Goal: Task Accomplishment & Management: Complete application form

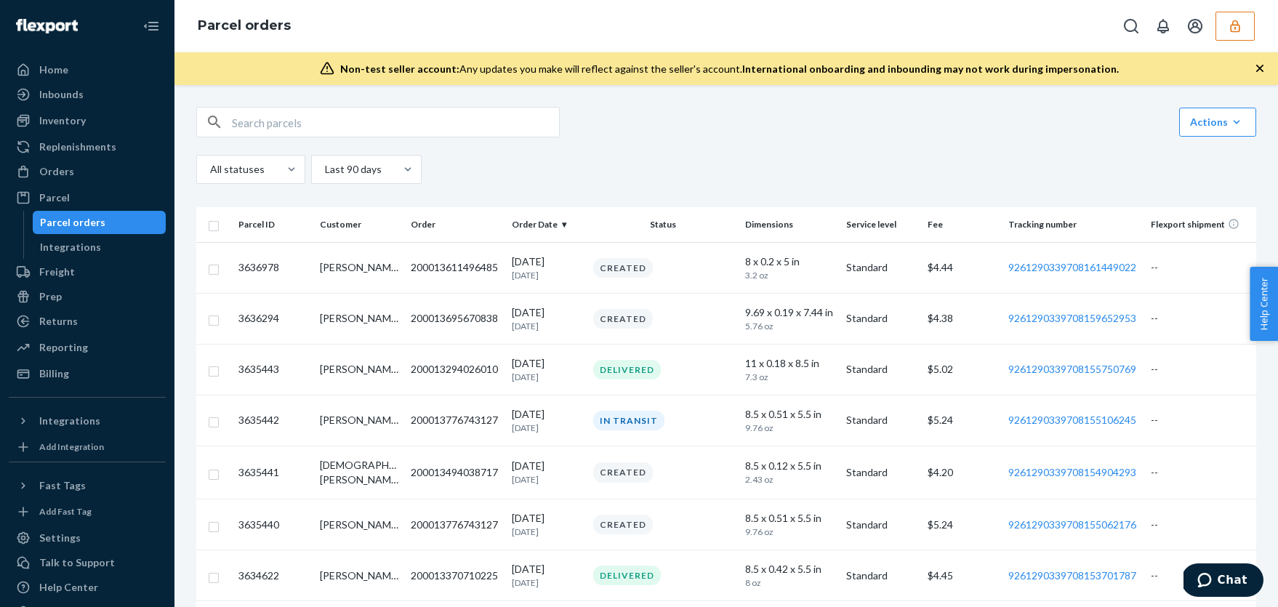
click at [1241, 19] on icon "button" at bounding box center [1235, 26] width 15 height 15
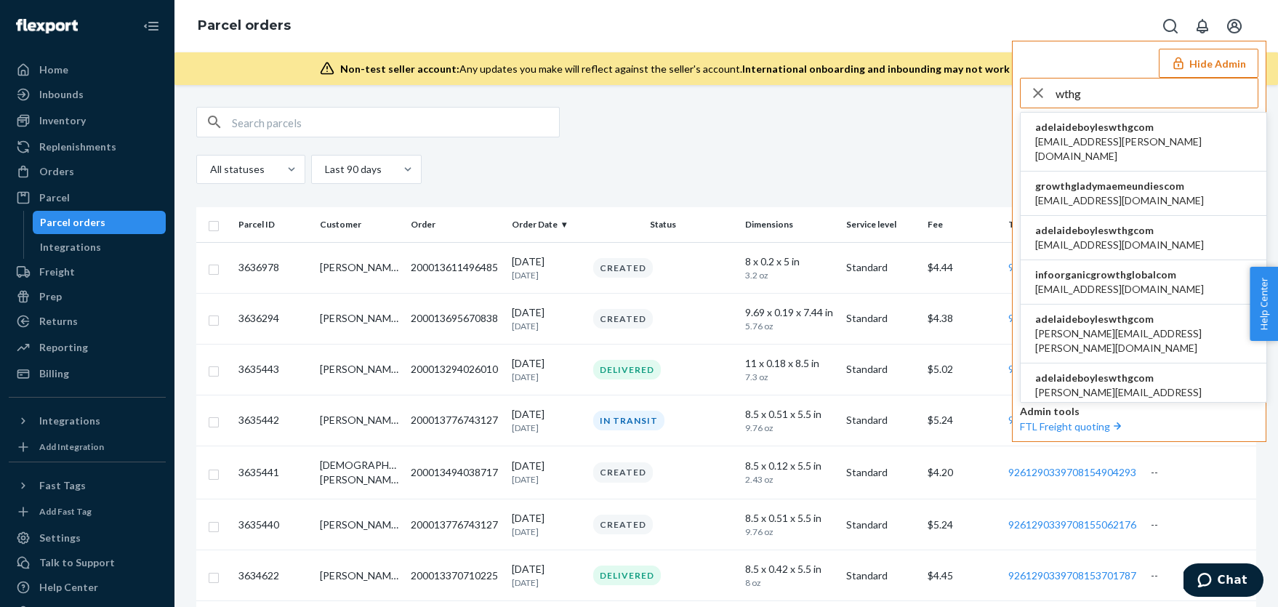
type input "wthg"
click at [1186, 132] on li "adelaideboyleswthgcom adelaide.boyles@wthg.com" at bounding box center [1144, 142] width 246 height 59
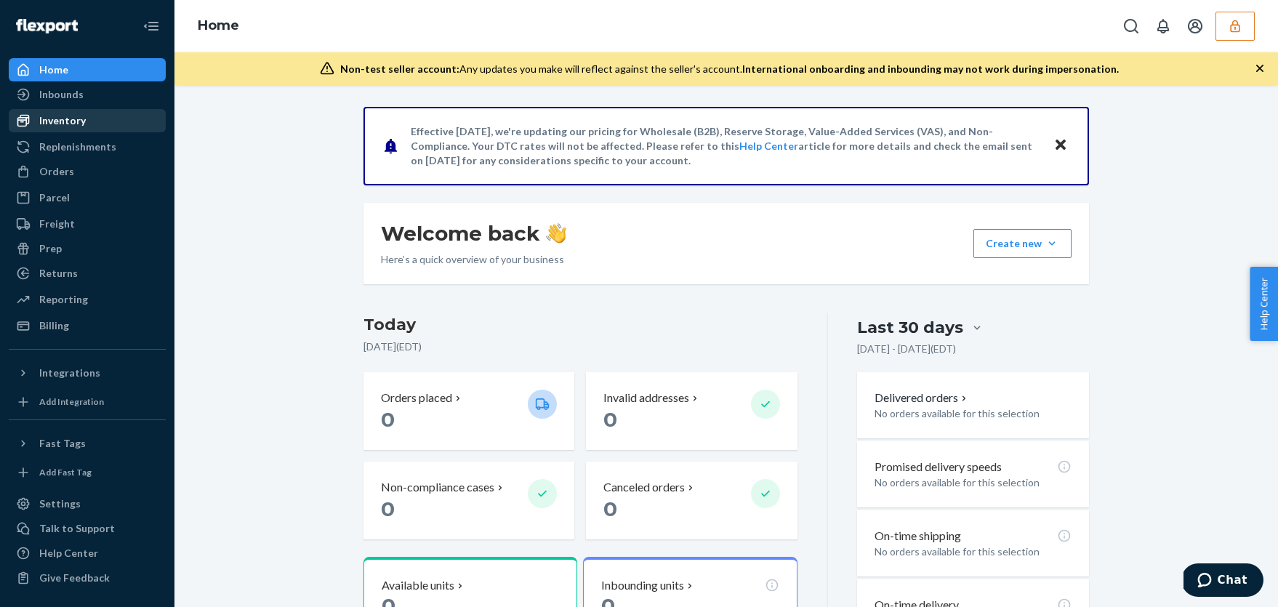
click at [50, 118] on div "Inventory" at bounding box center [62, 120] width 47 height 15
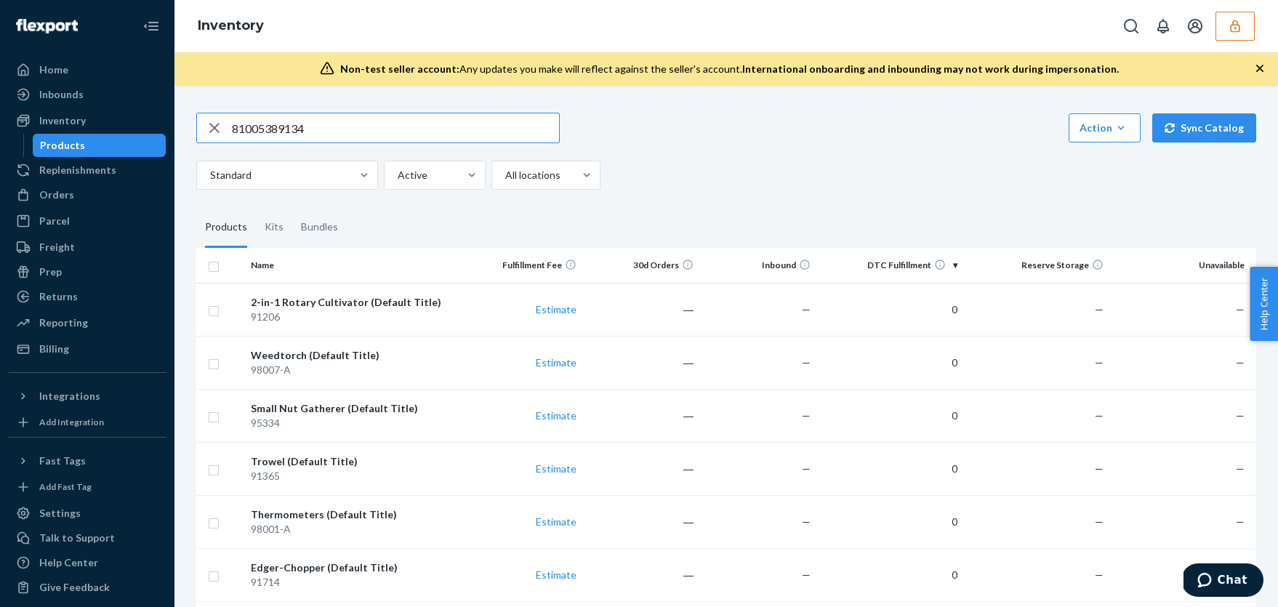
type input "81005389134"
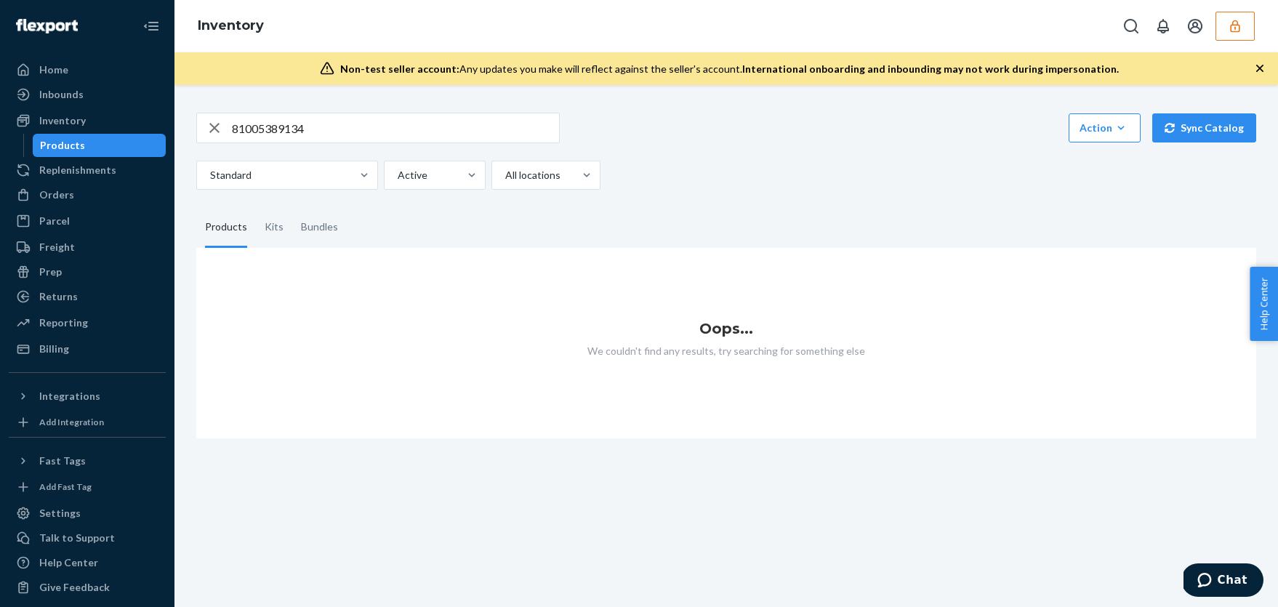
click at [216, 131] on icon "button" at bounding box center [214, 127] width 17 height 29
click at [290, 132] on input "text" at bounding box center [395, 127] width 327 height 29
click at [125, 145] on div "Products" at bounding box center [99, 145] width 131 height 20
click at [233, 236] on div "Products" at bounding box center [226, 227] width 42 height 41
click at [196, 207] on input "Products" at bounding box center [196, 207] width 0 height 0
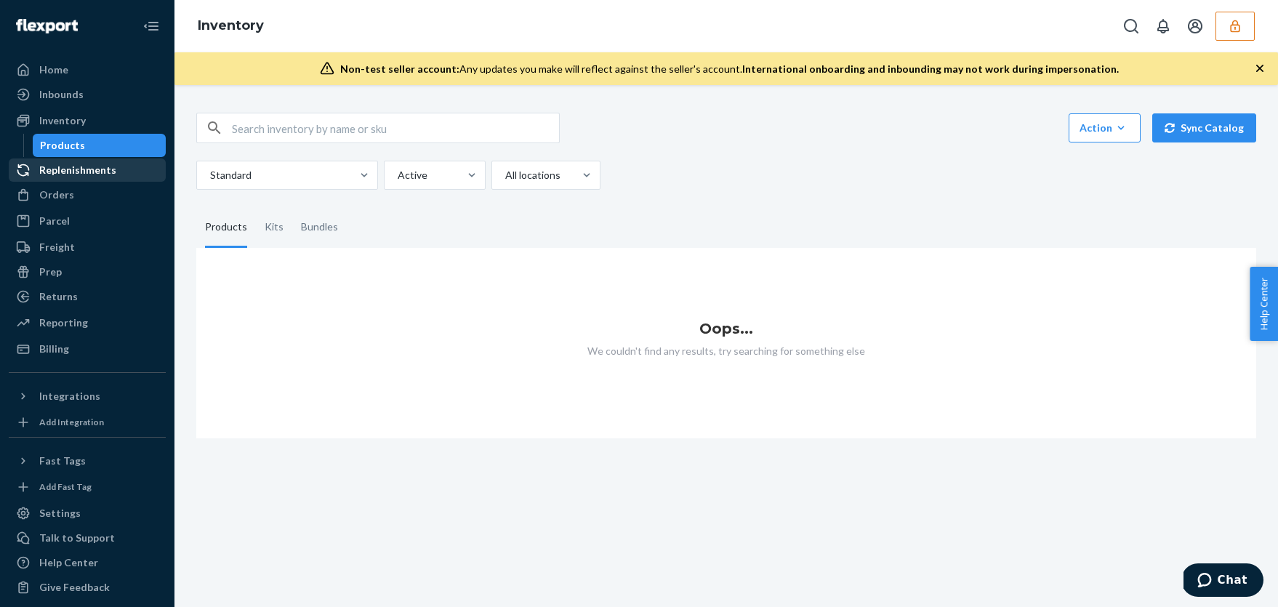
click at [107, 177] on div "Replenishments" at bounding box center [87, 170] width 154 height 20
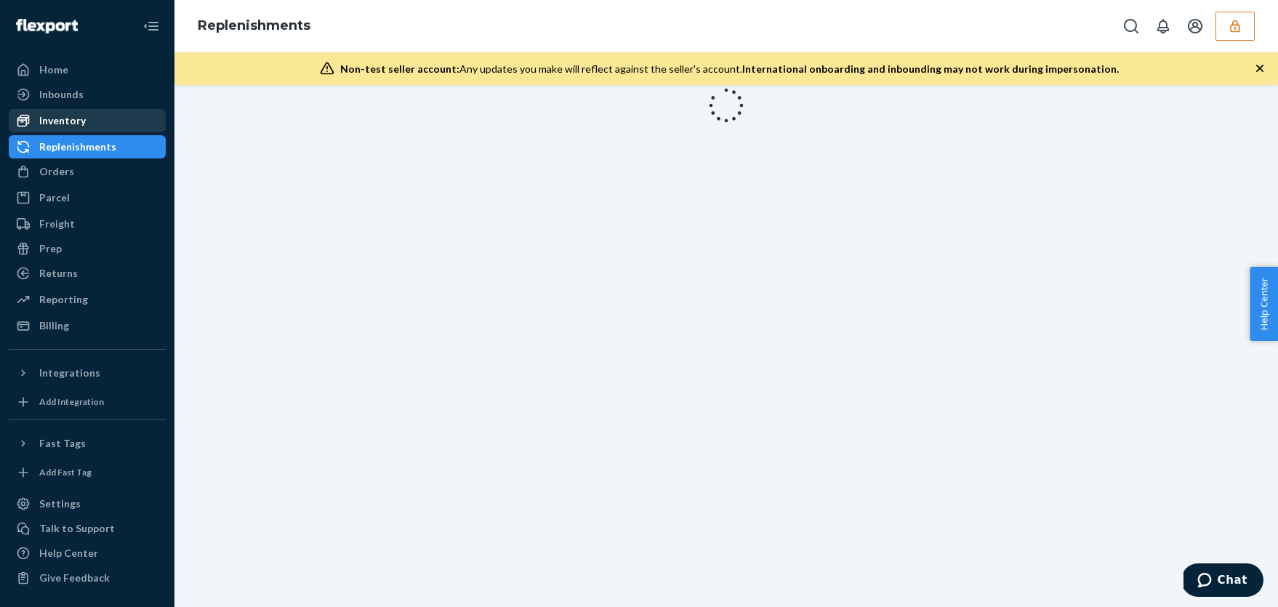
click at [95, 125] on div "Inventory" at bounding box center [87, 120] width 154 height 20
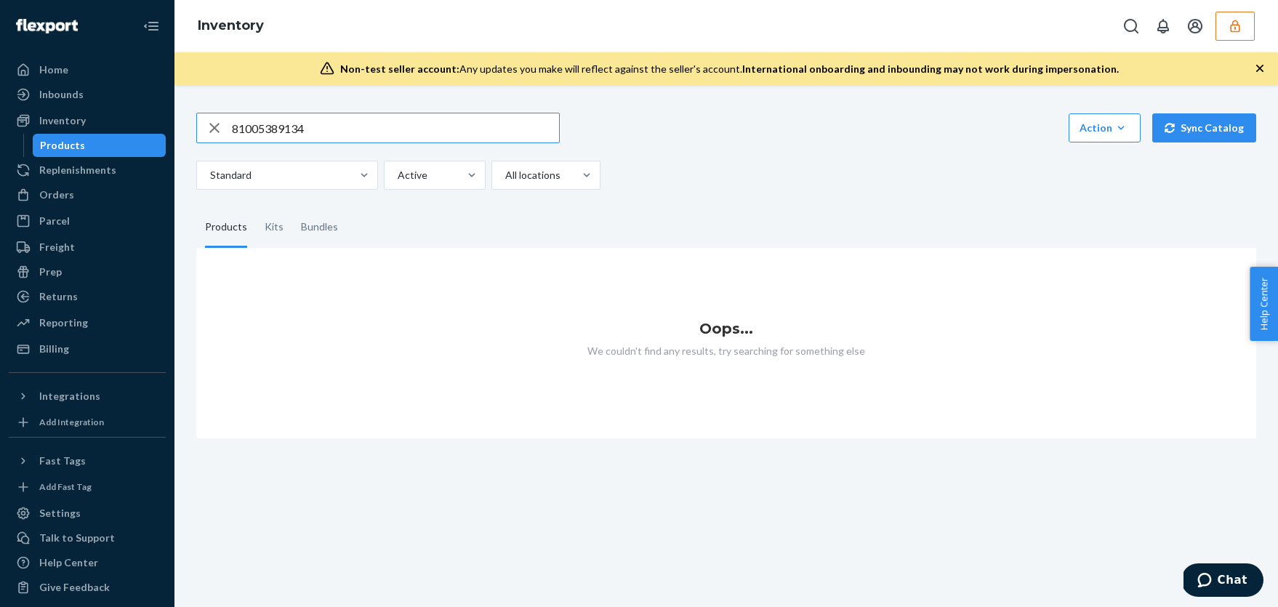
click at [212, 129] on icon "button" at bounding box center [214, 127] width 17 height 29
click at [214, 128] on button "button" at bounding box center [214, 128] width 0 height 0
click at [361, 124] on input "text" at bounding box center [395, 127] width 327 height 29
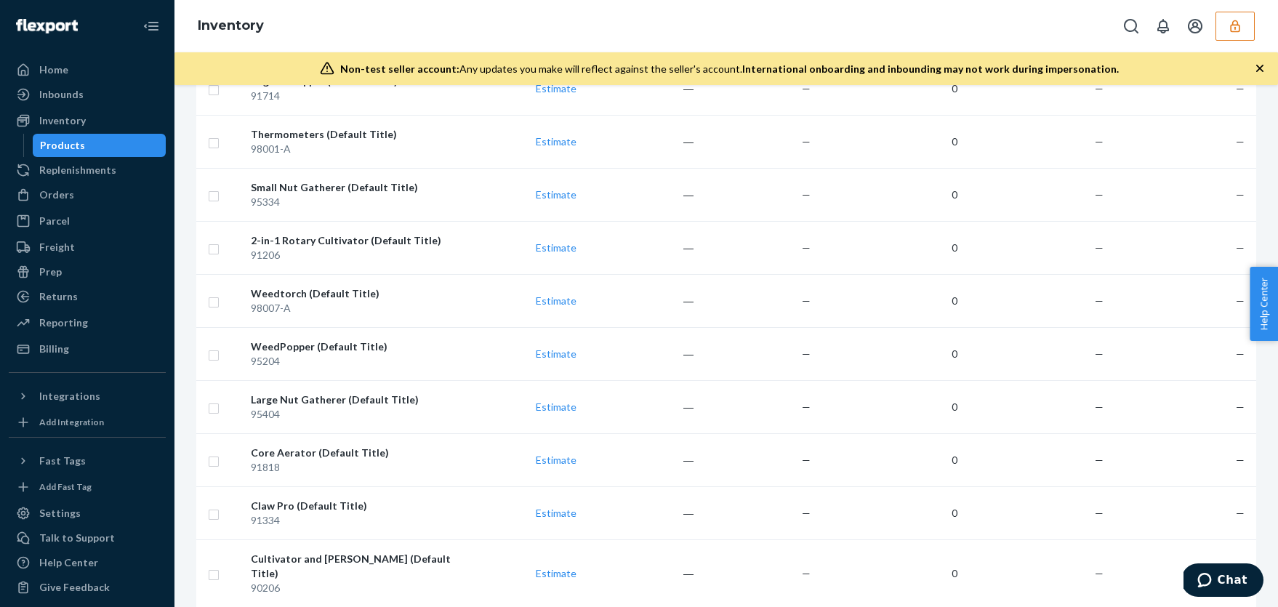
scroll to position [302, 0]
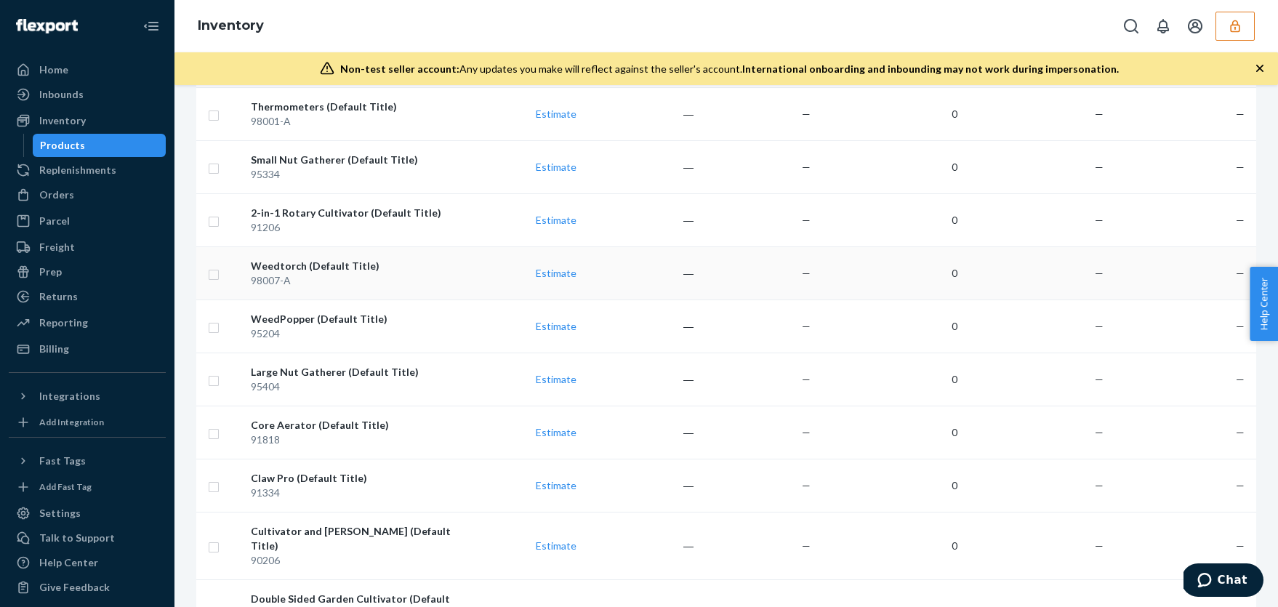
click at [445, 284] on div "98007-A" at bounding box center [355, 280] width 208 height 15
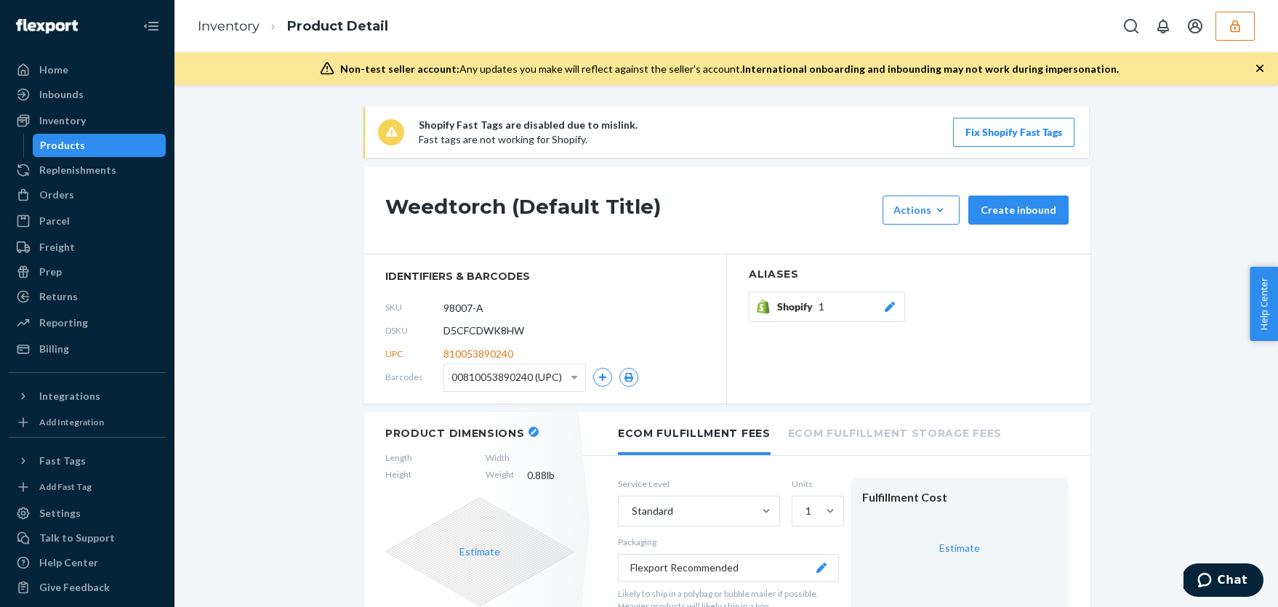
click at [101, 143] on div "Products" at bounding box center [99, 145] width 131 height 20
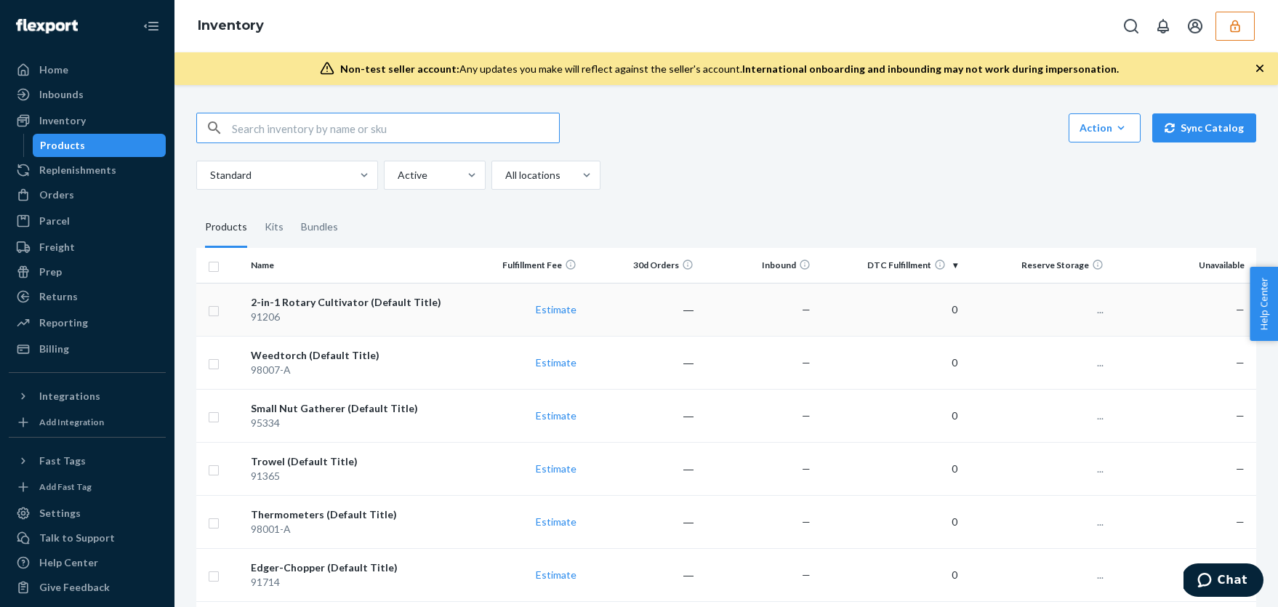
click at [398, 310] on div "91206" at bounding box center [355, 317] width 208 height 15
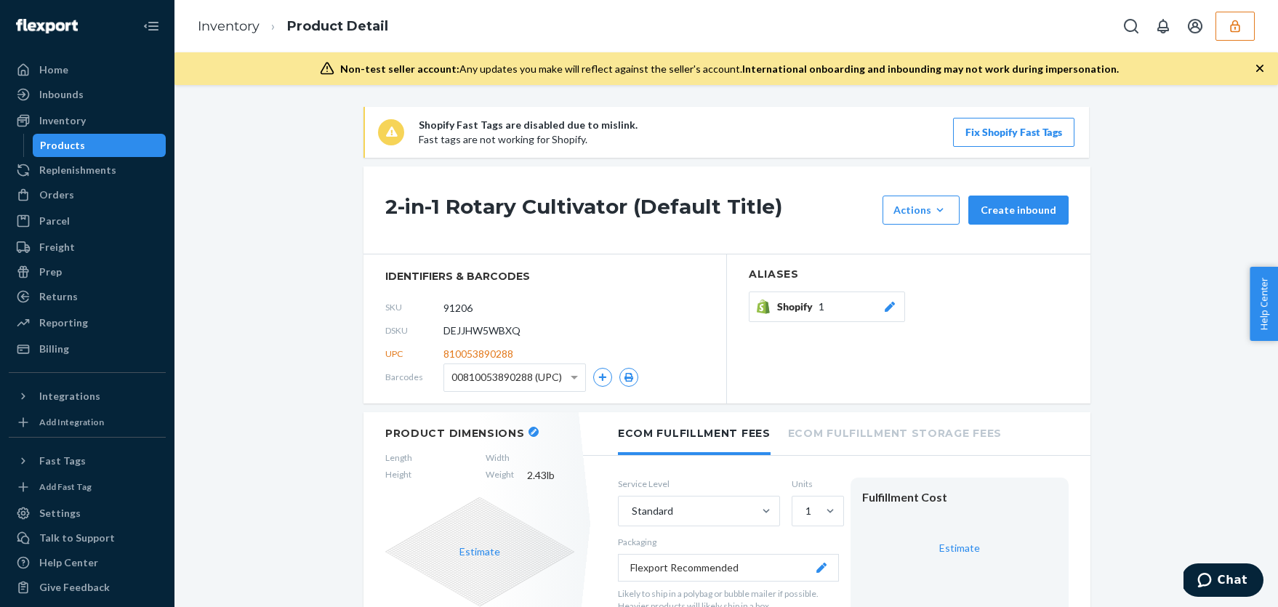
click at [109, 146] on div "Products" at bounding box center [99, 145] width 131 height 20
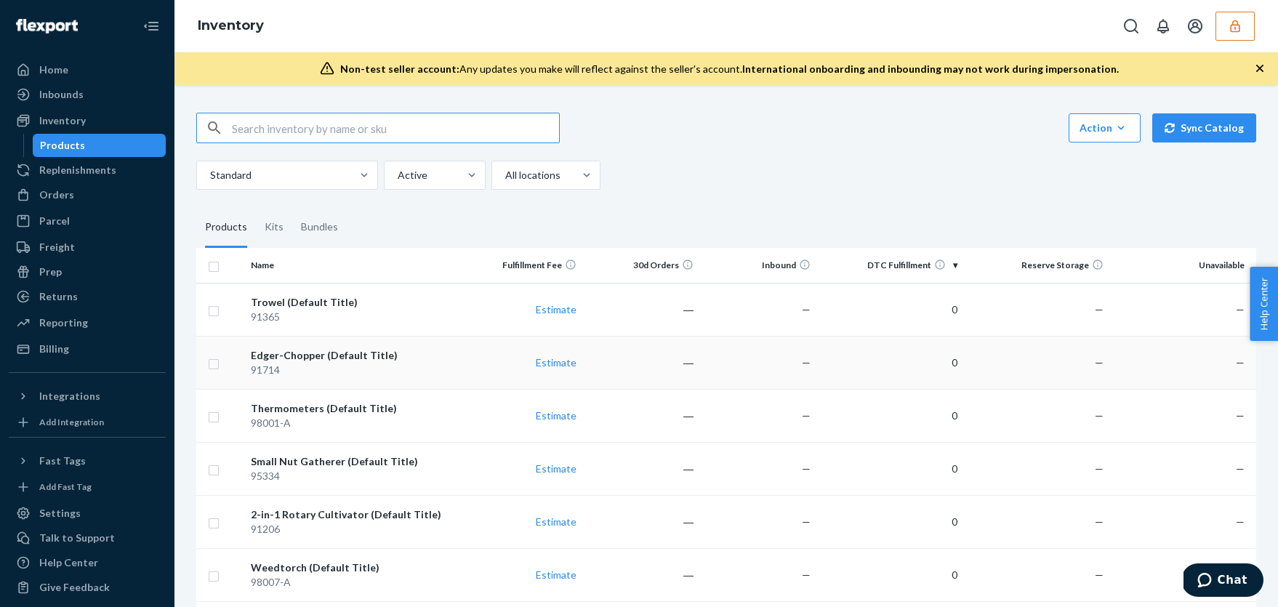
click at [355, 369] on div "91714" at bounding box center [355, 370] width 208 height 15
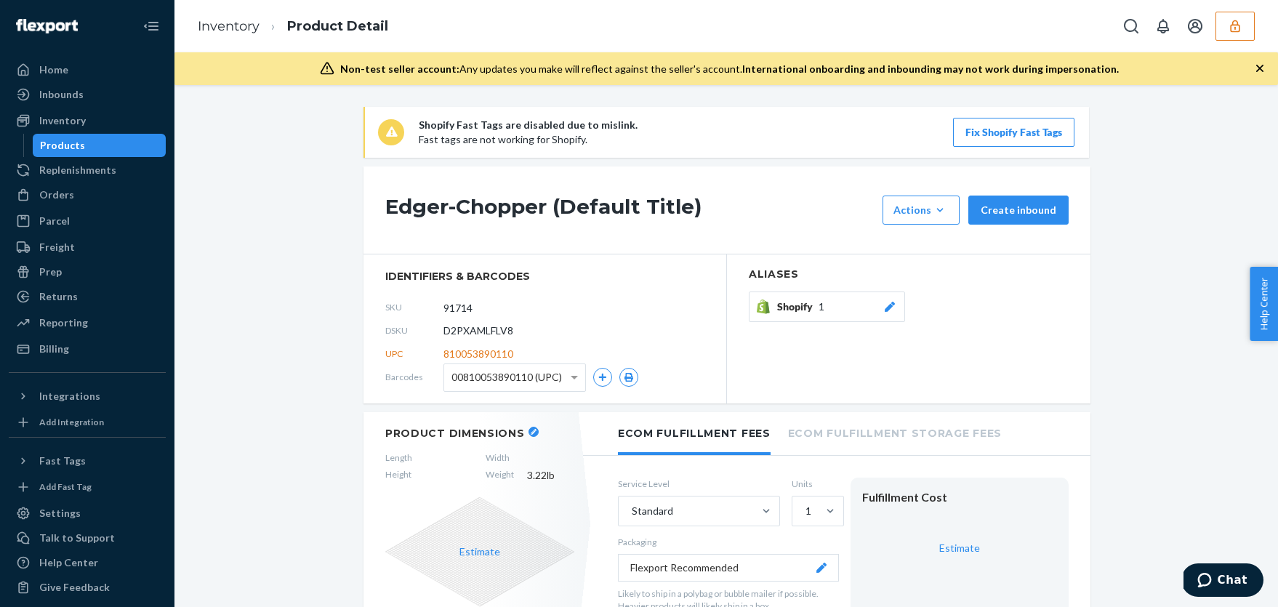
click at [114, 148] on div "Products" at bounding box center [99, 145] width 131 height 20
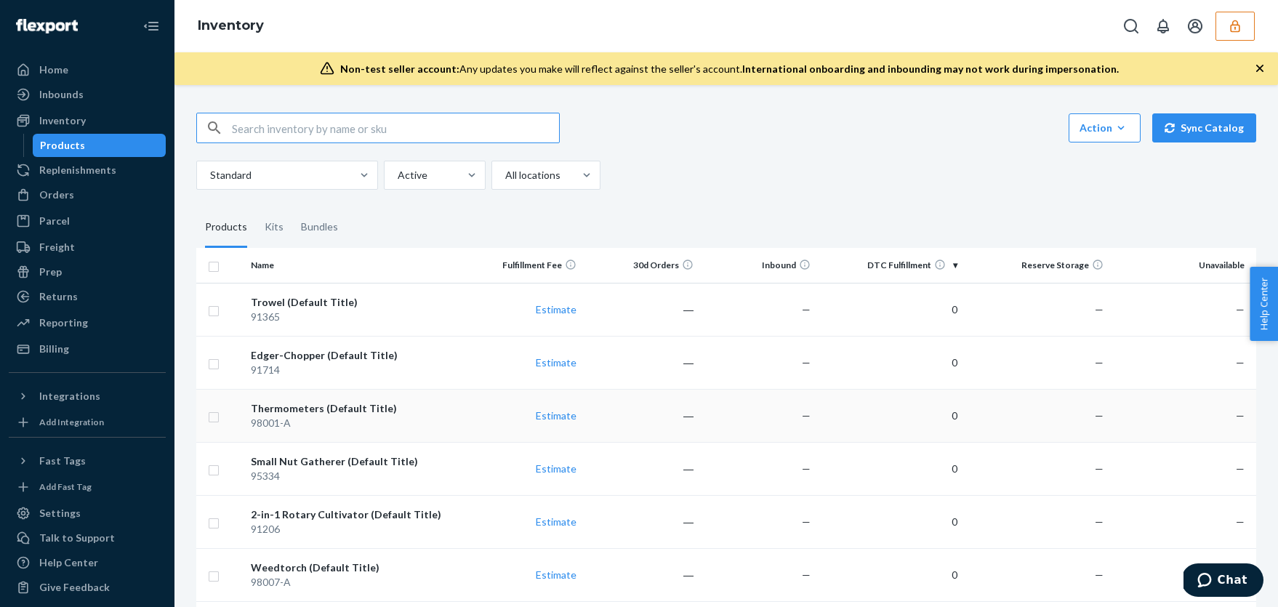
click at [384, 416] on div "98001-A" at bounding box center [355, 423] width 208 height 15
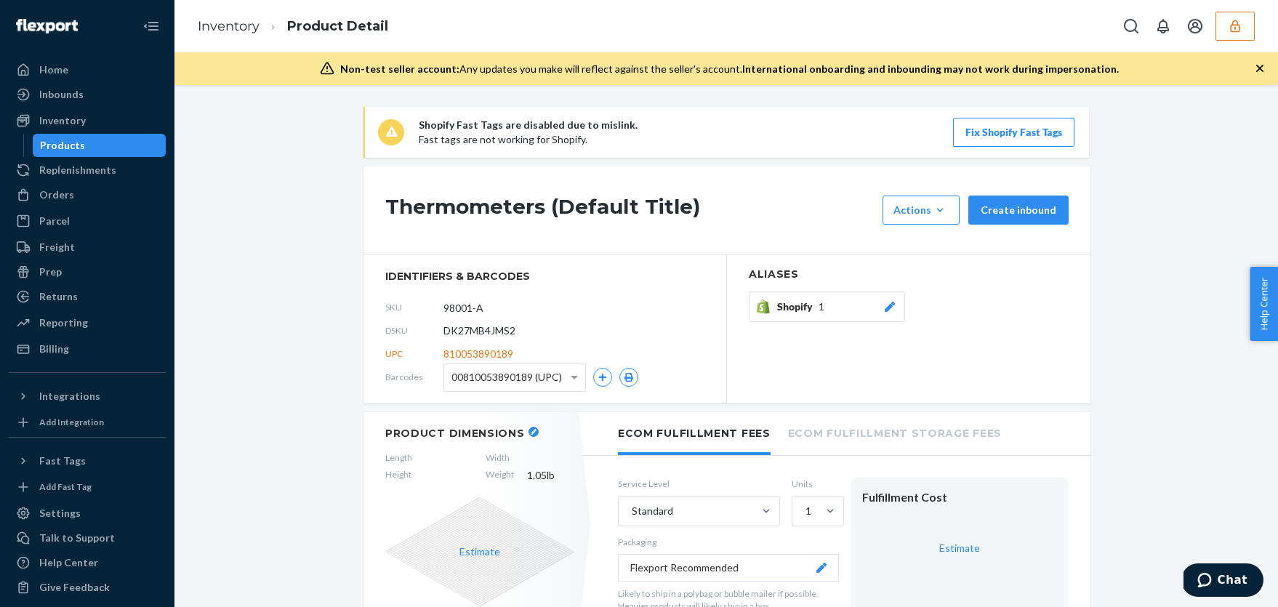
click at [109, 144] on div "Products" at bounding box center [99, 145] width 131 height 20
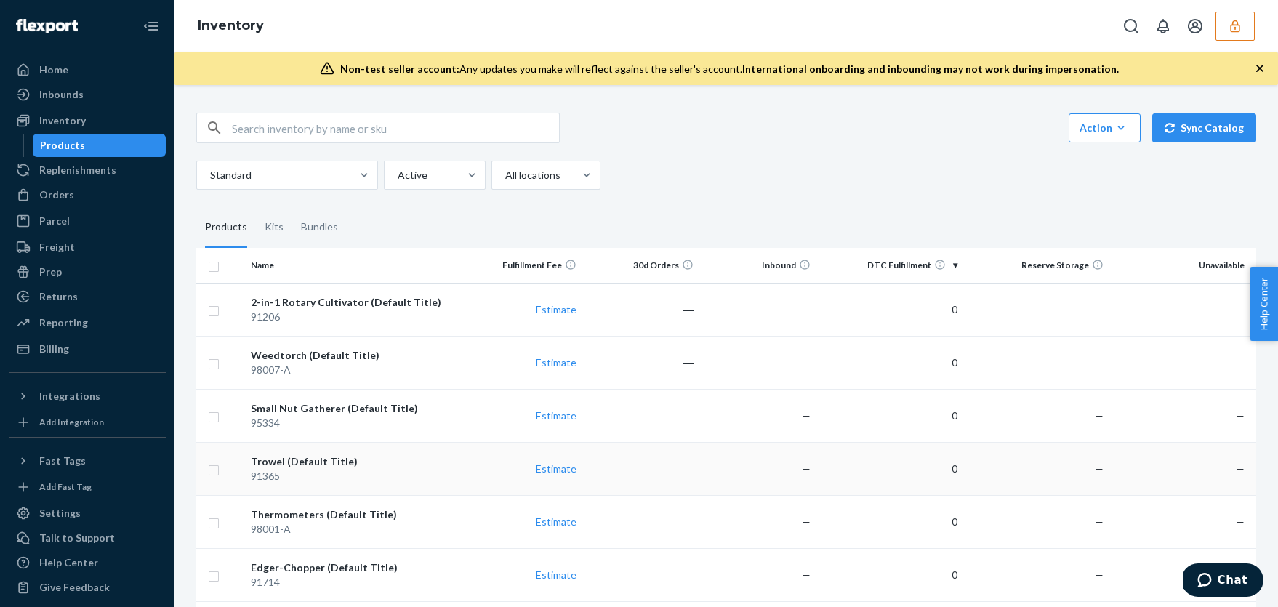
click at [360, 459] on div "Trowel (Default Title)" at bounding box center [355, 461] width 208 height 15
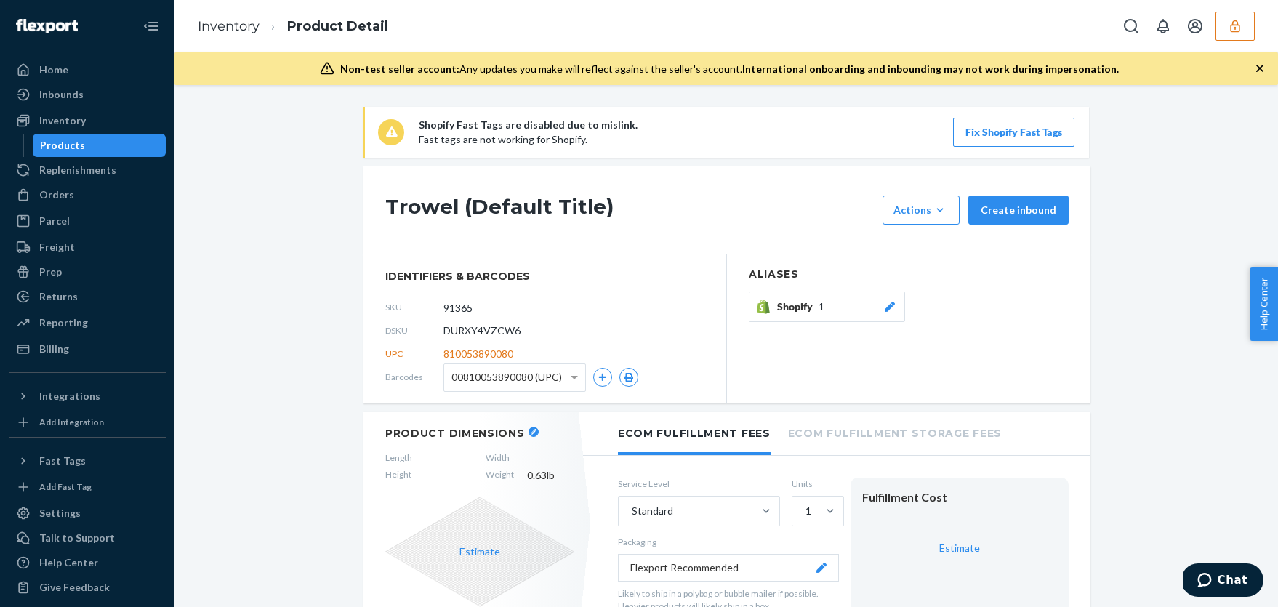
click at [116, 145] on div "Products" at bounding box center [99, 145] width 131 height 20
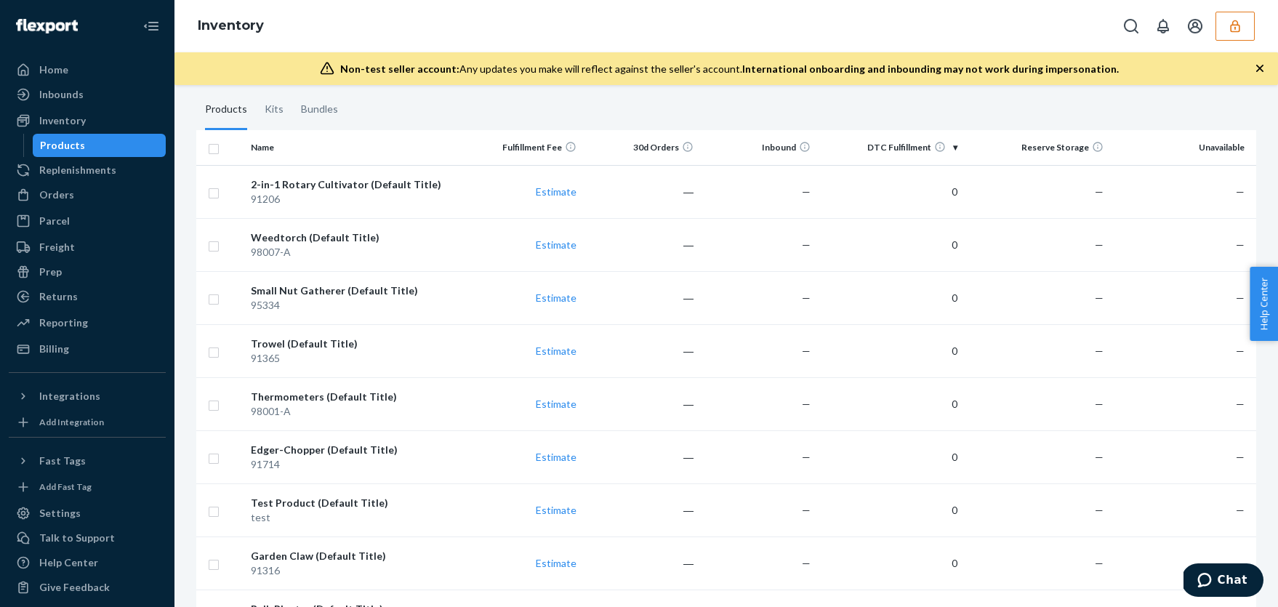
scroll to position [154, 0]
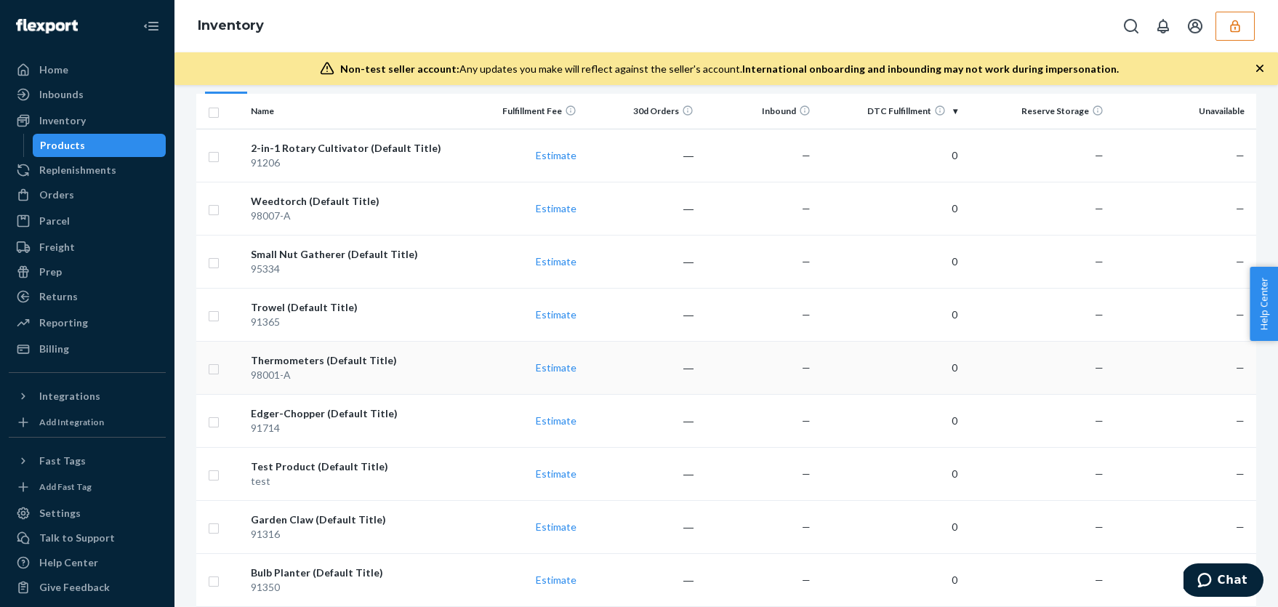
click at [331, 360] on div "Thermometers (Default Title)" at bounding box center [355, 360] width 208 height 15
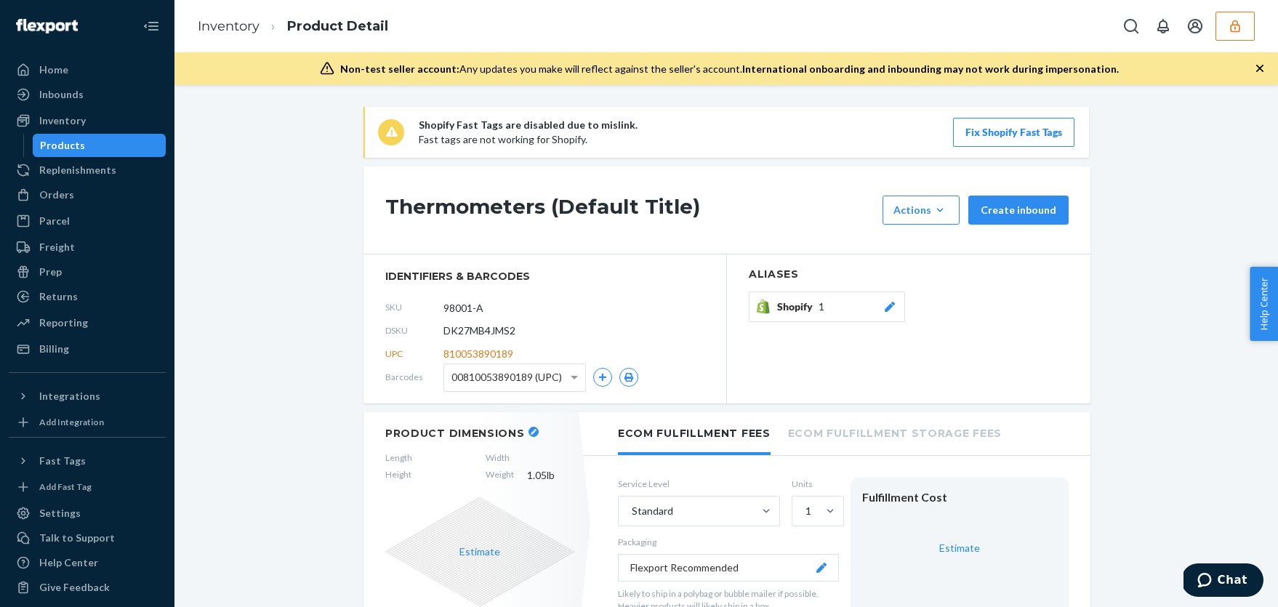
click at [94, 145] on div "Products" at bounding box center [99, 145] width 131 height 20
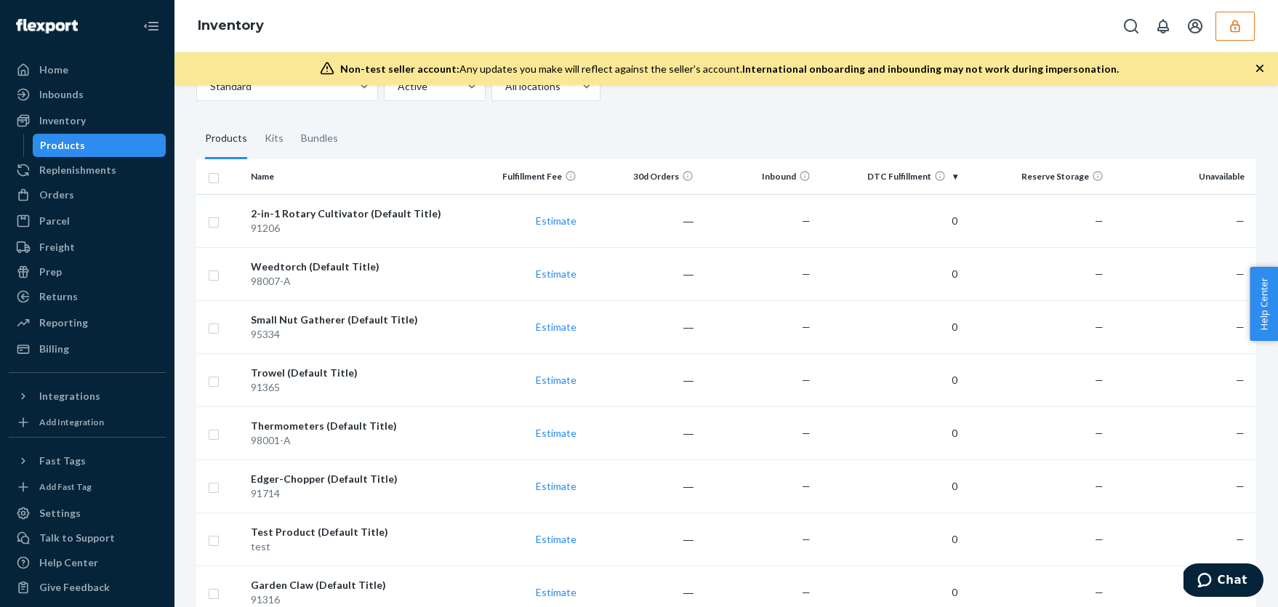
scroll to position [99, 0]
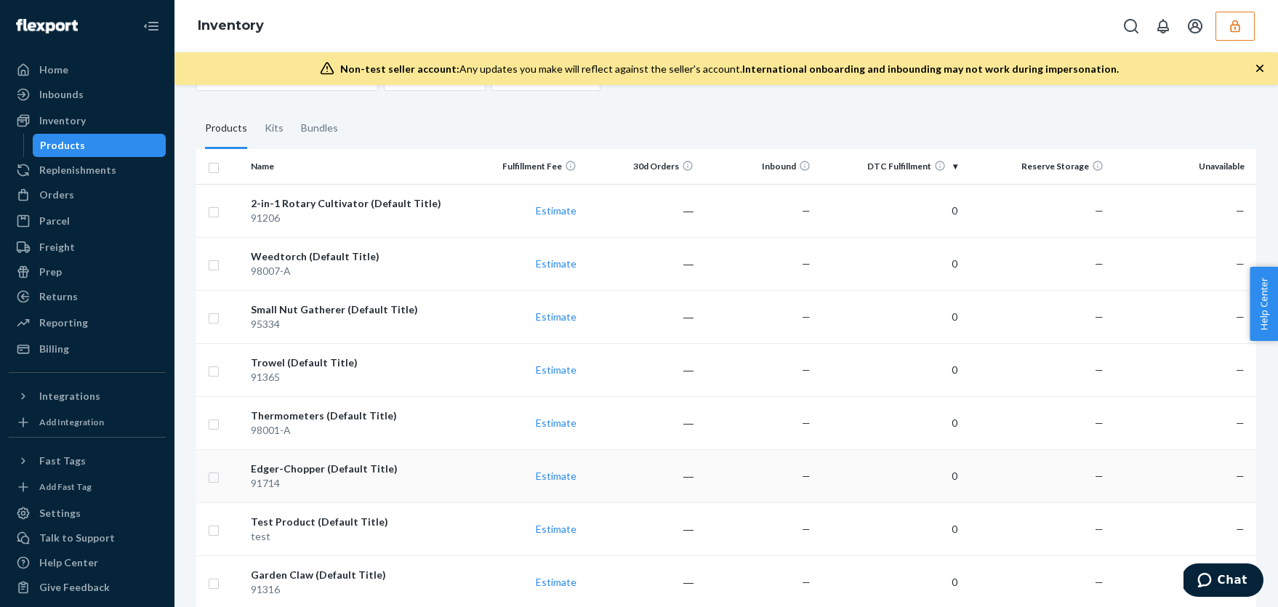
click at [321, 480] on div "91714" at bounding box center [355, 483] width 208 height 15
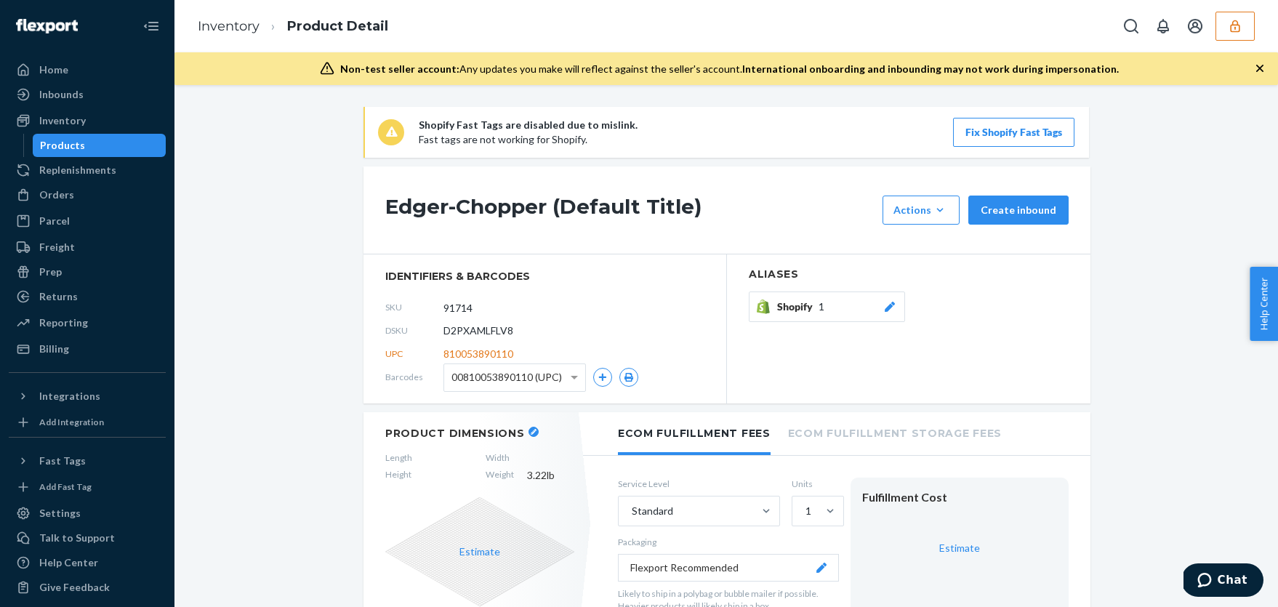
click at [95, 143] on div "Products" at bounding box center [99, 145] width 131 height 20
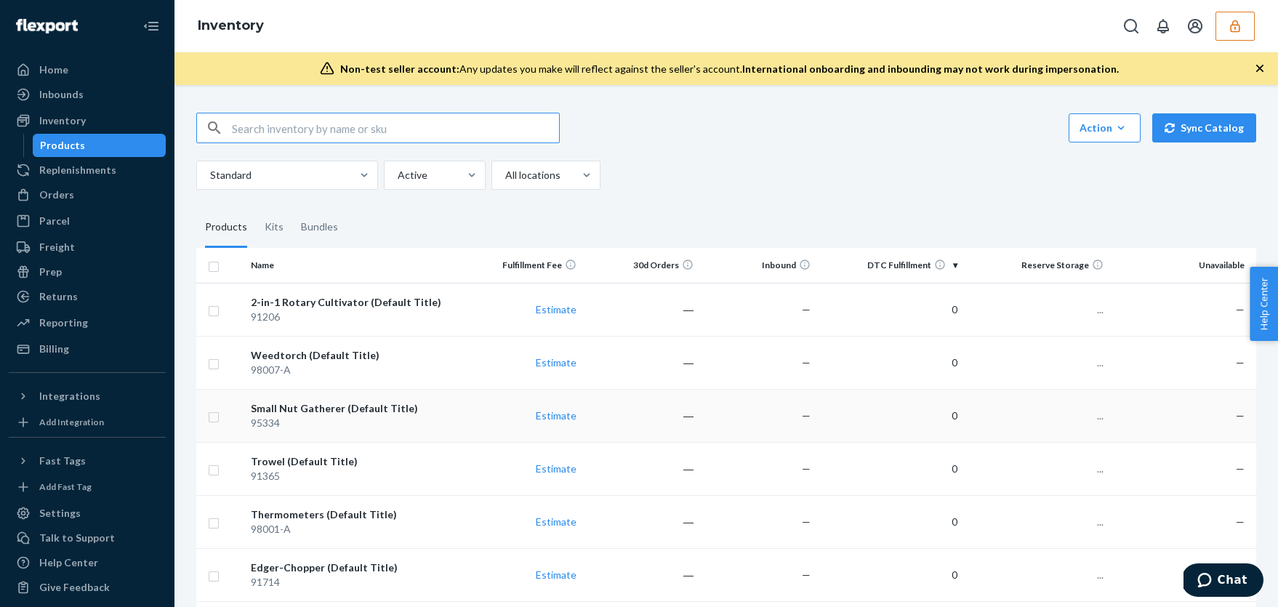
scroll to position [101, 0]
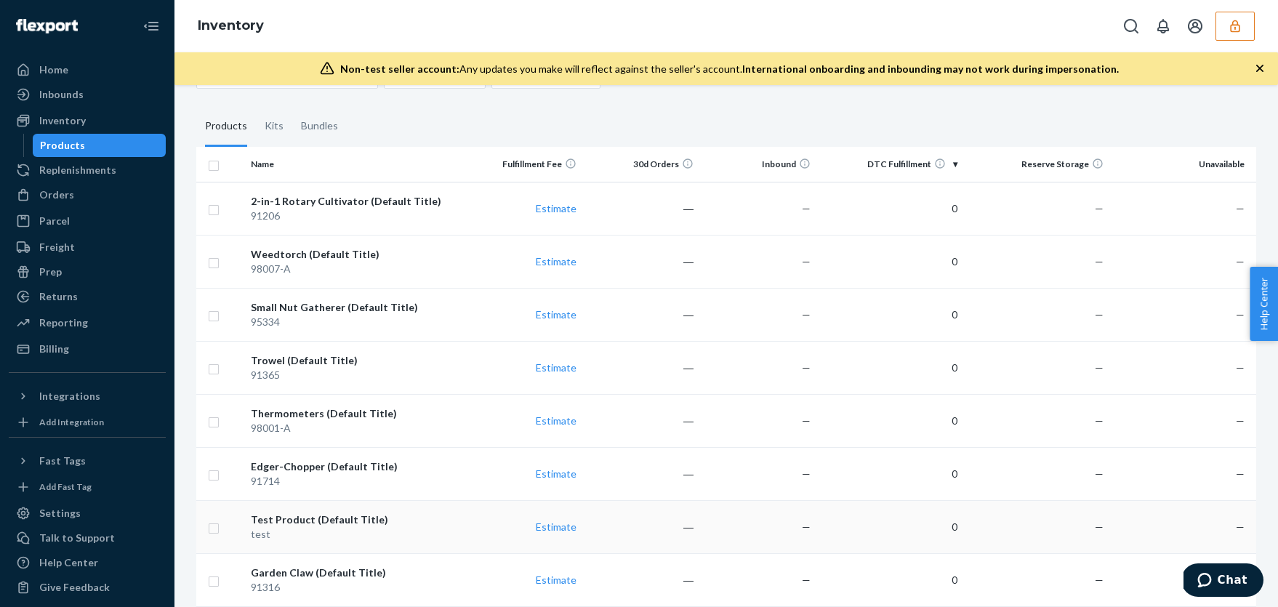
click at [382, 515] on div "Test Product (Default Title)" at bounding box center [355, 519] width 208 height 15
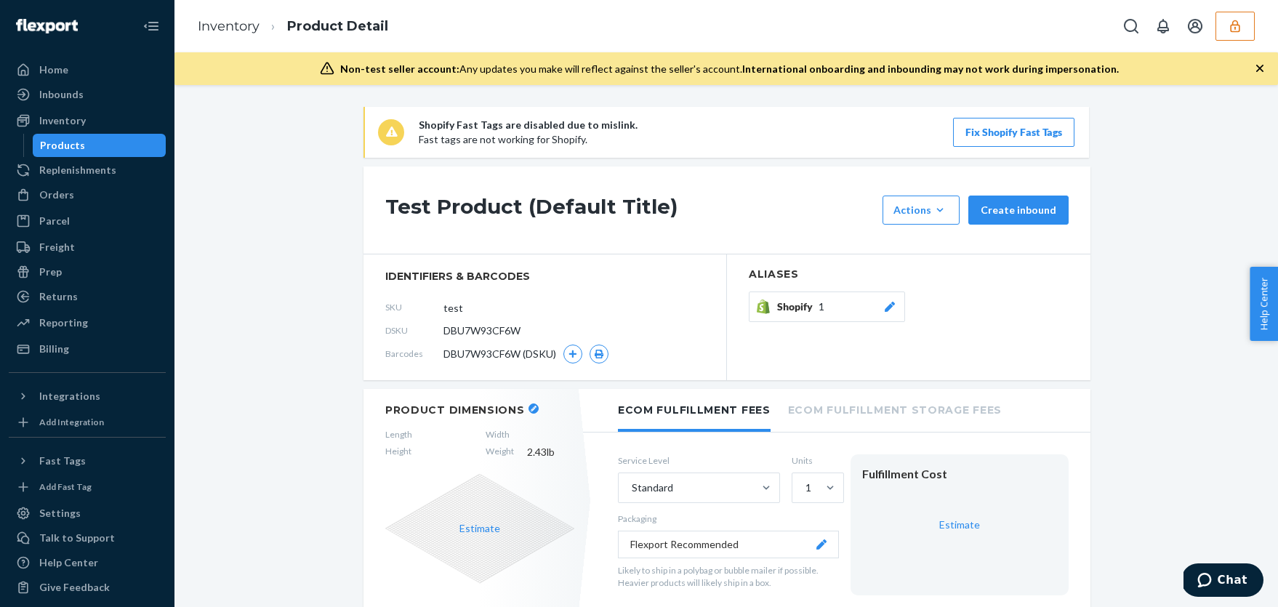
click at [102, 146] on div "Products" at bounding box center [99, 145] width 131 height 20
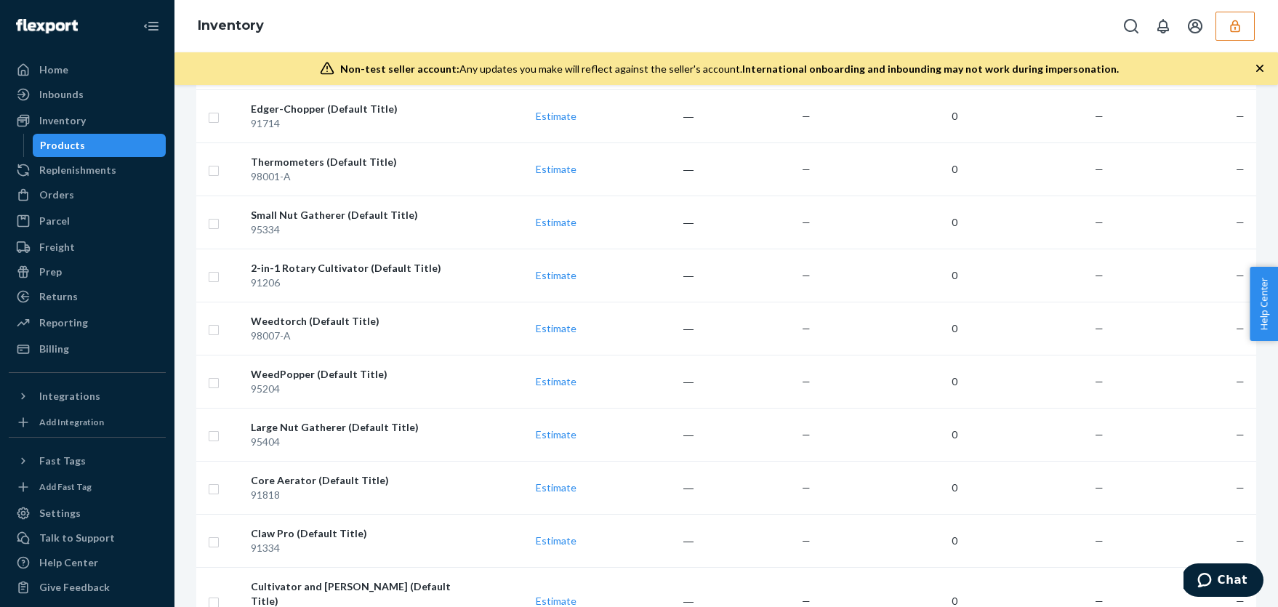
scroll to position [246, 0]
click at [313, 269] on div "2-in-1 Rotary Cultivator (Default Title)" at bounding box center [355, 269] width 208 height 15
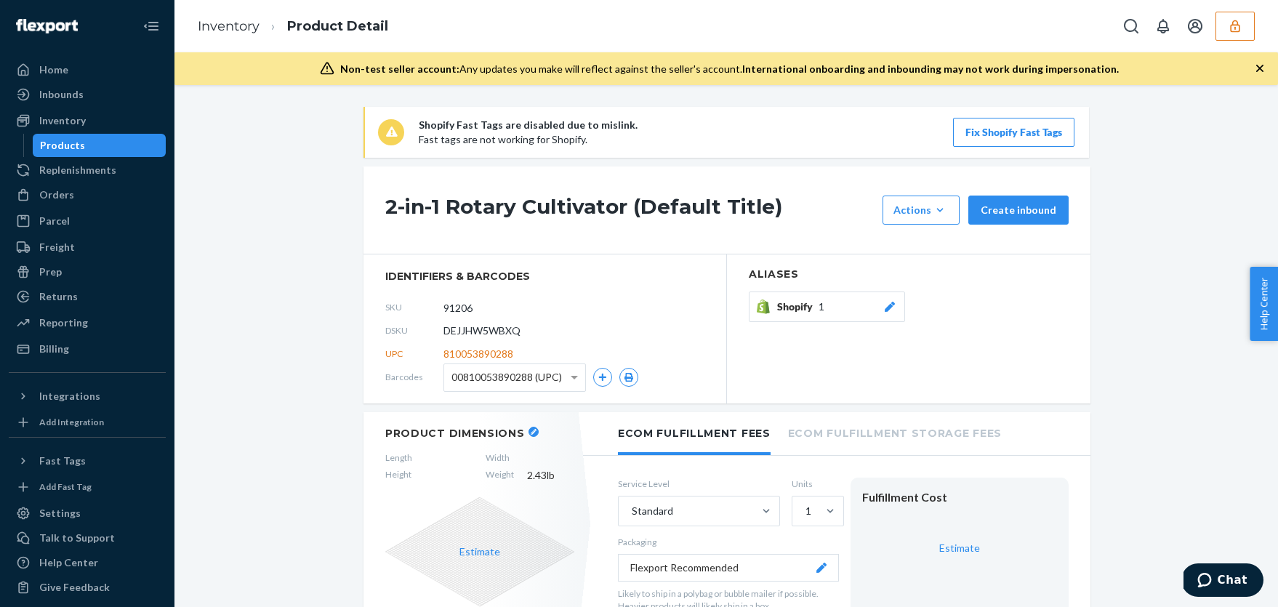
click at [116, 145] on div "Products" at bounding box center [99, 145] width 131 height 20
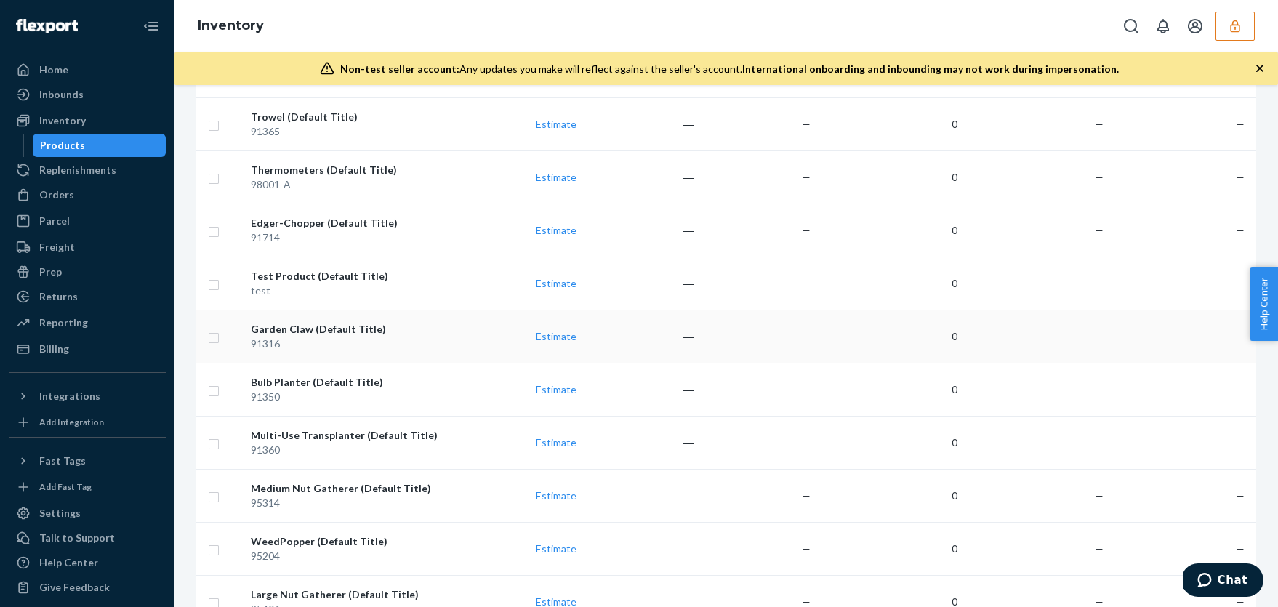
scroll to position [345, 0]
click at [417, 334] on div "Garden Claw (Default Title)" at bounding box center [355, 328] width 208 height 15
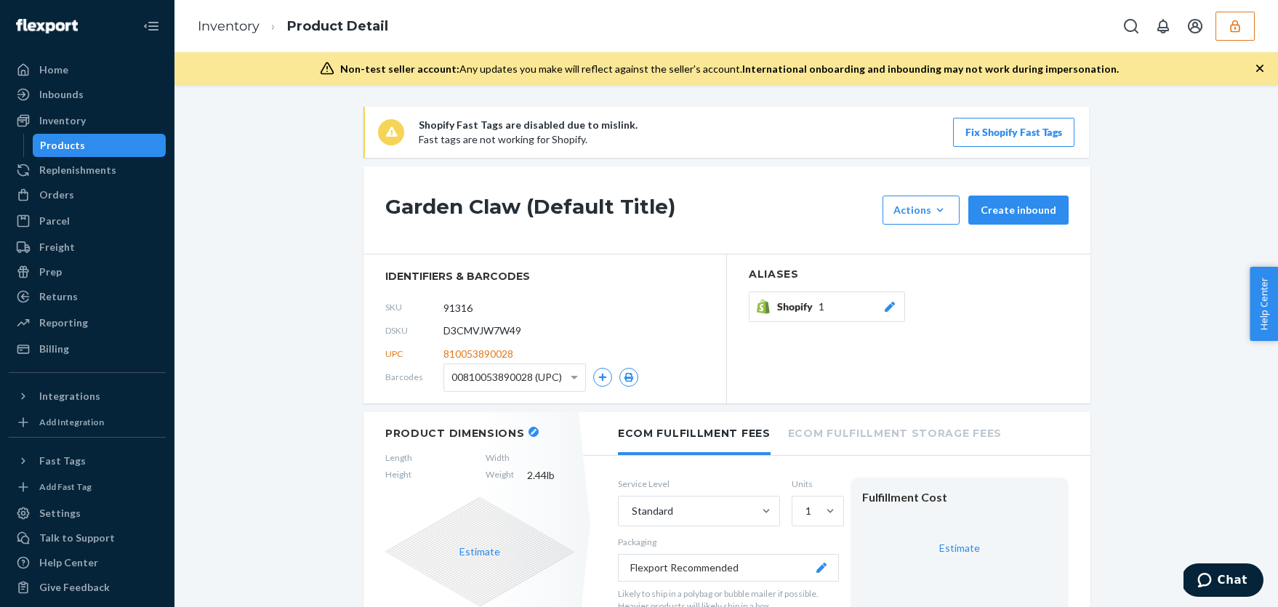
click at [105, 143] on div "Products" at bounding box center [99, 145] width 131 height 20
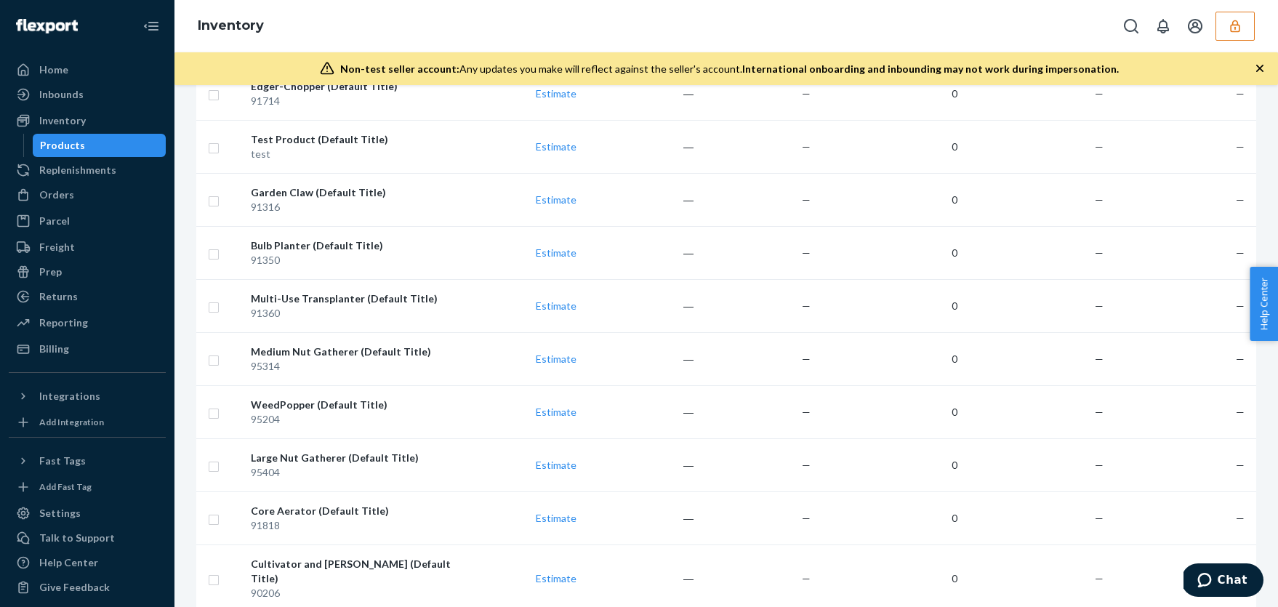
scroll to position [724, 0]
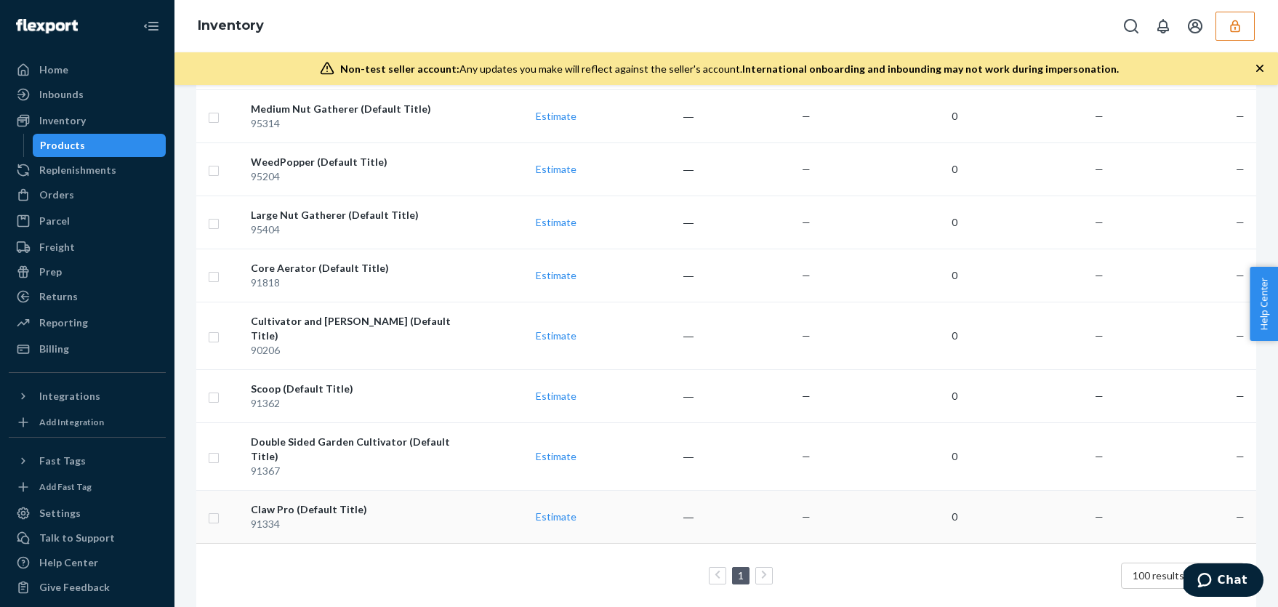
click at [377, 502] on div "Claw Pro (Default Title)" at bounding box center [355, 509] width 208 height 15
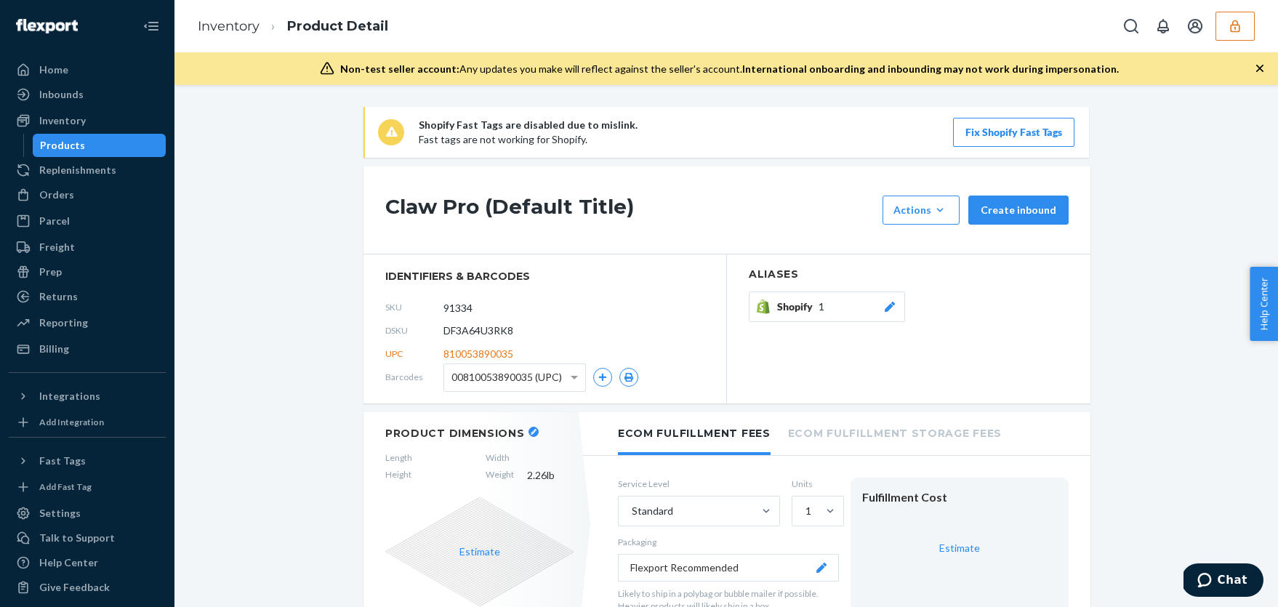
click at [95, 144] on div "Products" at bounding box center [99, 145] width 131 height 20
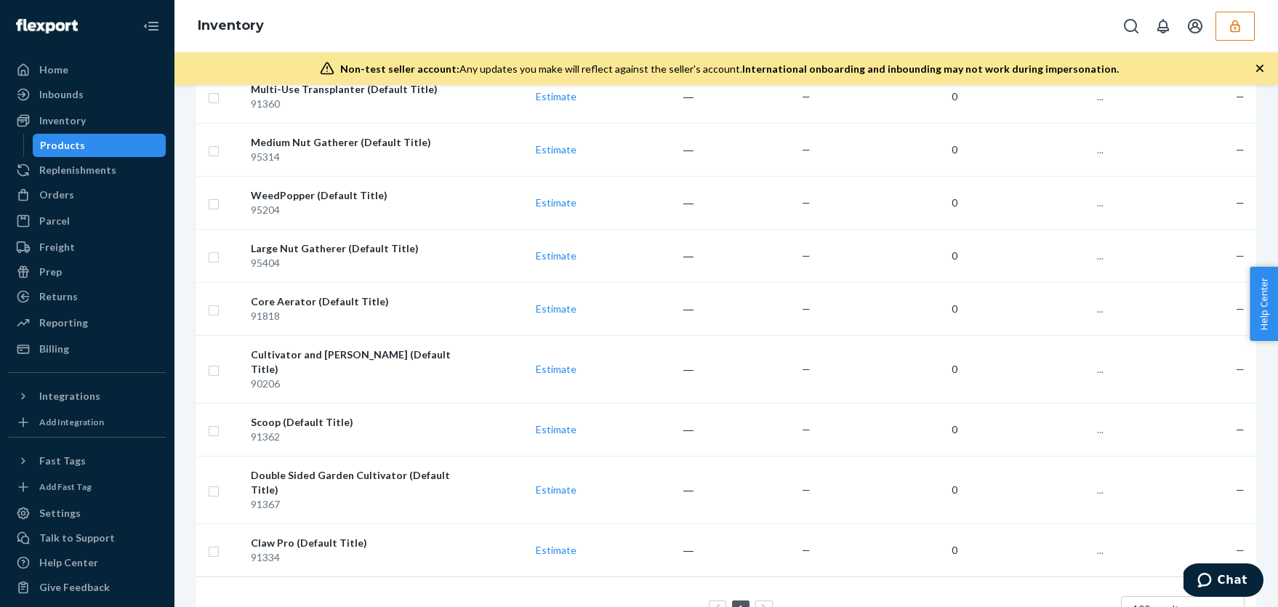
scroll to position [724, 0]
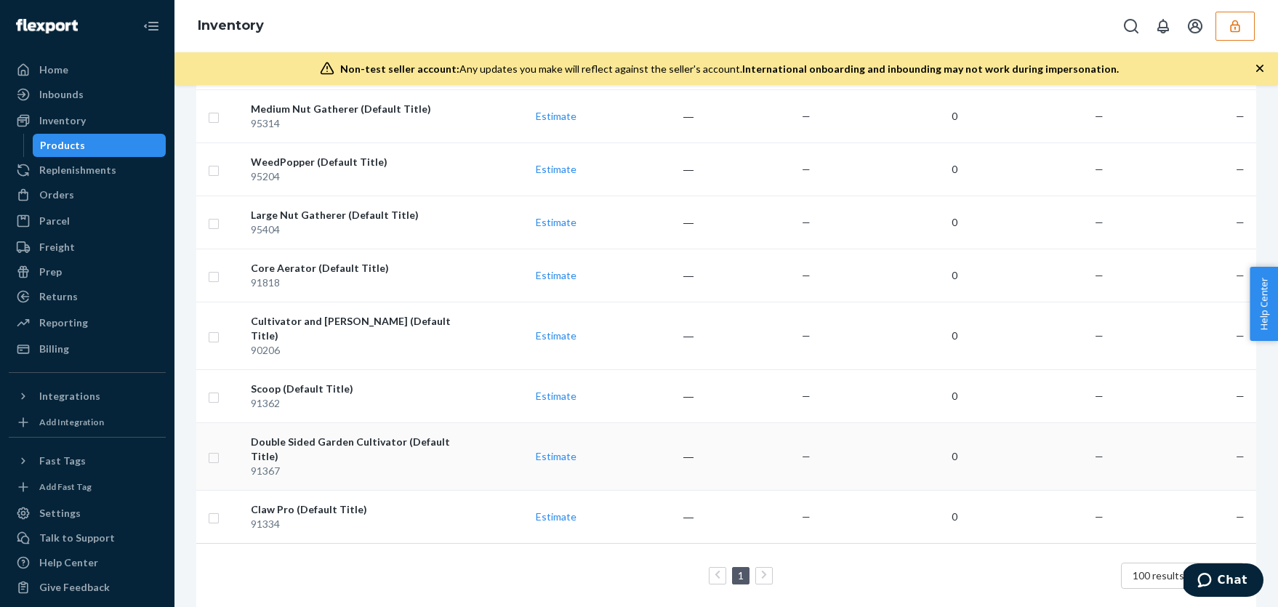
click at [336, 446] on div "Double Sided Garden Cultivator (Default Title)" at bounding box center [355, 449] width 208 height 29
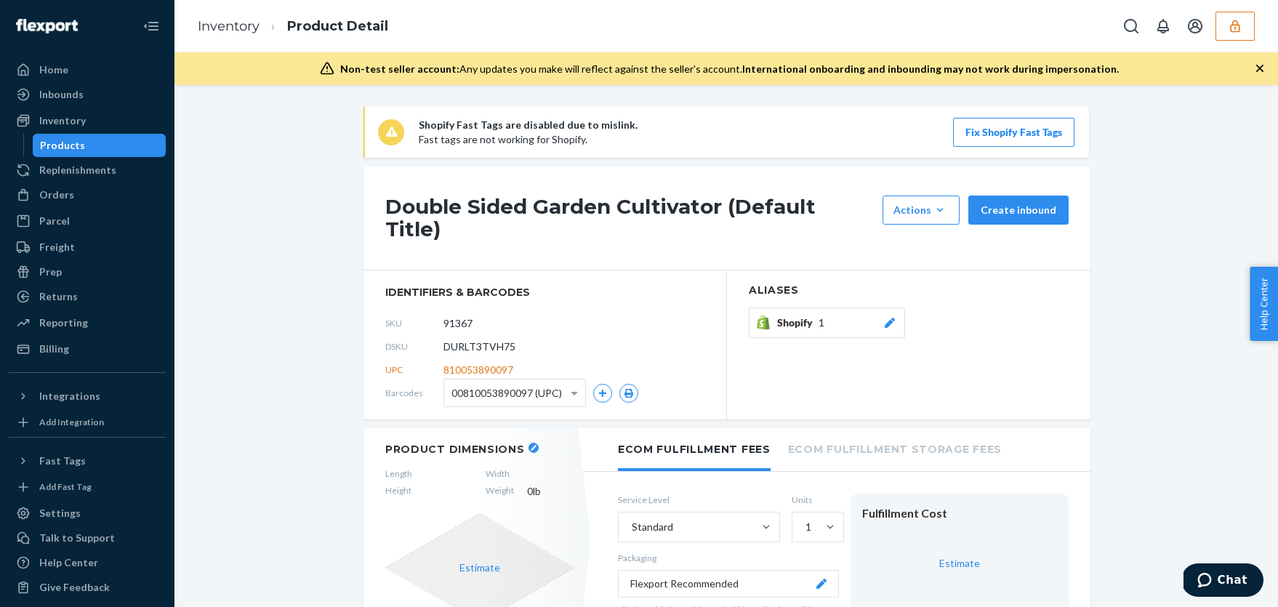
scroll to position [10, 0]
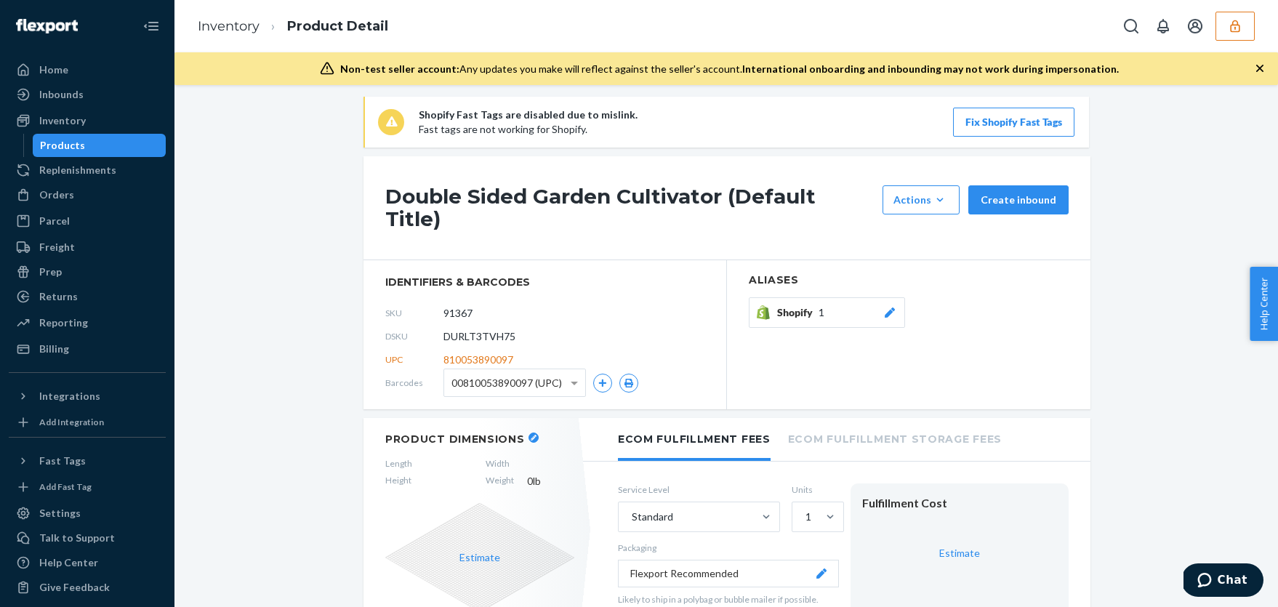
click at [73, 145] on div "Products" at bounding box center [62, 145] width 45 height 15
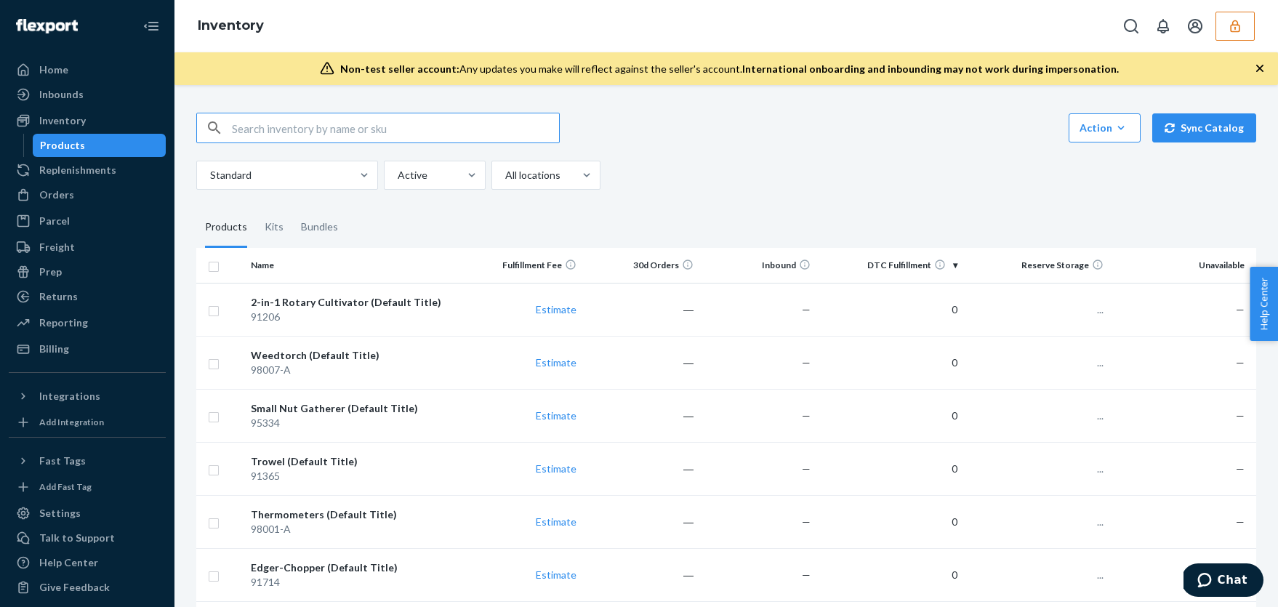
scroll to position [724, 0]
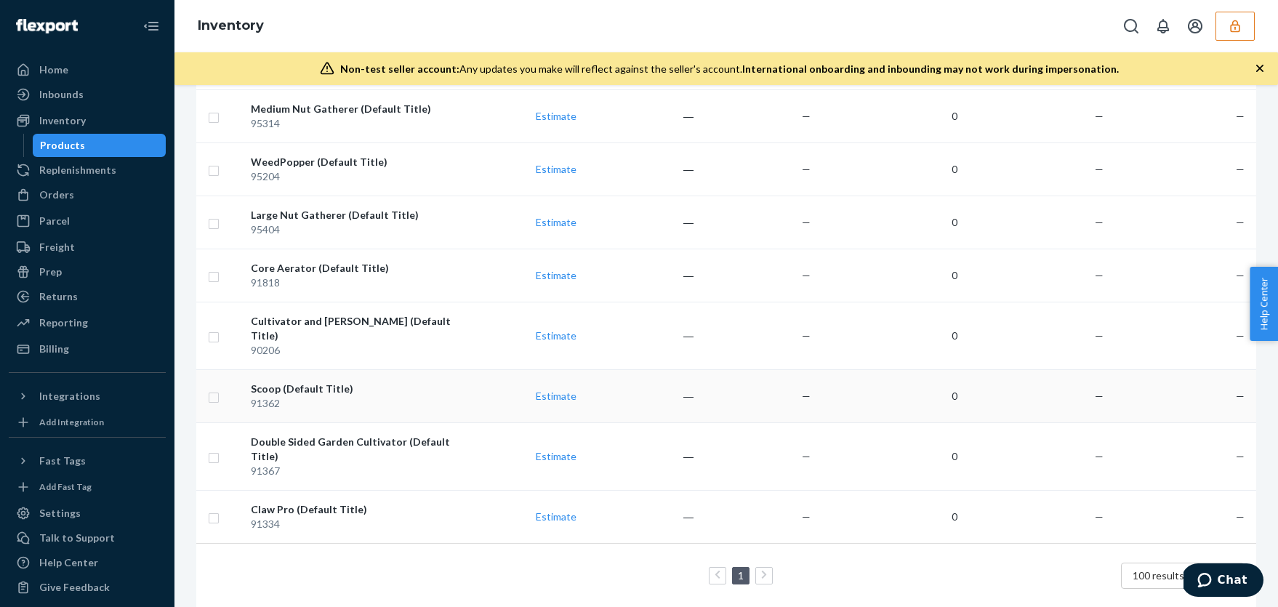
click at [300, 396] on div "91362" at bounding box center [355, 403] width 208 height 15
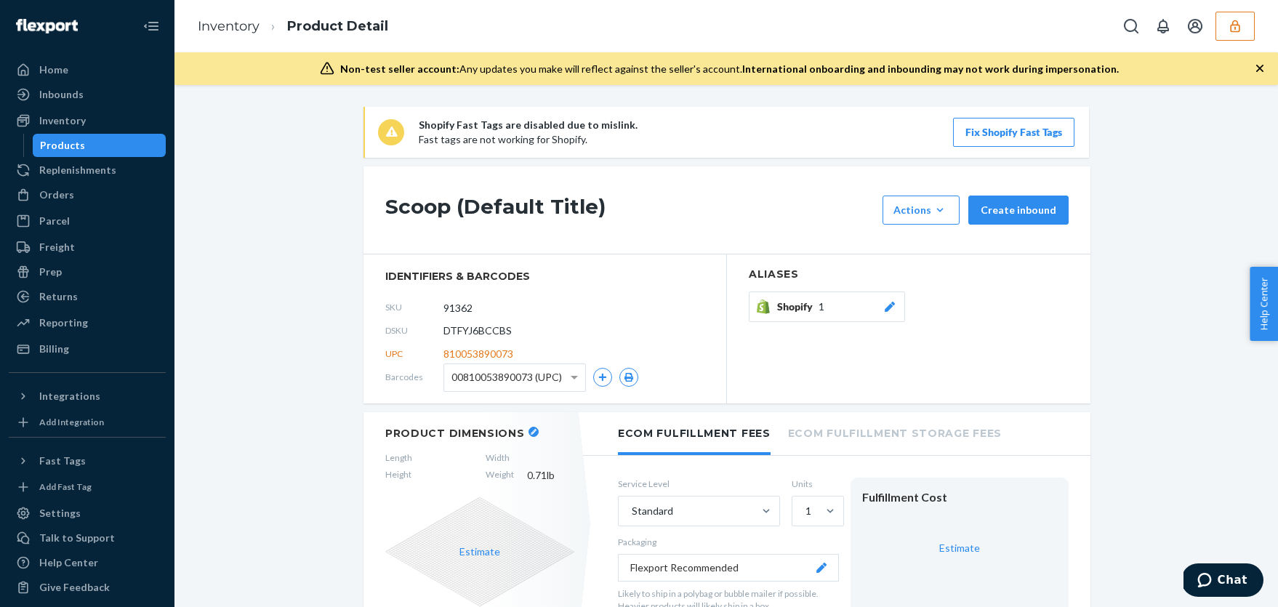
click at [97, 138] on div "Products" at bounding box center [99, 145] width 131 height 20
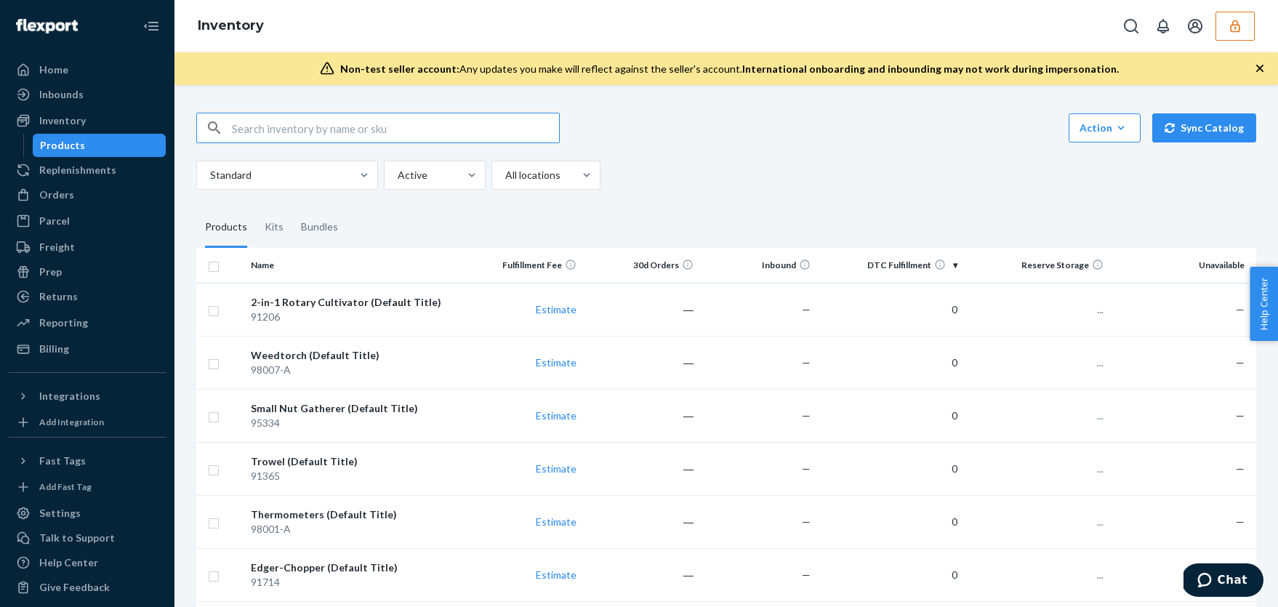
scroll to position [724, 0]
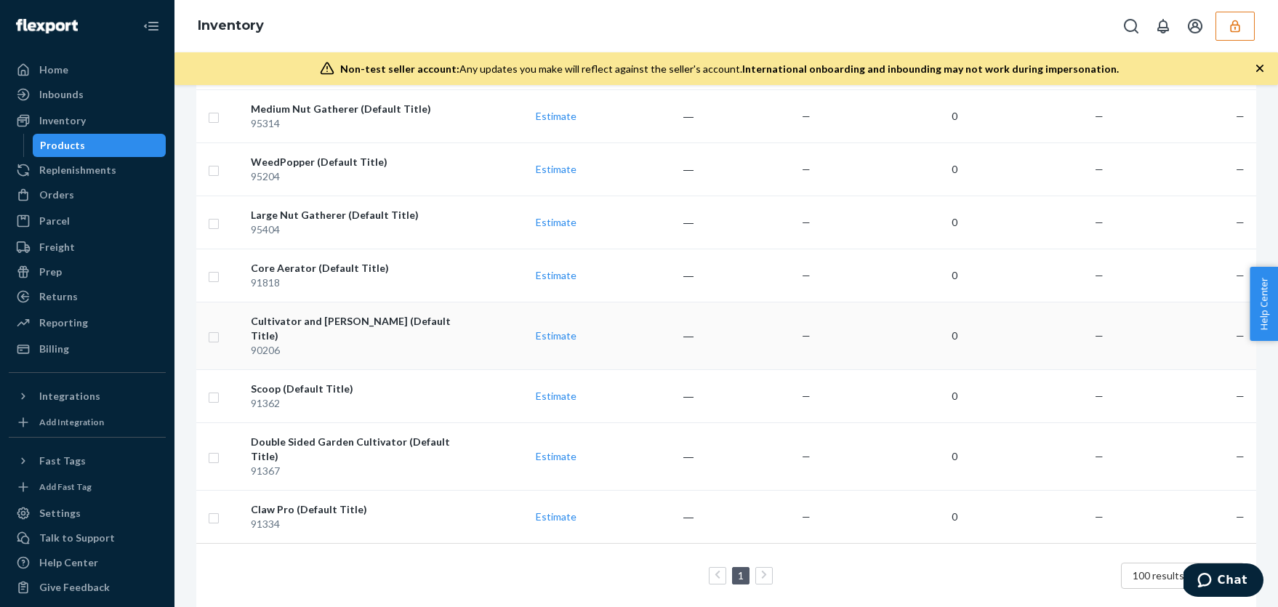
click at [346, 343] on div "90206" at bounding box center [355, 350] width 208 height 15
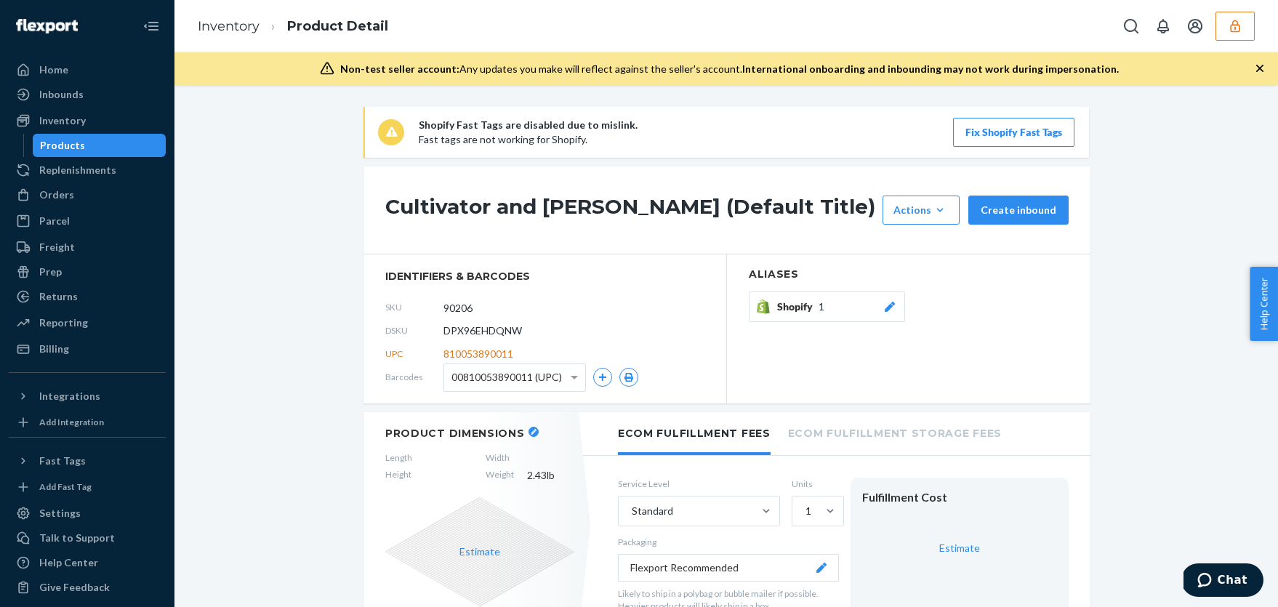
click at [84, 145] on div "Products" at bounding box center [99, 145] width 131 height 20
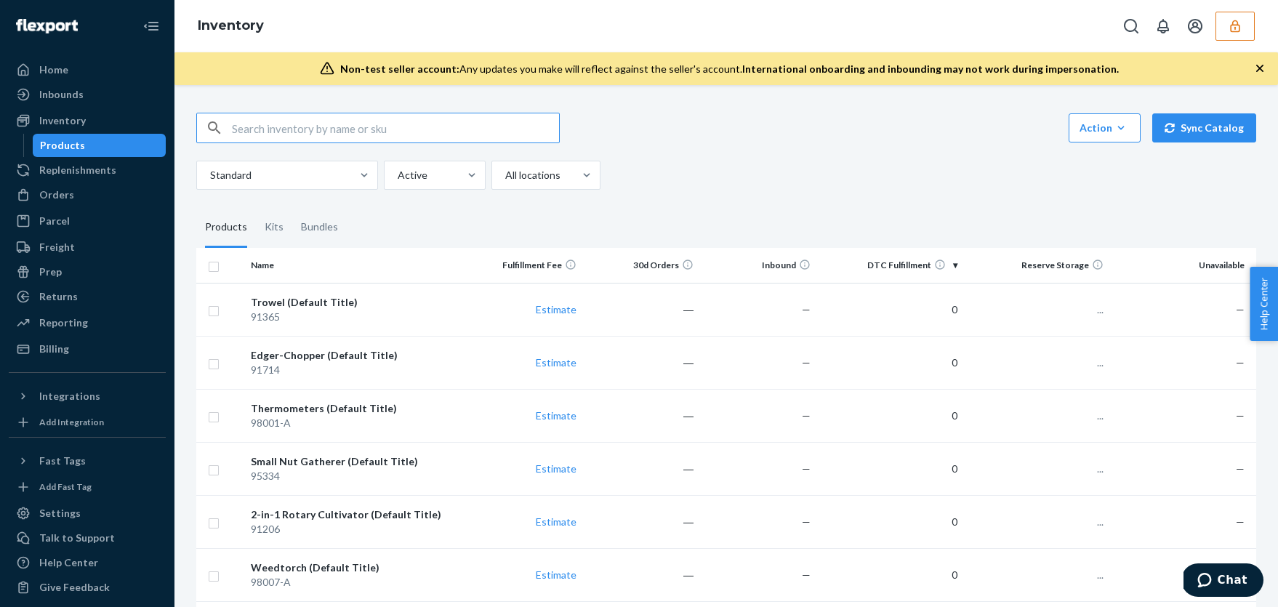
scroll to position [724, 0]
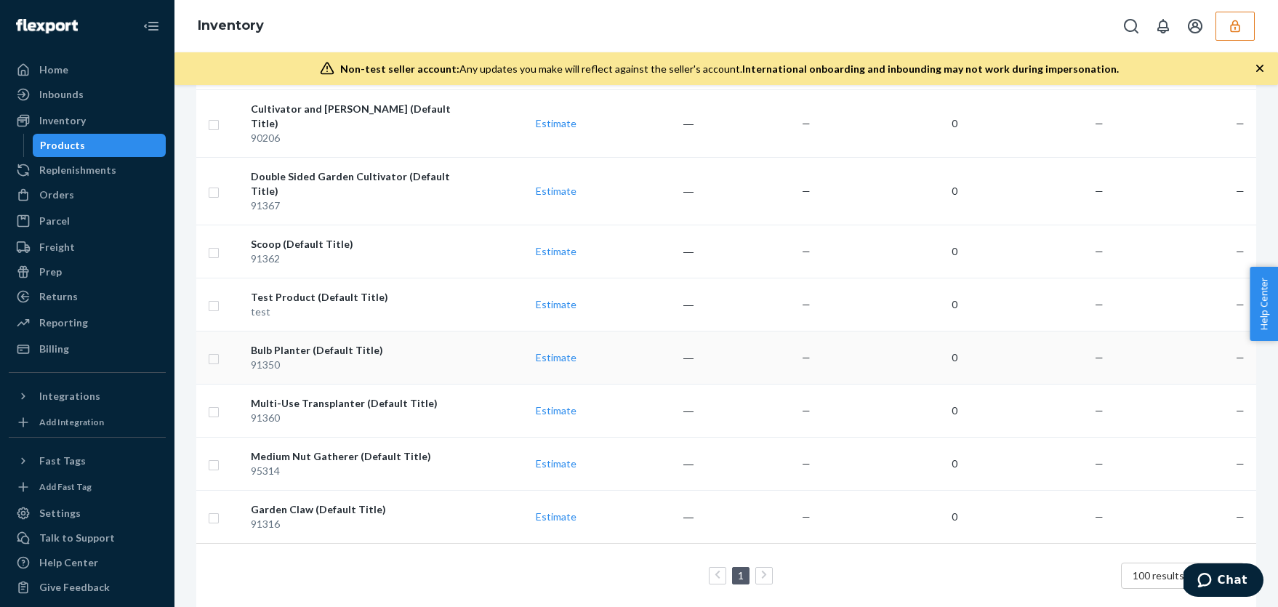
click at [316, 343] on div "Bulb Planter (Default Title)" at bounding box center [355, 350] width 208 height 15
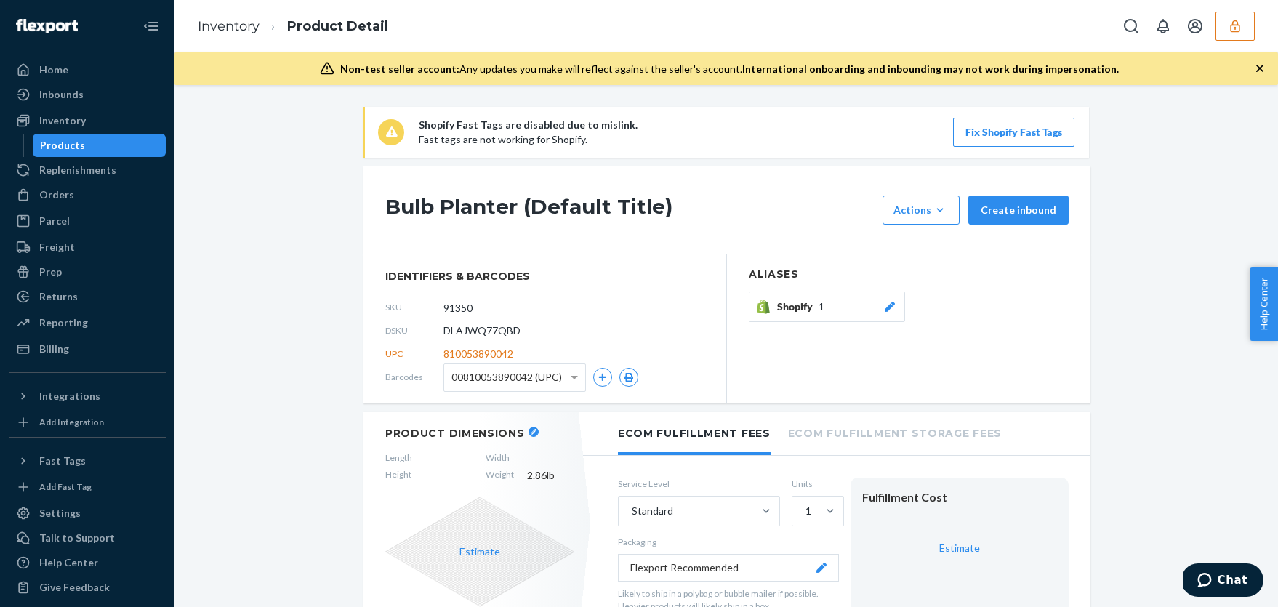
click at [100, 144] on div "Products" at bounding box center [99, 145] width 131 height 20
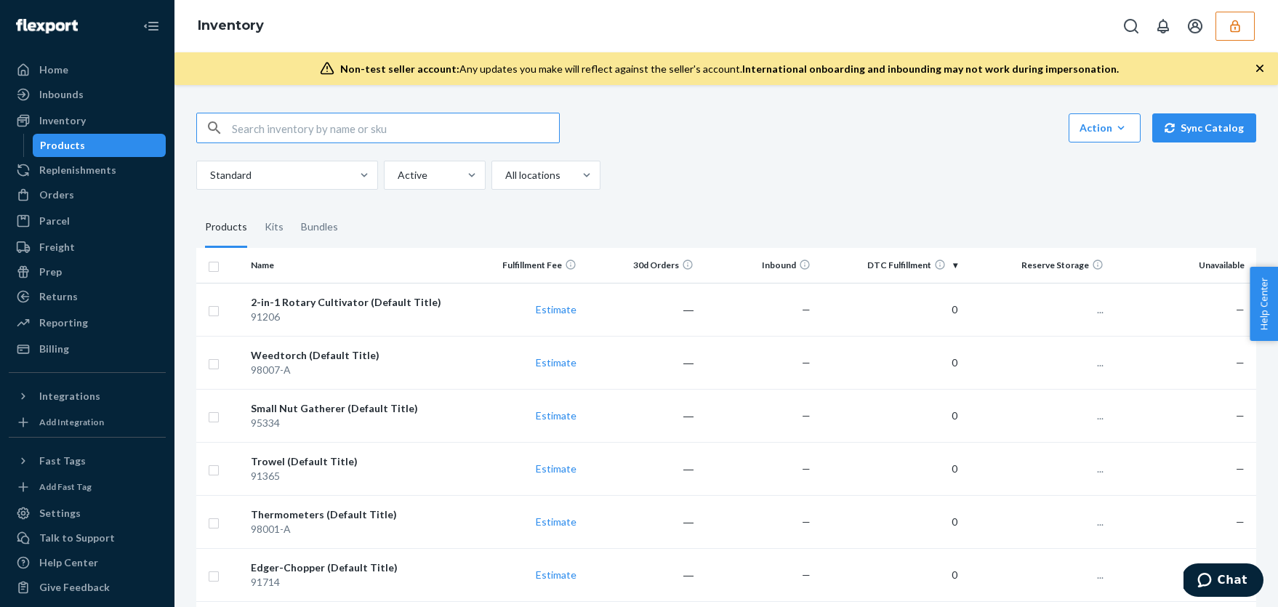
scroll to position [724, 0]
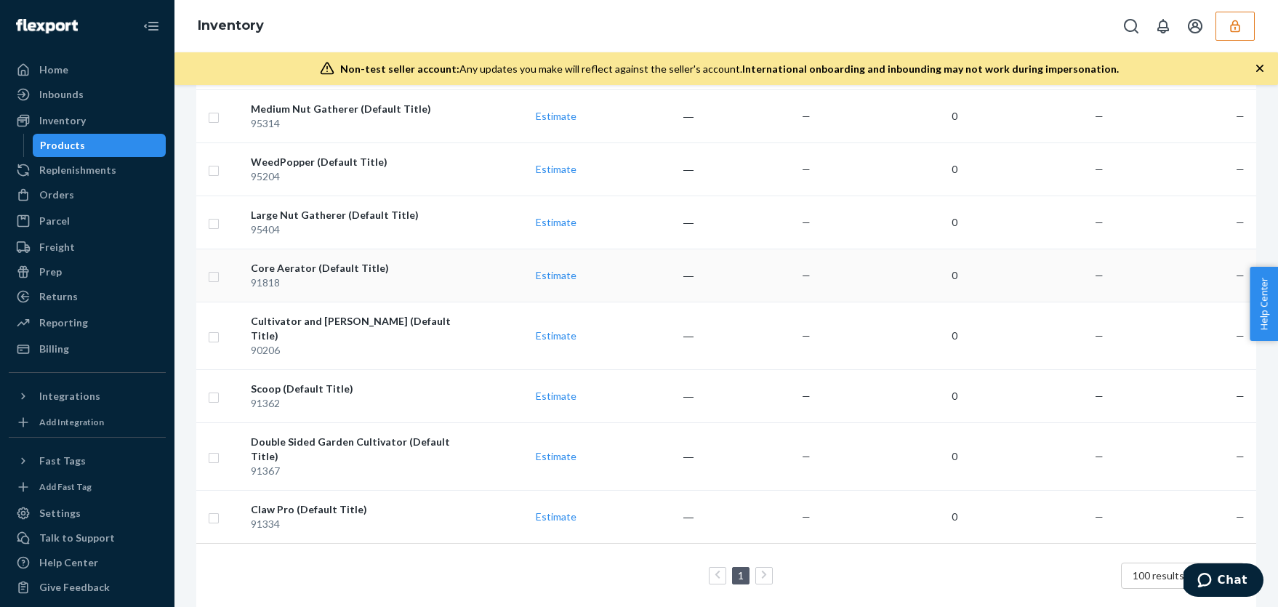
click at [361, 261] on div "Core Aerator (Default Title)" at bounding box center [355, 268] width 208 height 15
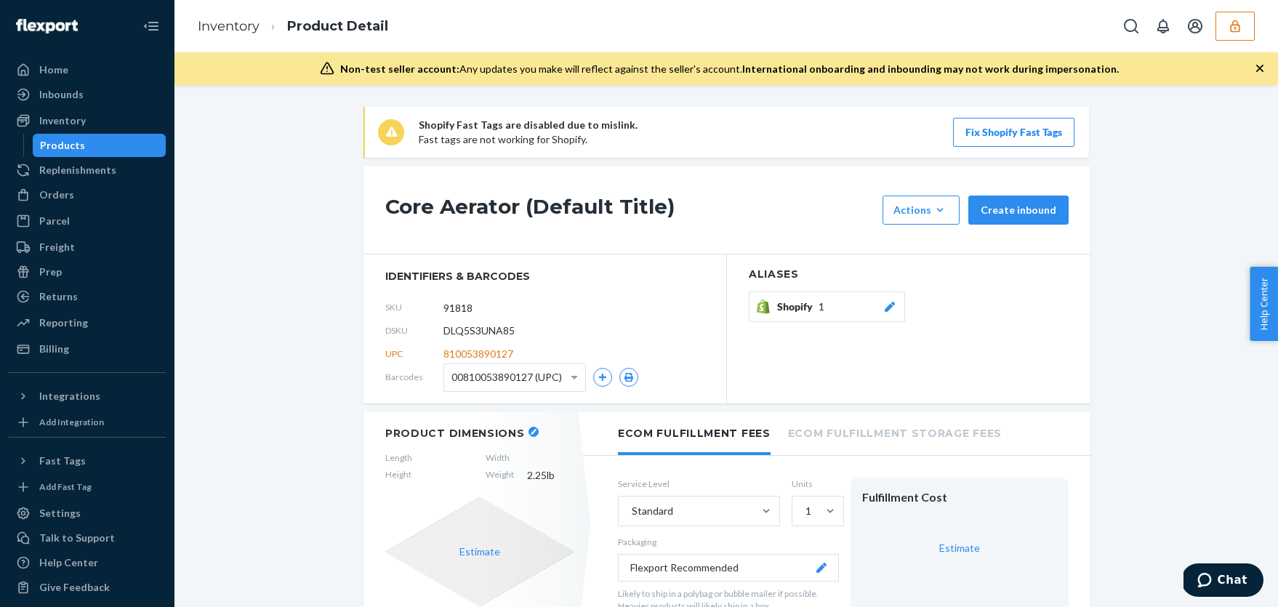
click at [76, 140] on div "Products" at bounding box center [62, 145] width 45 height 15
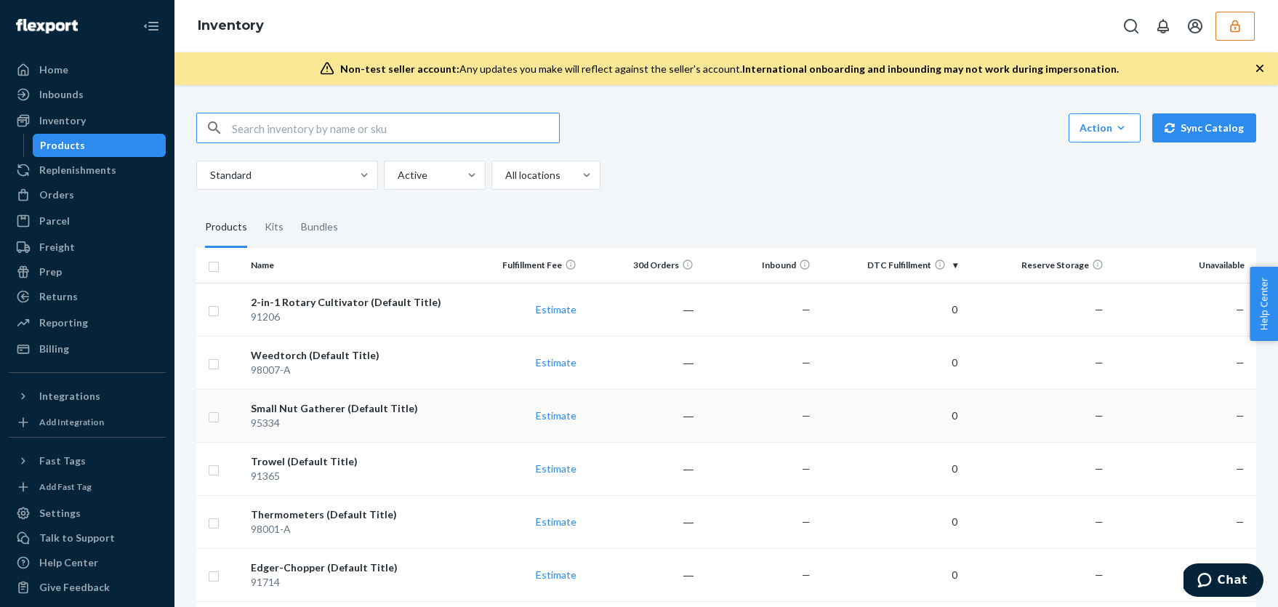
click at [430, 417] on div "95334" at bounding box center [355, 423] width 208 height 15
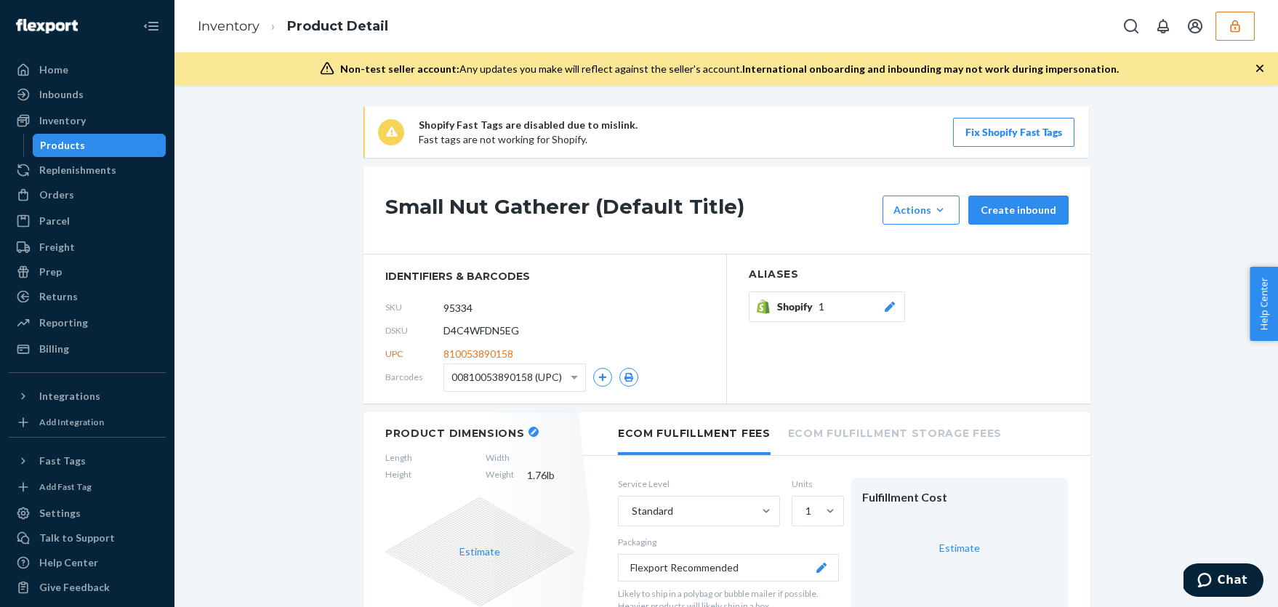
click at [64, 137] on div "Products" at bounding box center [99, 145] width 131 height 20
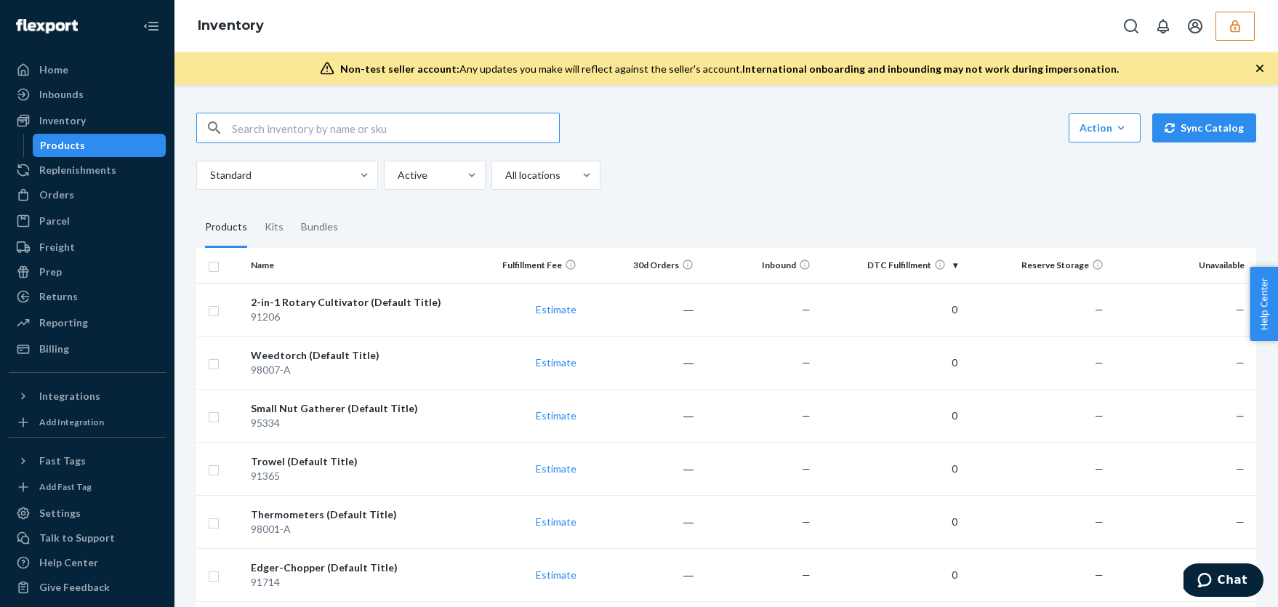
click at [1245, 23] on button "button" at bounding box center [1234, 26] width 39 height 29
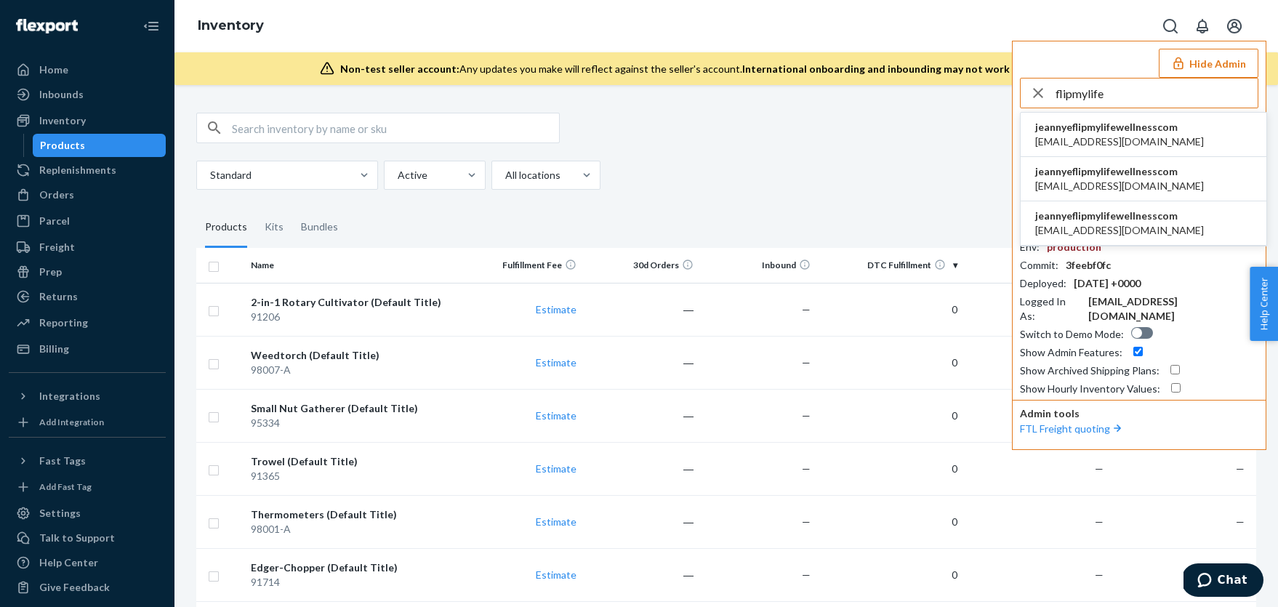
type input "flipmylife"
click at [1077, 233] on span "jeannye@flipmylifewellness.com" at bounding box center [1119, 230] width 169 height 15
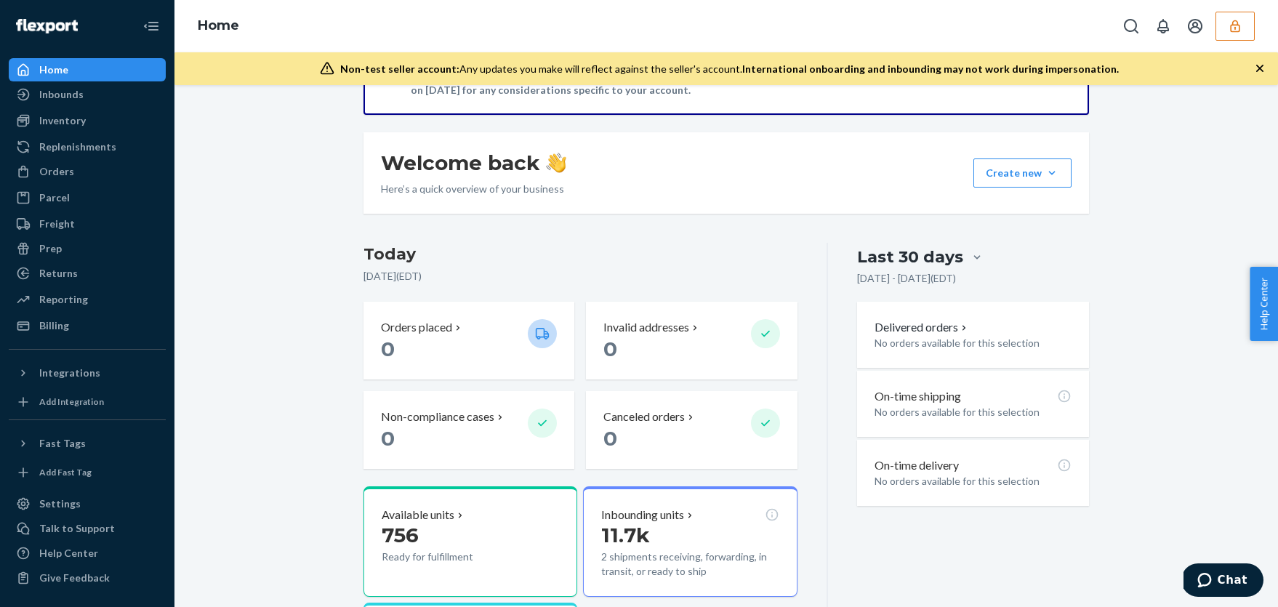
scroll to position [87, 0]
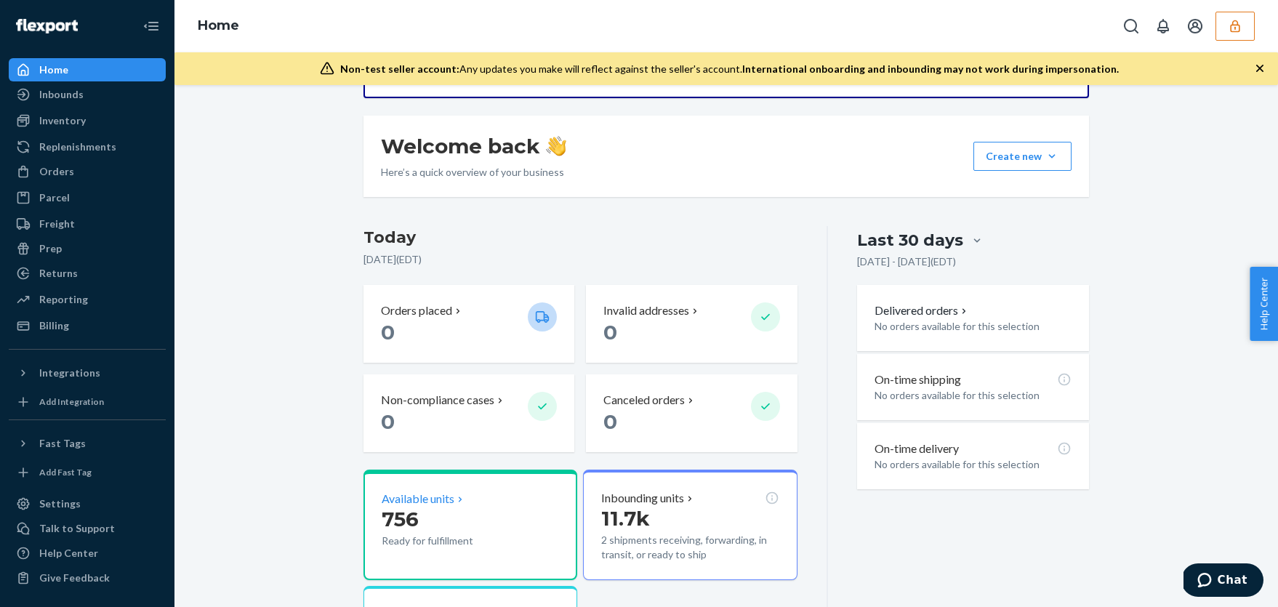
click at [433, 497] on p "Available units" at bounding box center [418, 499] width 73 height 17
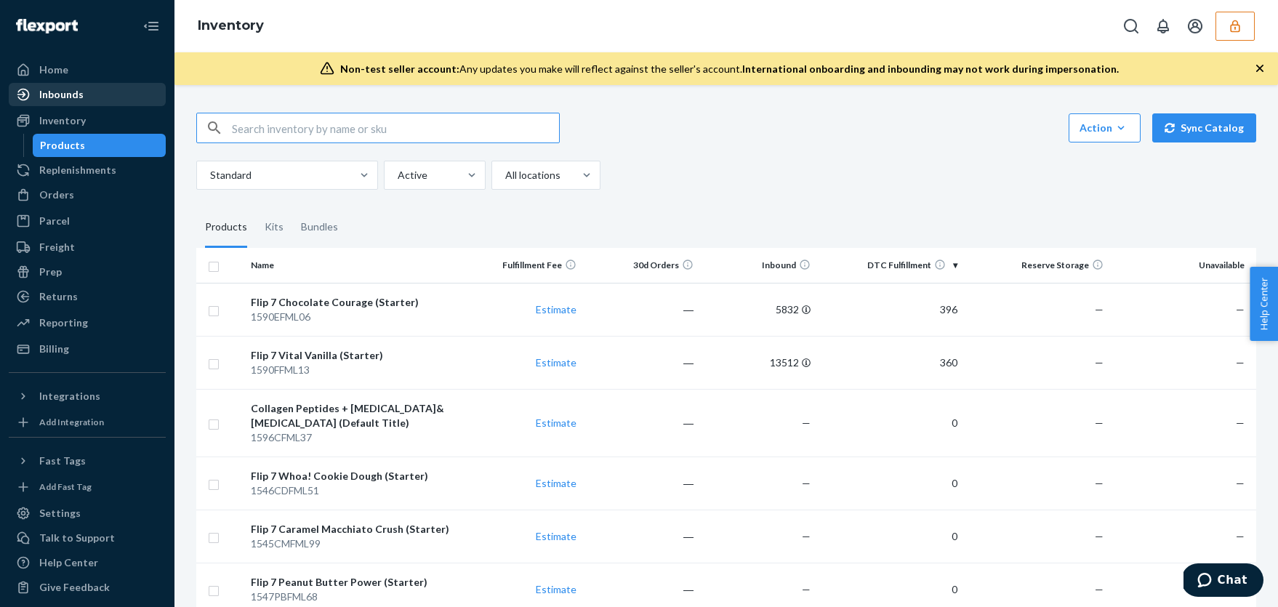
click at [105, 95] on div "Inbounds" at bounding box center [87, 94] width 154 height 20
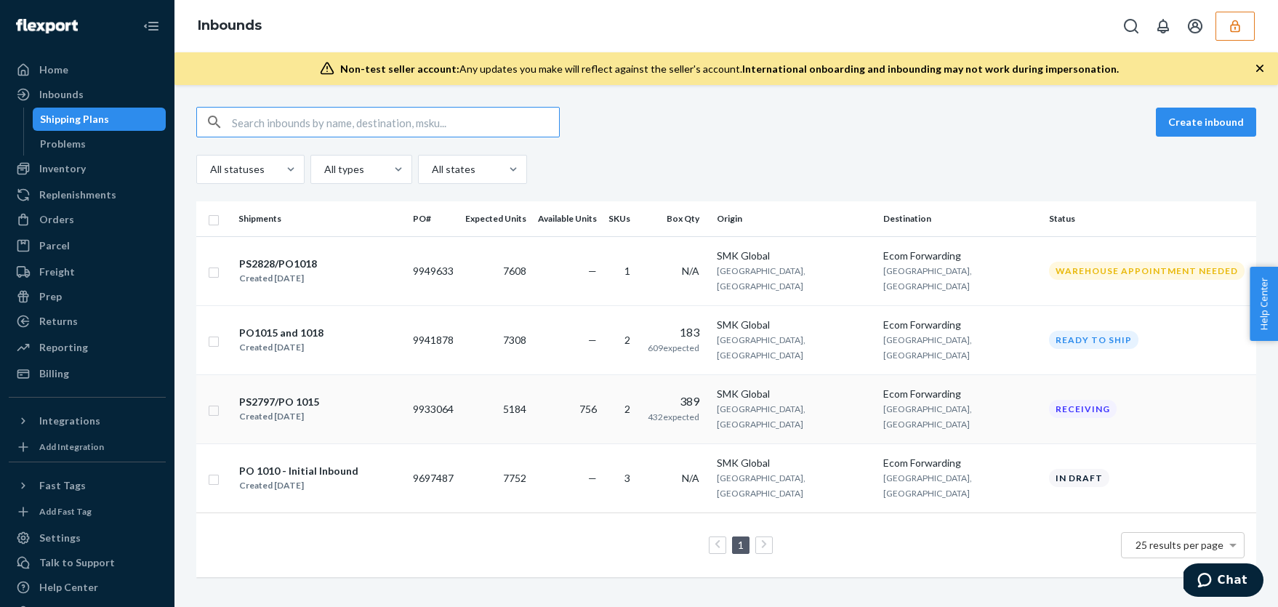
click at [407, 374] on td "PS2797/PO 1015 Created Sep 11, 2025" at bounding box center [320, 408] width 174 height 69
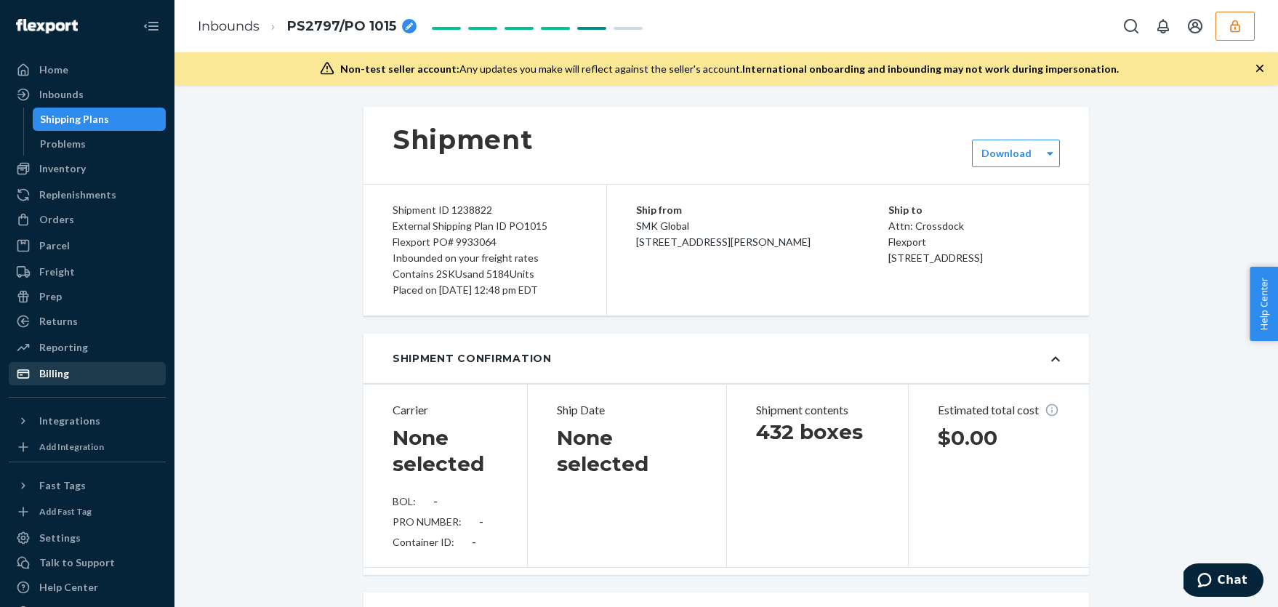
type input "BG1017468925"
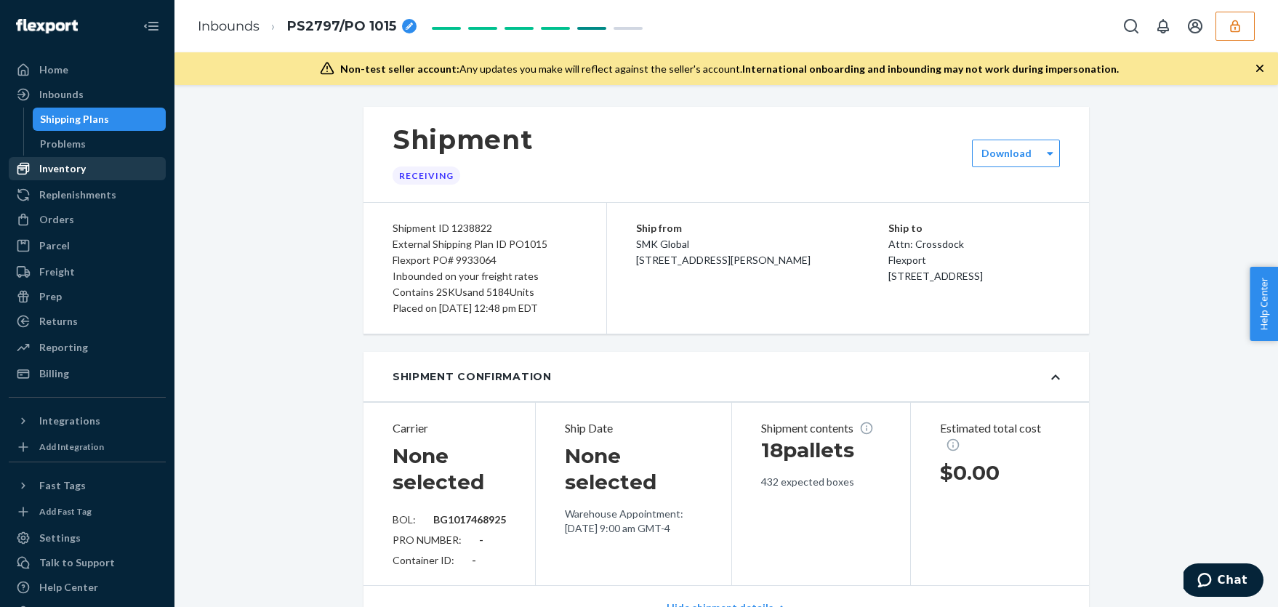
click at [76, 171] on div "Inventory" at bounding box center [62, 168] width 47 height 15
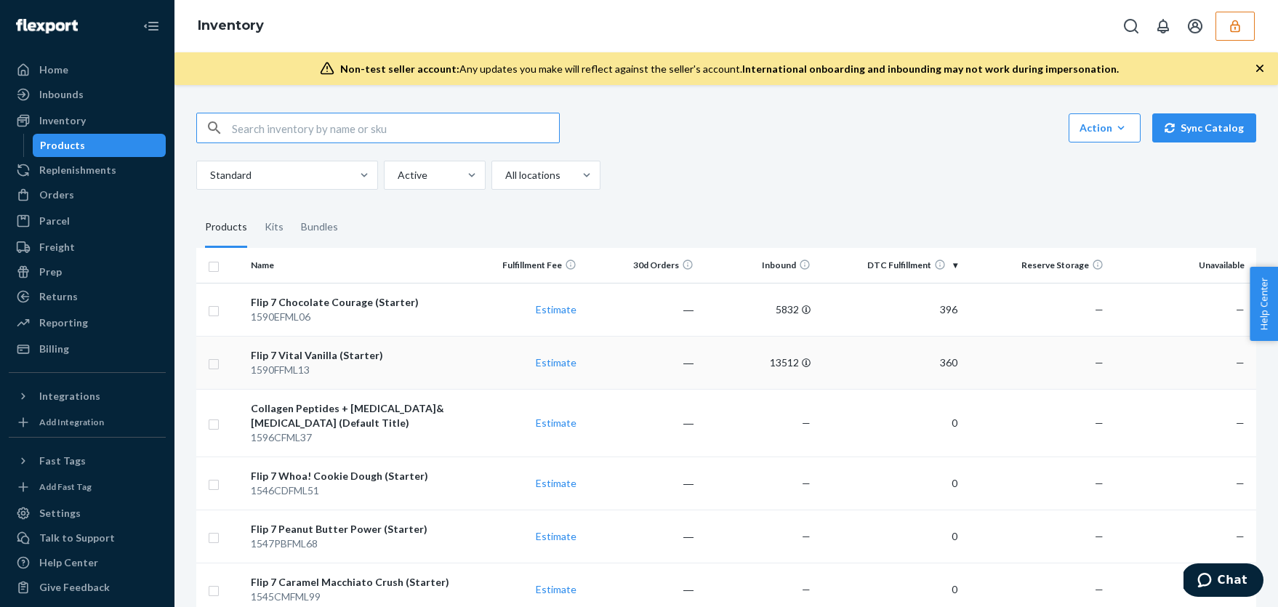
click at [461, 365] on td "Flip 7 Vital Vanilla (Starter) 1590FFML13" at bounding box center [355, 362] width 220 height 53
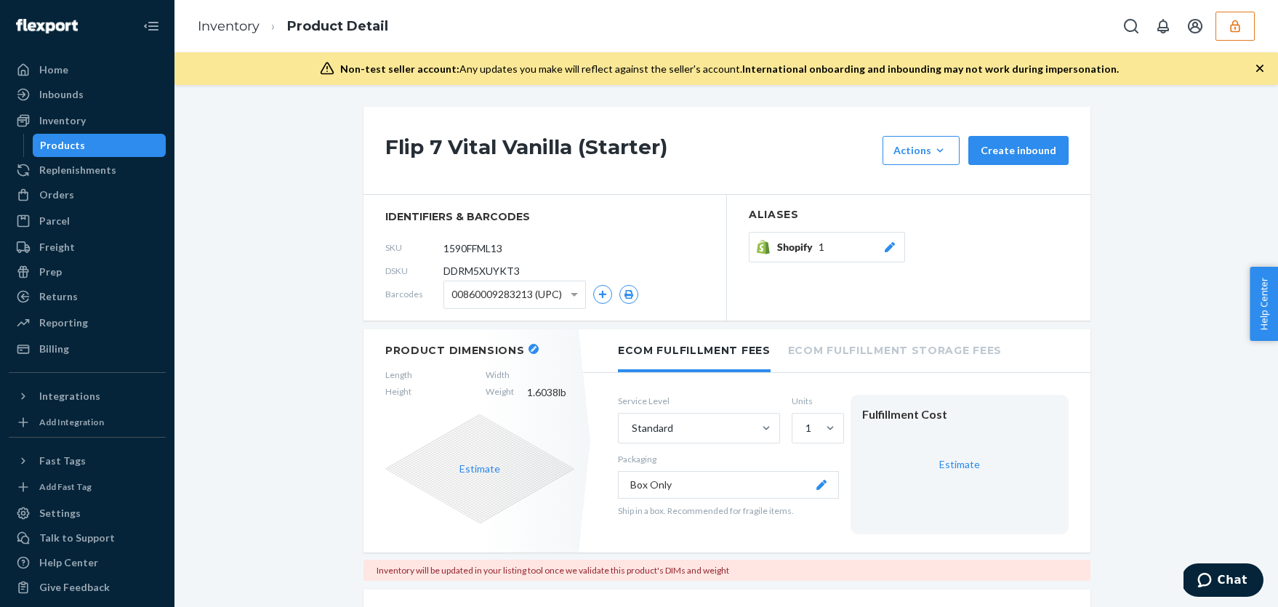
click at [77, 138] on div "Products" at bounding box center [62, 145] width 45 height 15
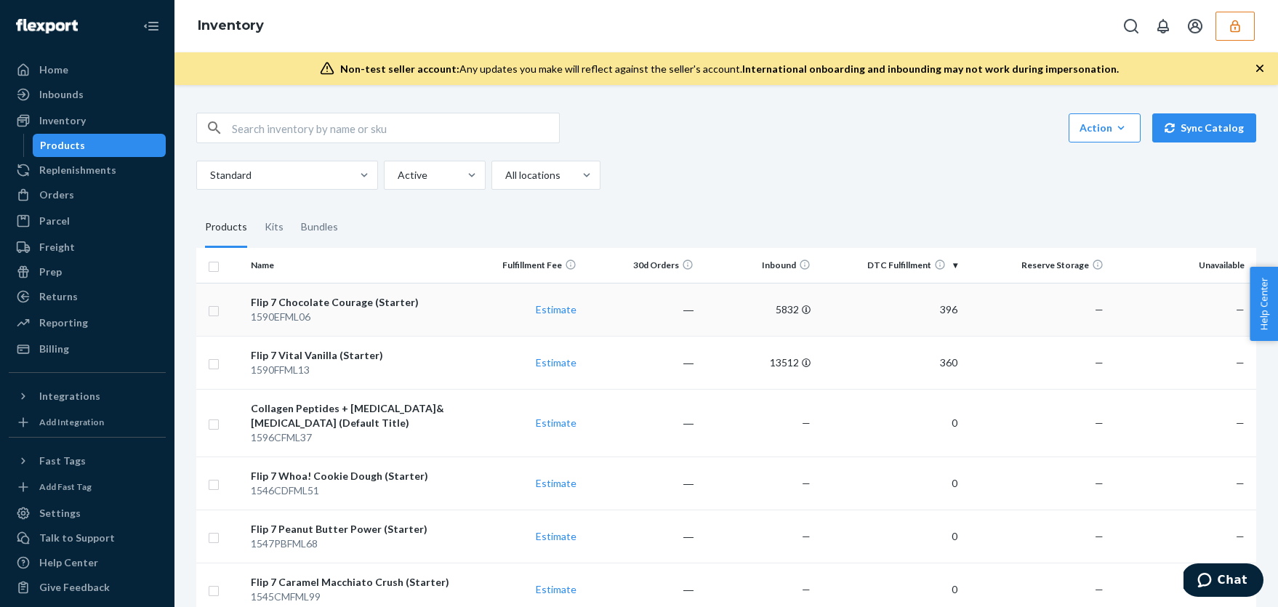
click at [475, 302] on td "Estimate" at bounding box center [523, 309] width 117 height 53
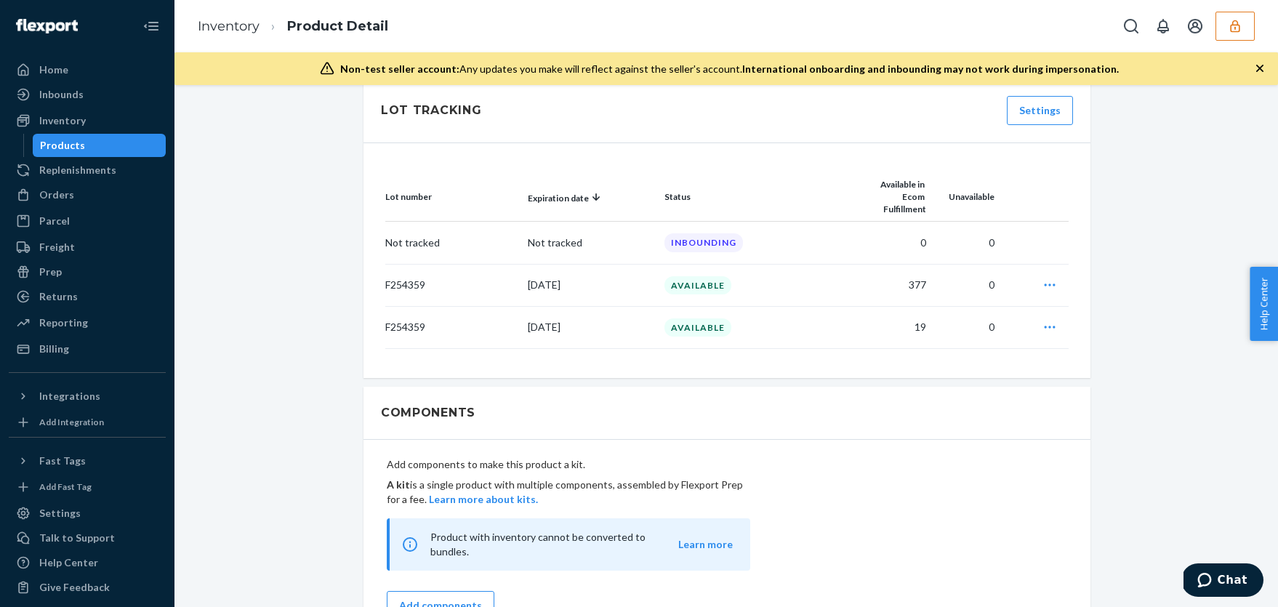
scroll to position [839, 0]
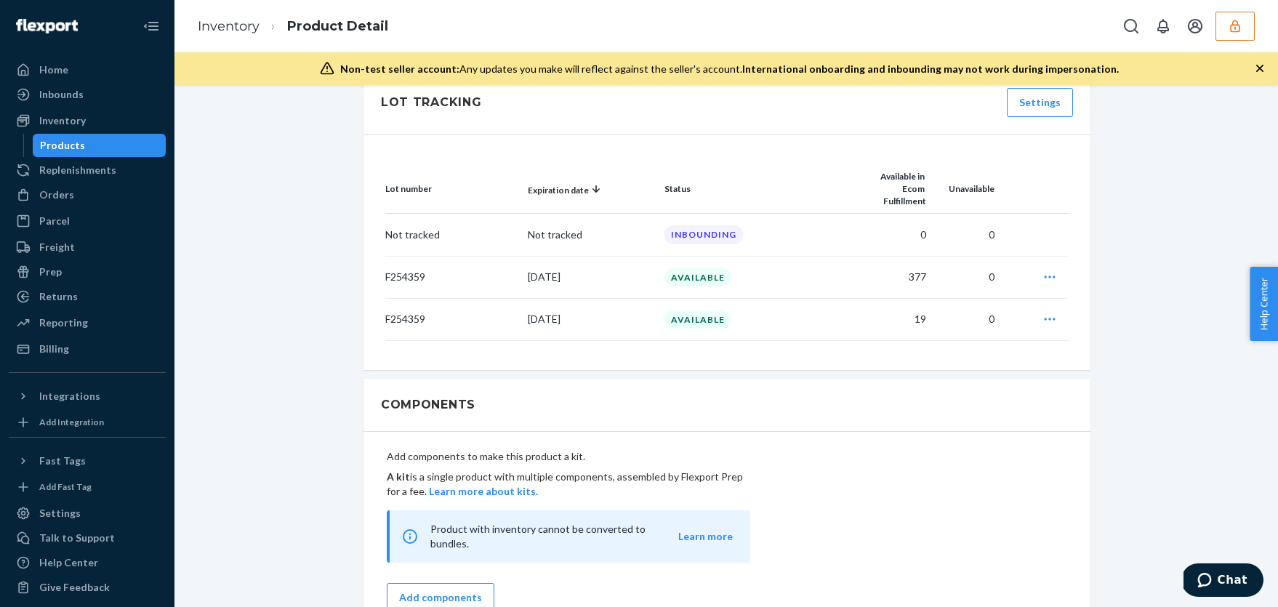
click at [97, 142] on div "Products" at bounding box center [99, 145] width 131 height 20
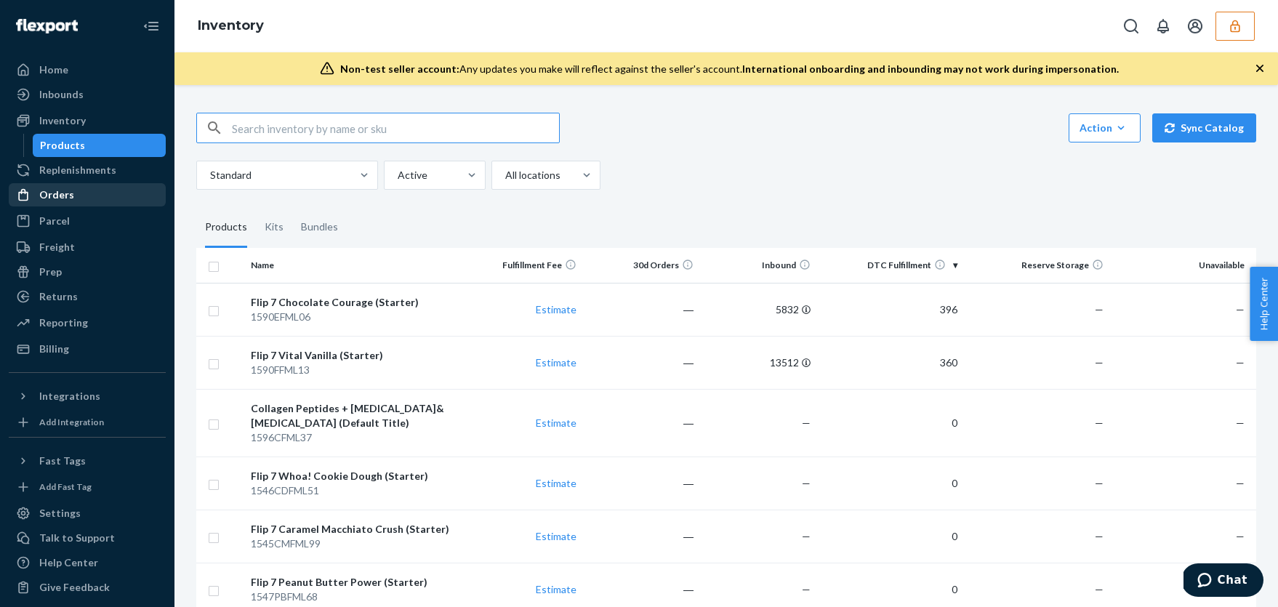
click at [55, 196] on div "Orders" at bounding box center [56, 195] width 35 height 15
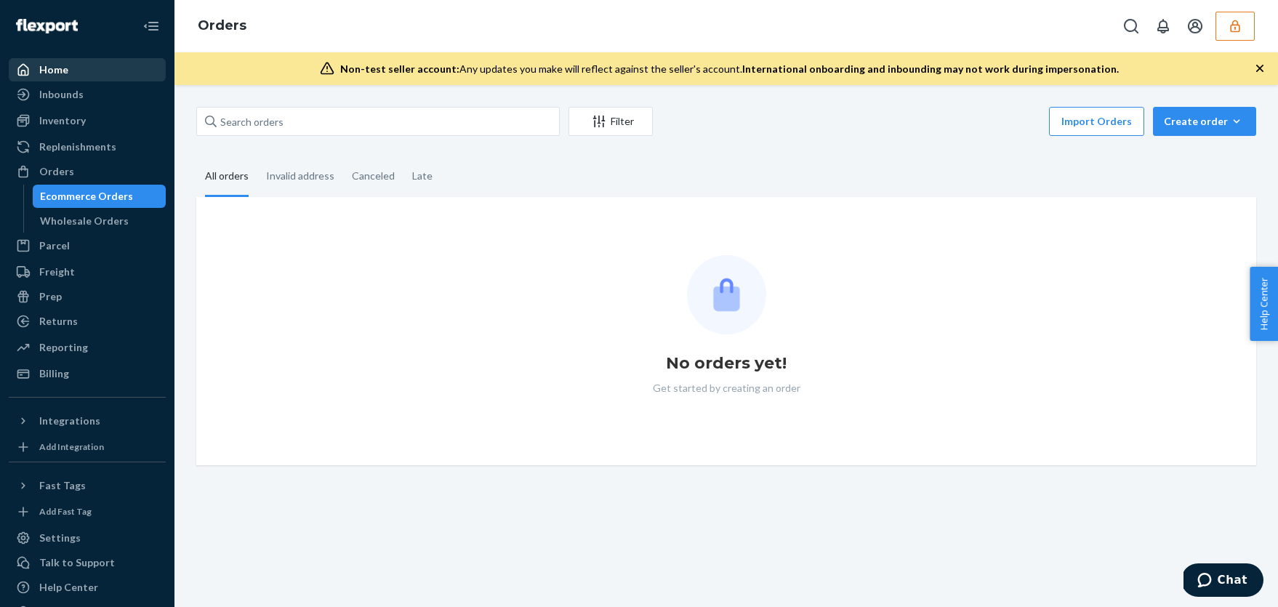
click at [60, 76] on div "Home" at bounding box center [53, 70] width 29 height 15
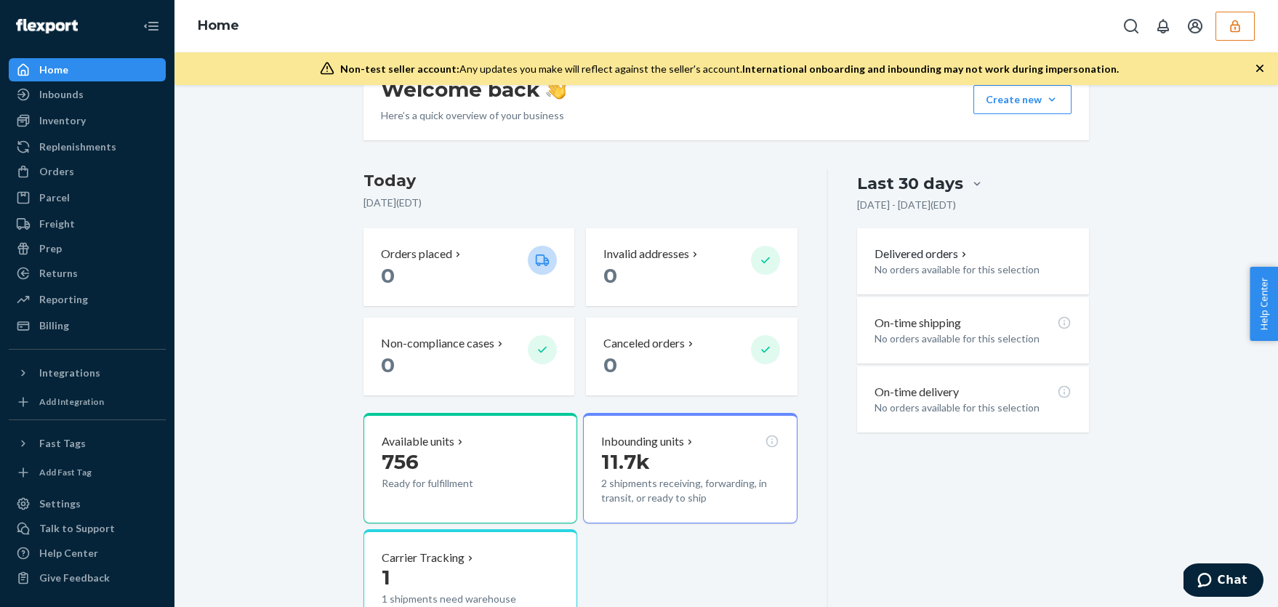
scroll to position [152, 0]
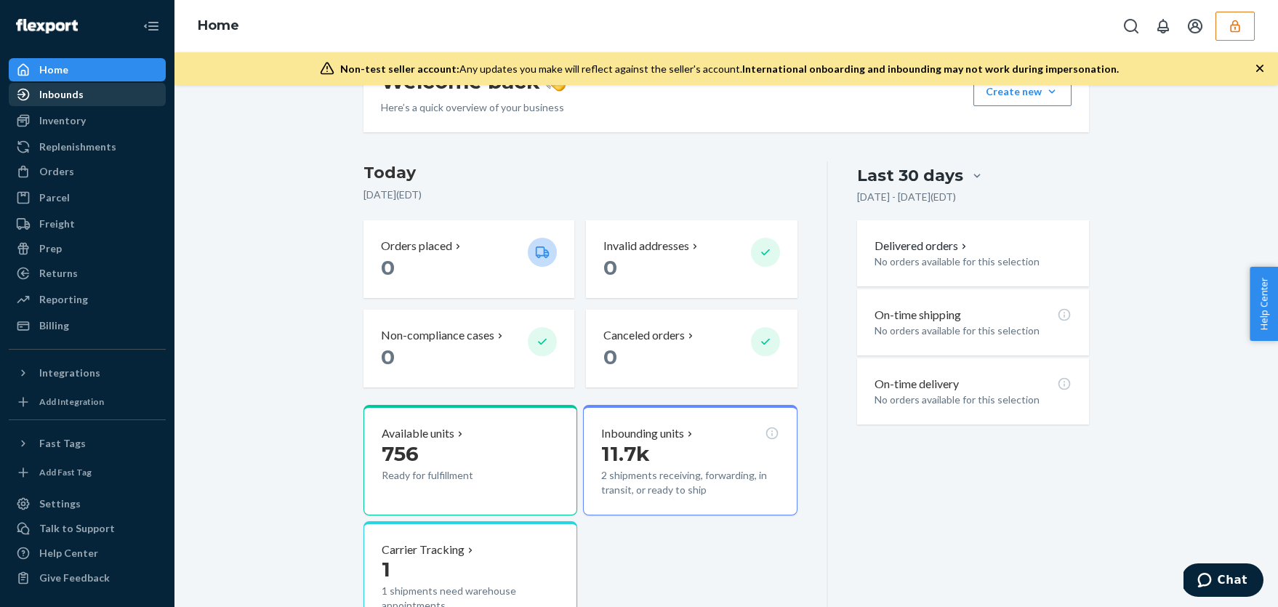
click at [100, 97] on div "Inbounds" at bounding box center [87, 94] width 154 height 20
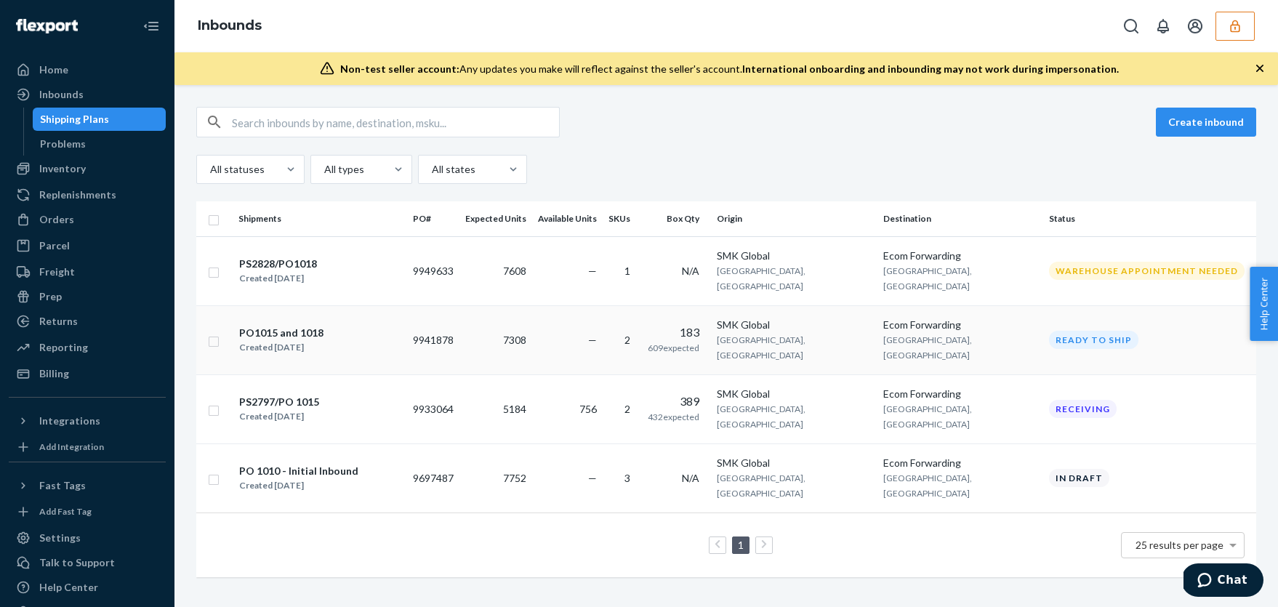
click at [532, 307] on td "7308" at bounding box center [495, 339] width 73 height 69
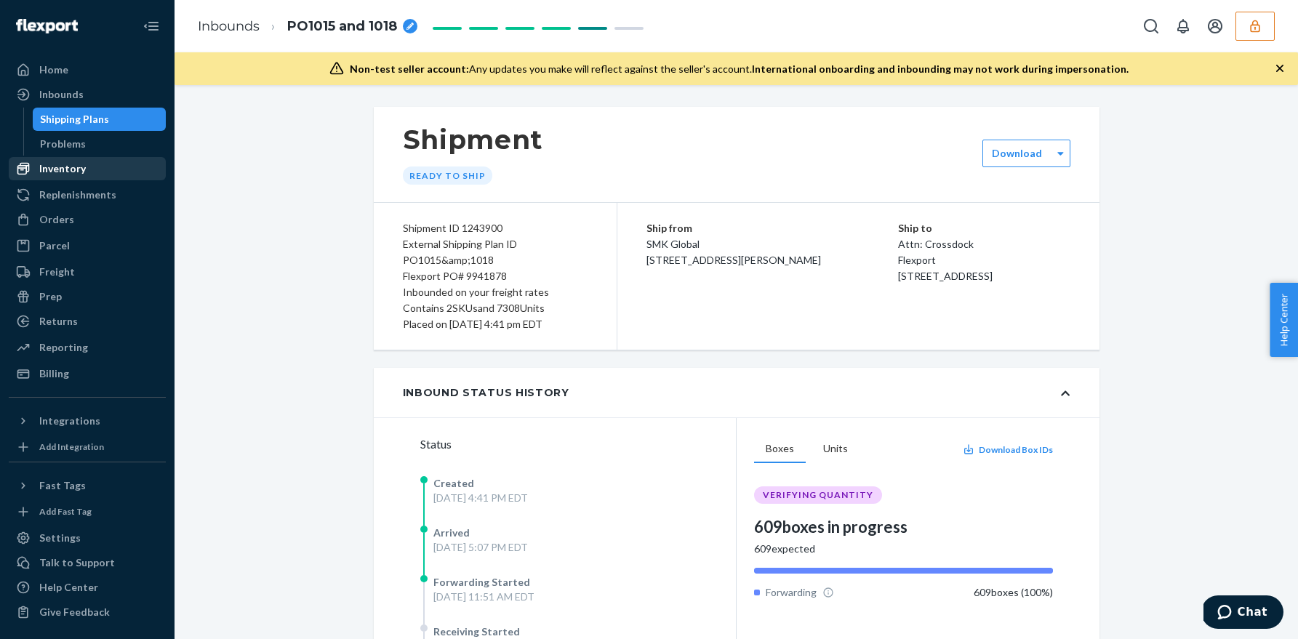
click at [101, 172] on div "Inventory" at bounding box center [87, 168] width 154 height 20
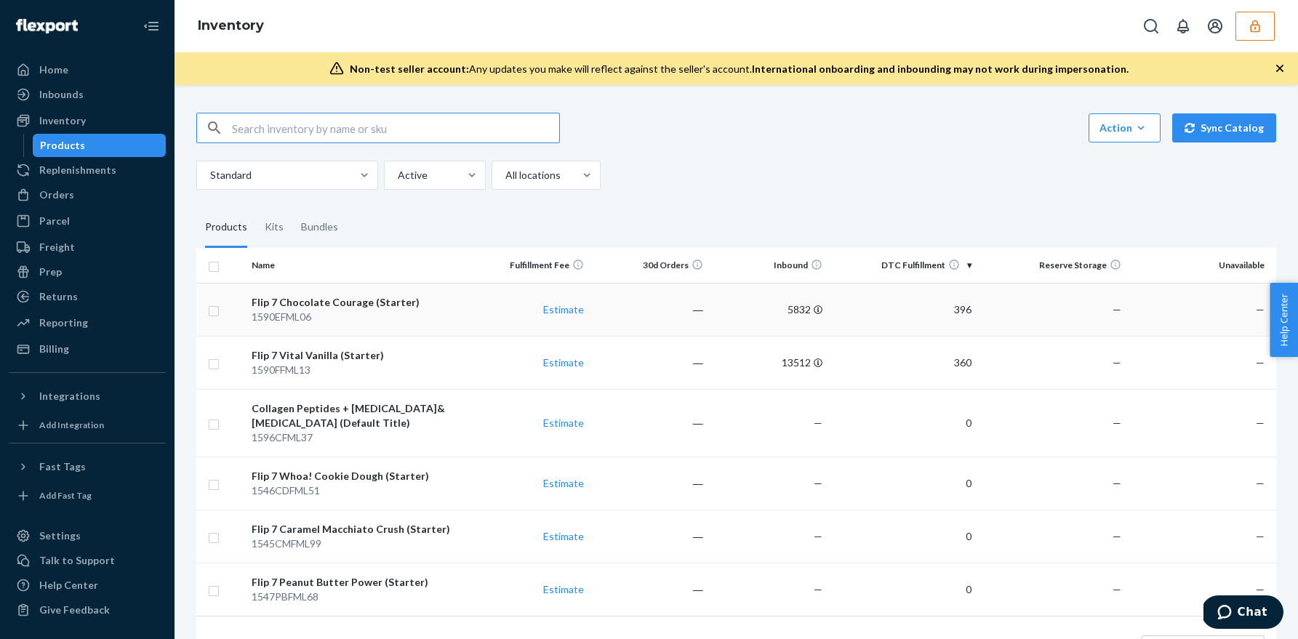
click at [650, 323] on td "―" at bounding box center [649, 309] width 119 height 53
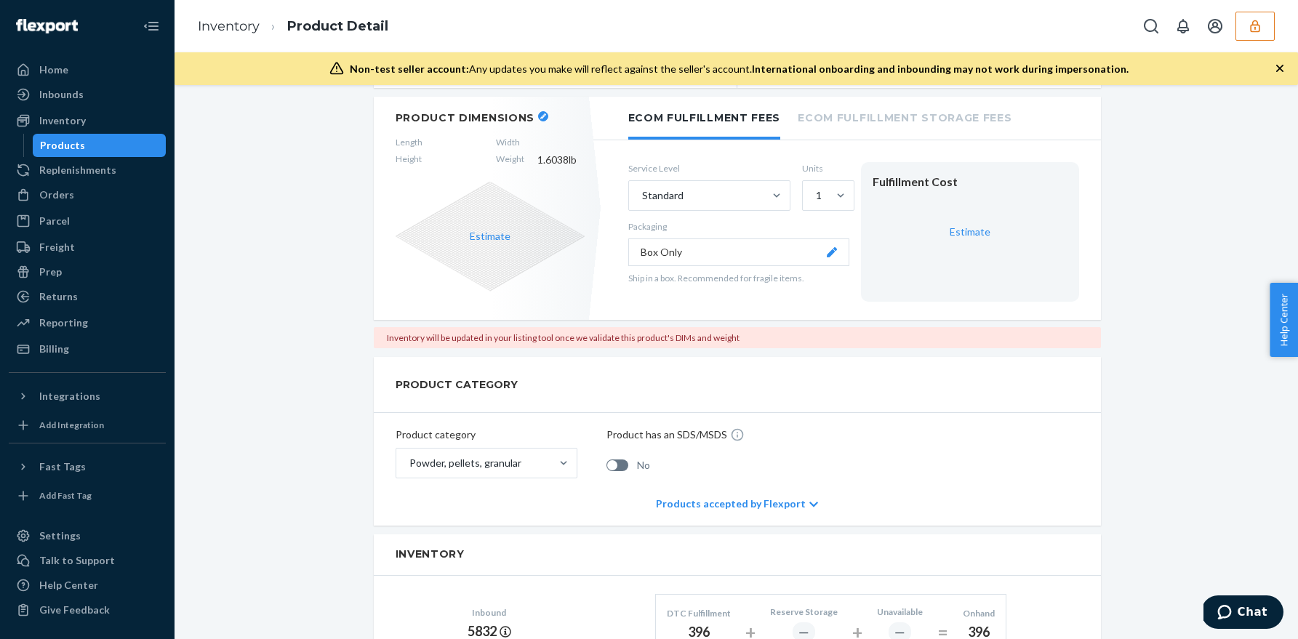
scroll to position [433, 0]
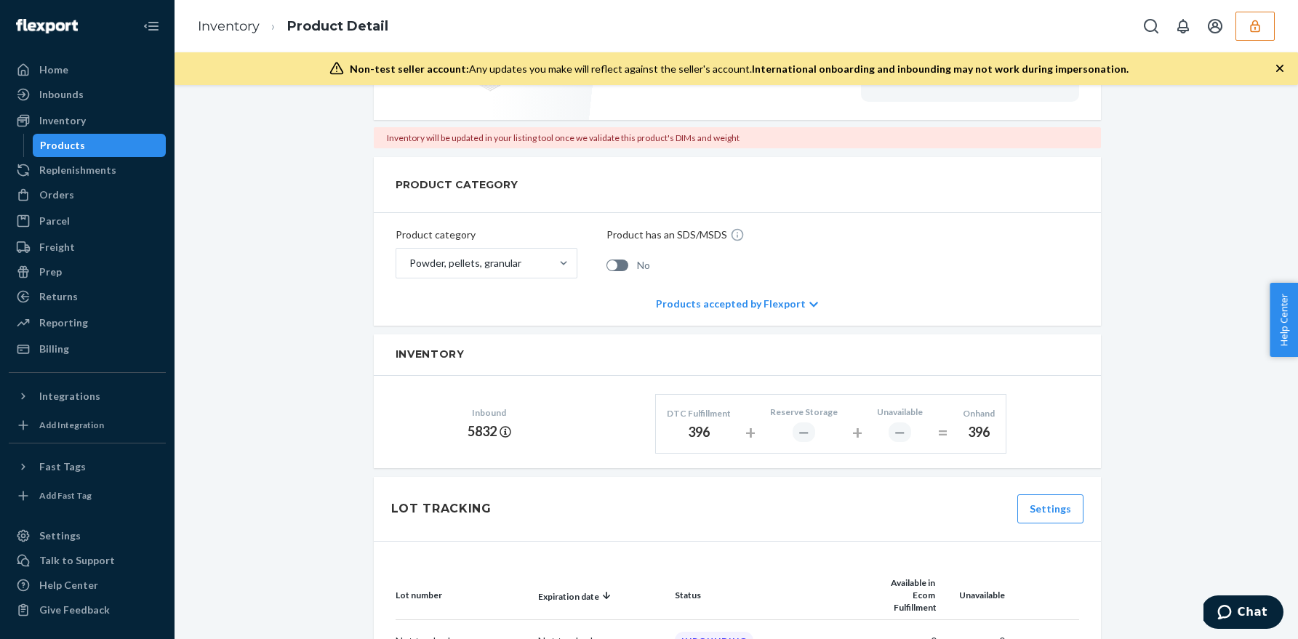
click at [809, 302] on icon at bounding box center [813, 305] width 9 height 10
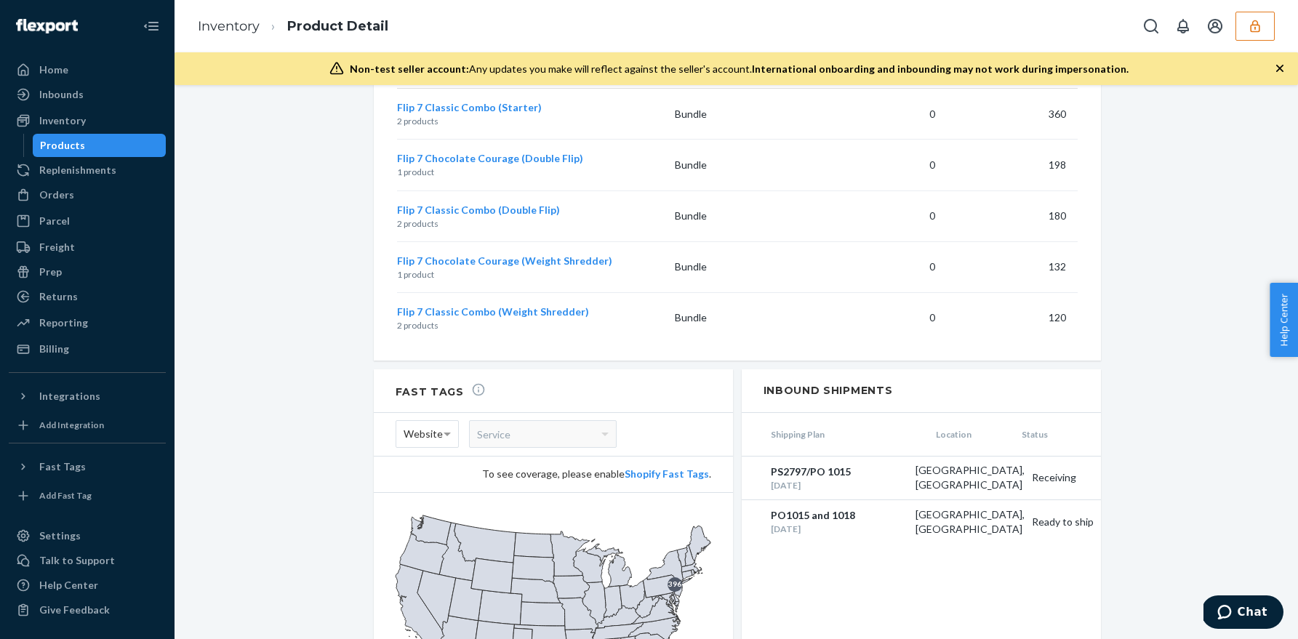
scroll to position [1853, 0]
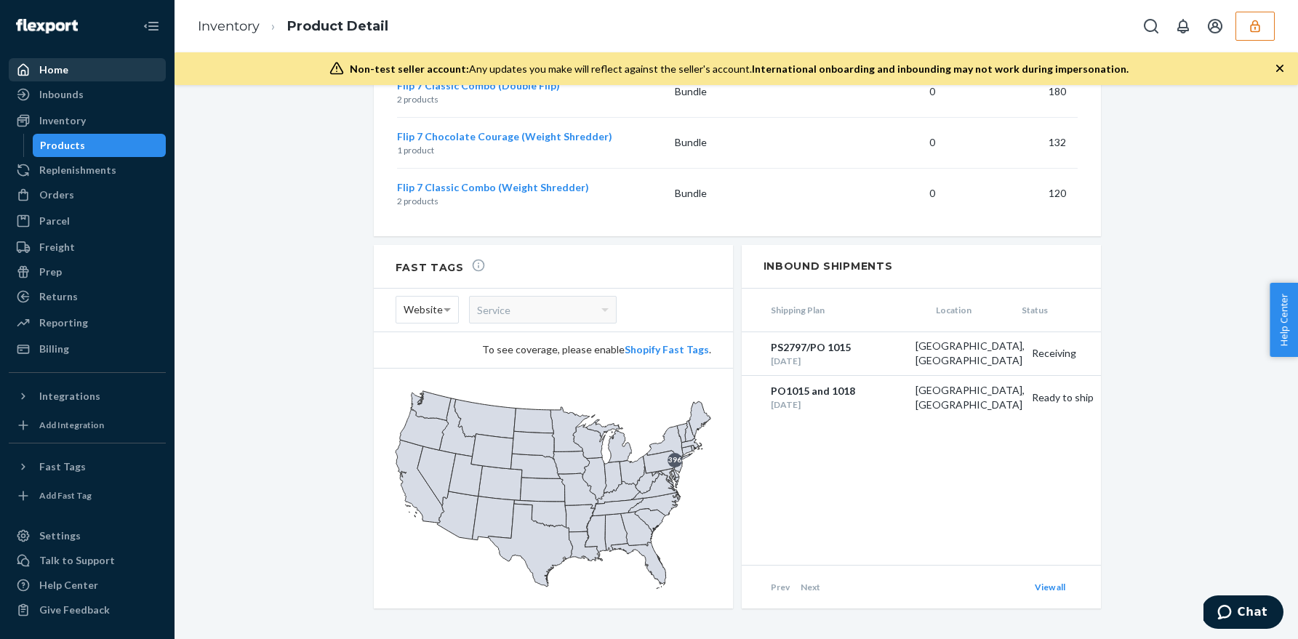
click at [97, 73] on div "Home" at bounding box center [87, 70] width 154 height 20
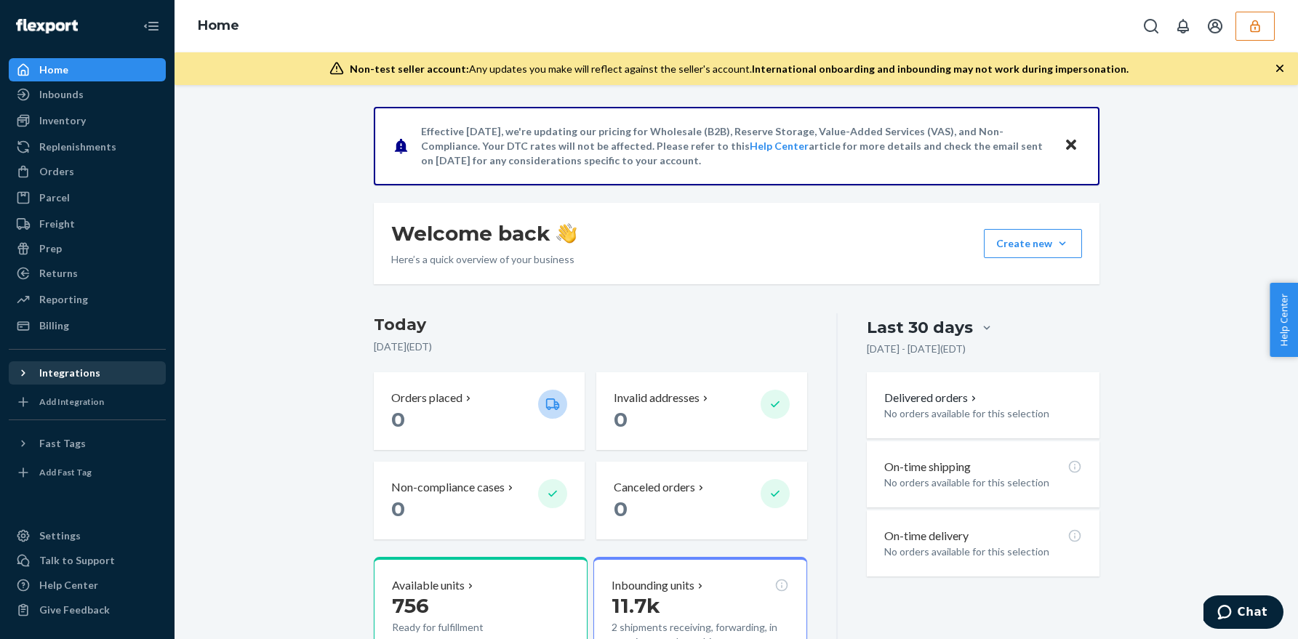
click at [27, 371] on icon at bounding box center [23, 373] width 15 height 15
click at [21, 373] on icon at bounding box center [23, 373] width 7 height 4
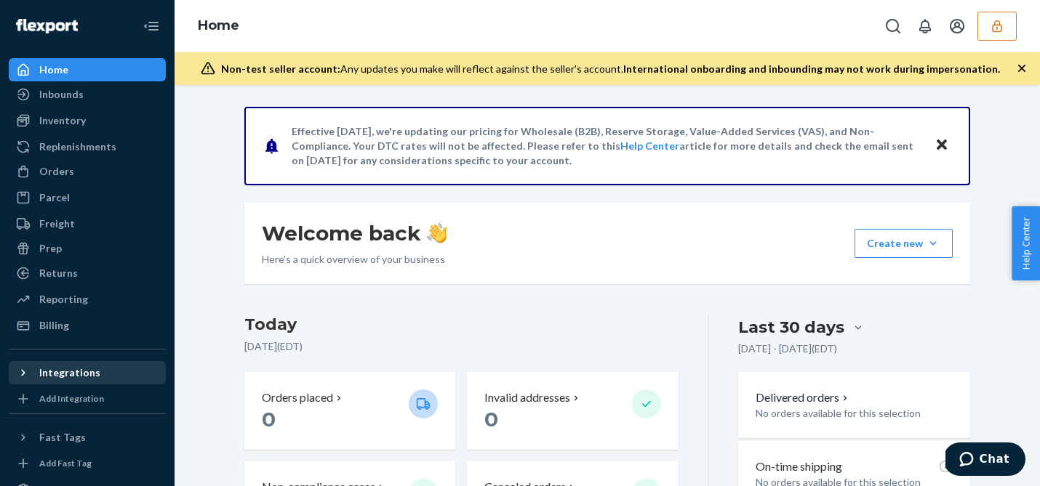
click at [1002, 26] on icon "button" at bounding box center [996, 26] width 15 height 15
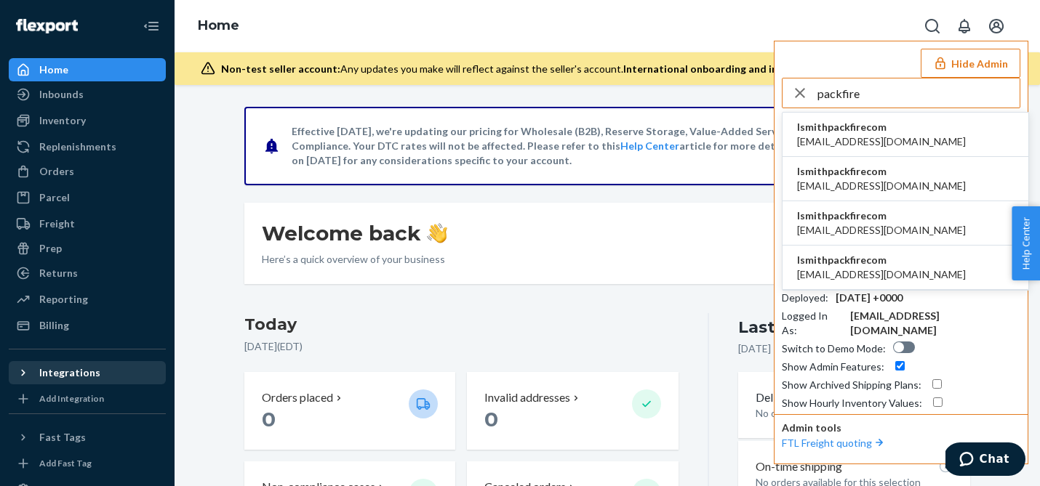
type input "packfire"
click at [859, 273] on span "rlarocco@packfire.com" at bounding box center [881, 275] width 169 height 15
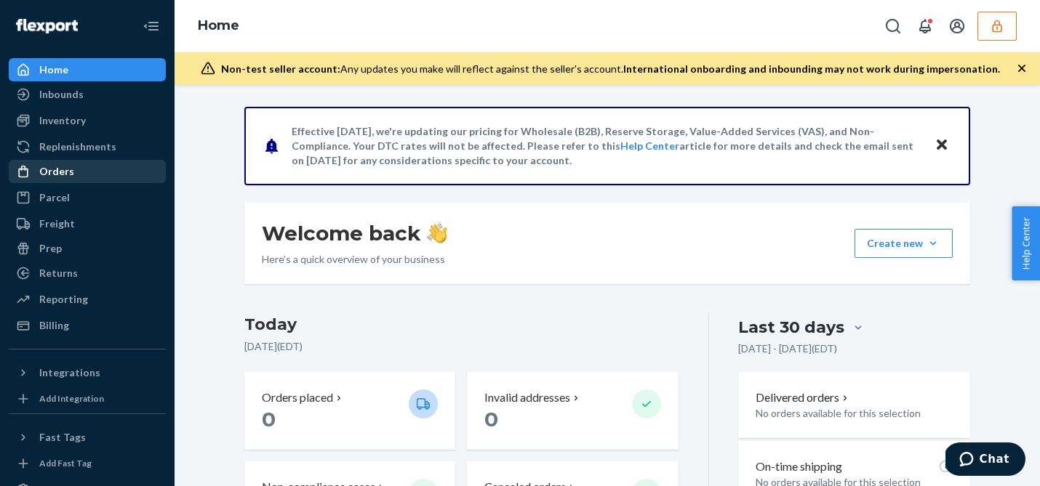
click at [94, 175] on div "Orders" at bounding box center [87, 171] width 154 height 20
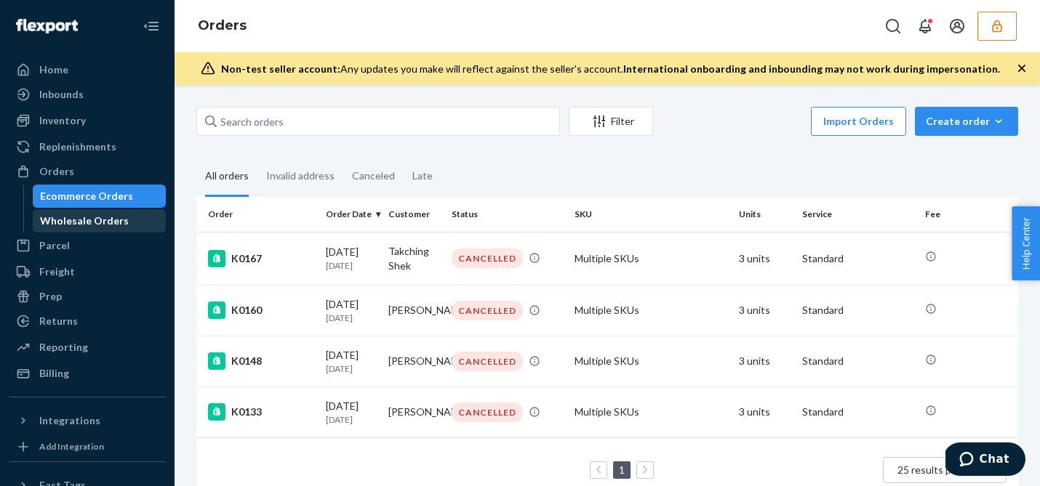
click at [98, 223] on div "Wholesale Orders" at bounding box center [84, 221] width 89 height 15
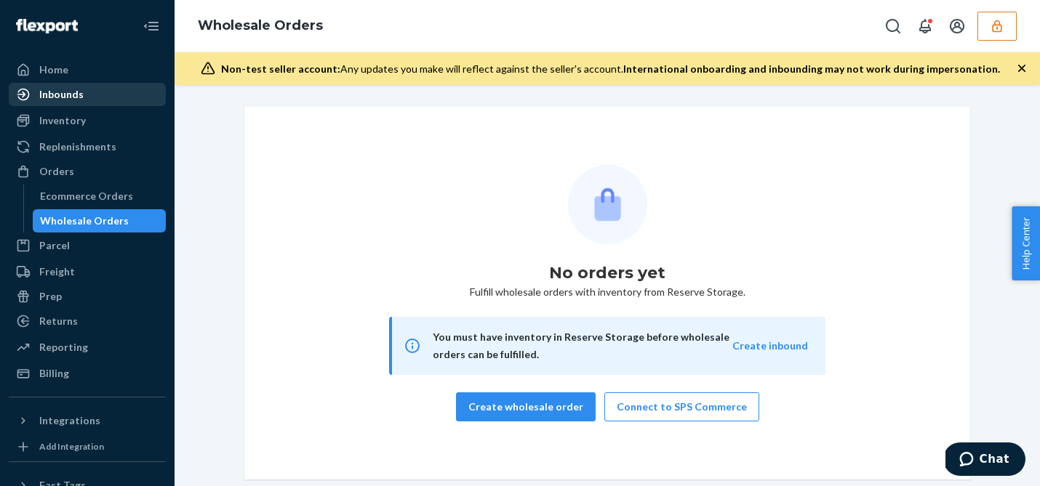
click at [92, 96] on div "Inbounds" at bounding box center [87, 94] width 154 height 20
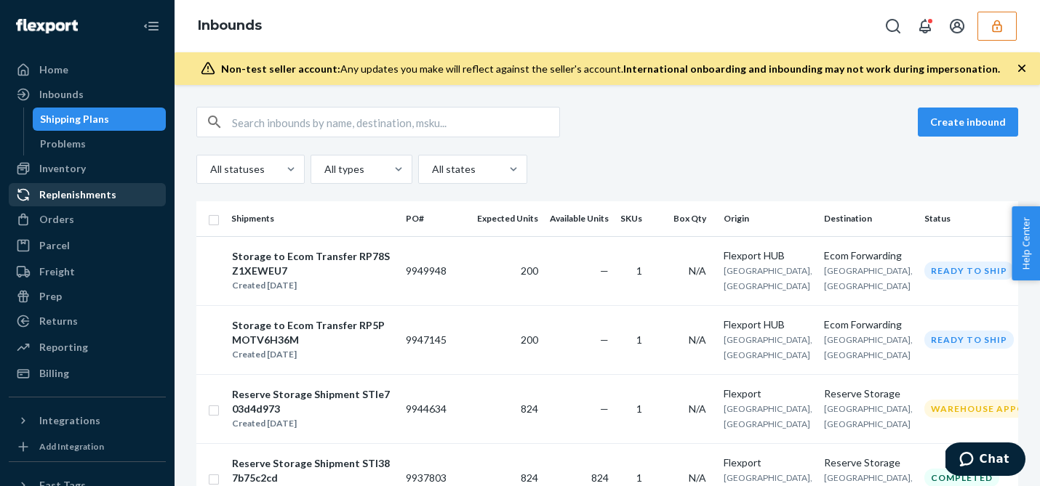
click at [102, 188] on div "Replenishments" at bounding box center [77, 195] width 77 height 15
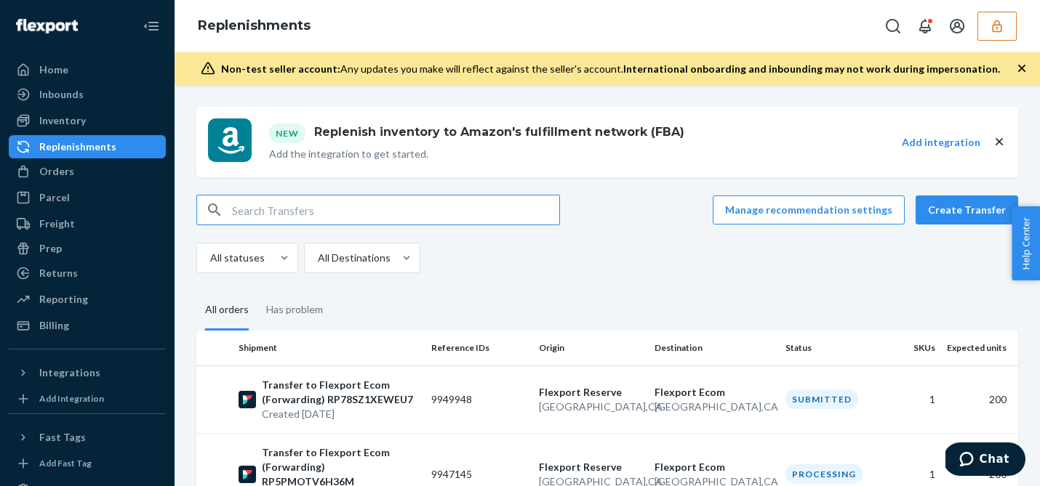
scroll to position [92, 0]
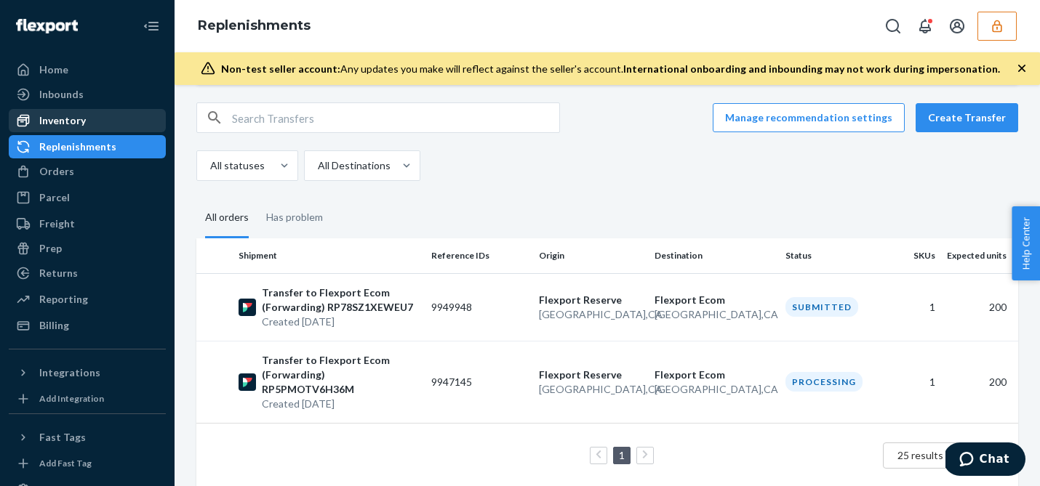
click at [107, 124] on div "Inventory" at bounding box center [87, 120] width 154 height 20
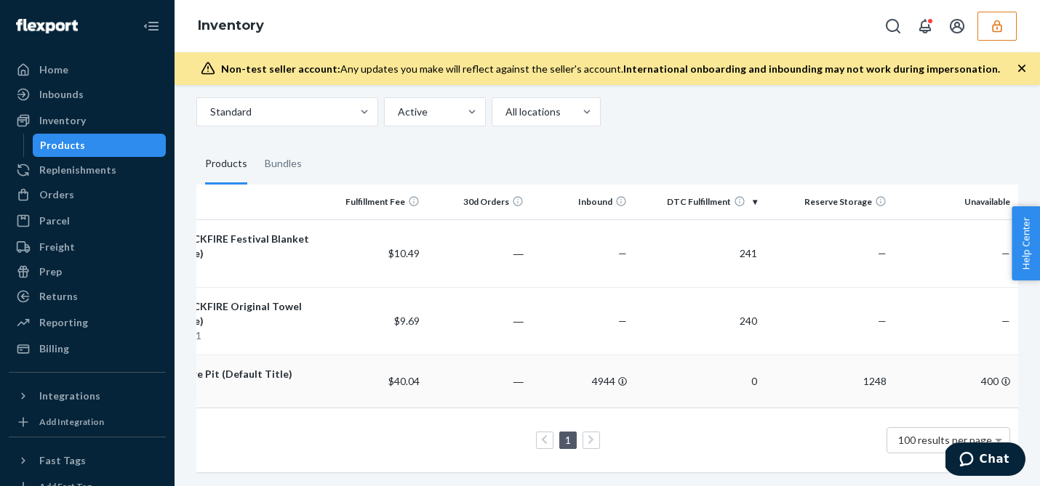
scroll to position [0, 116]
click at [821, 382] on td "1248" at bounding box center [823, 381] width 129 height 53
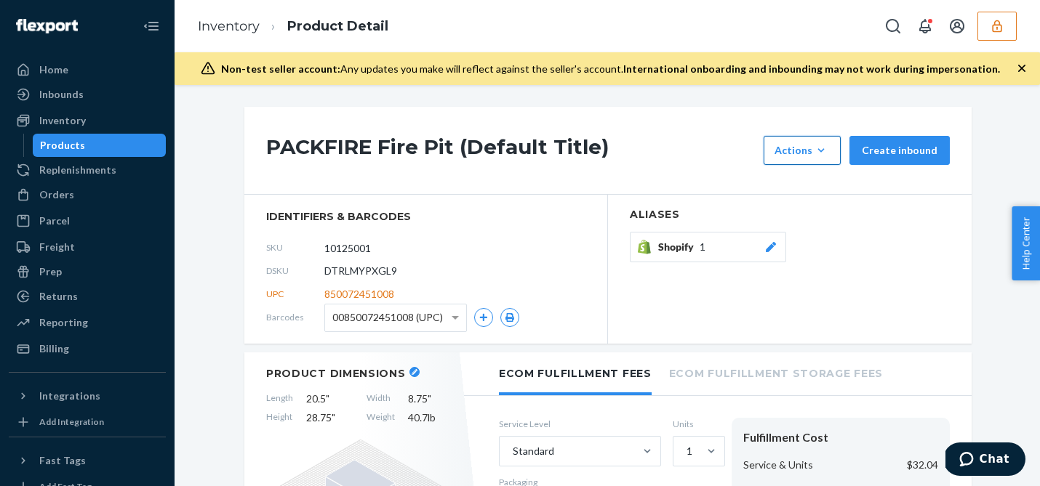
click at [815, 149] on div "Actions" at bounding box center [801, 150] width 55 height 15
click at [61, 194] on div "Orders" at bounding box center [56, 195] width 35 height 15
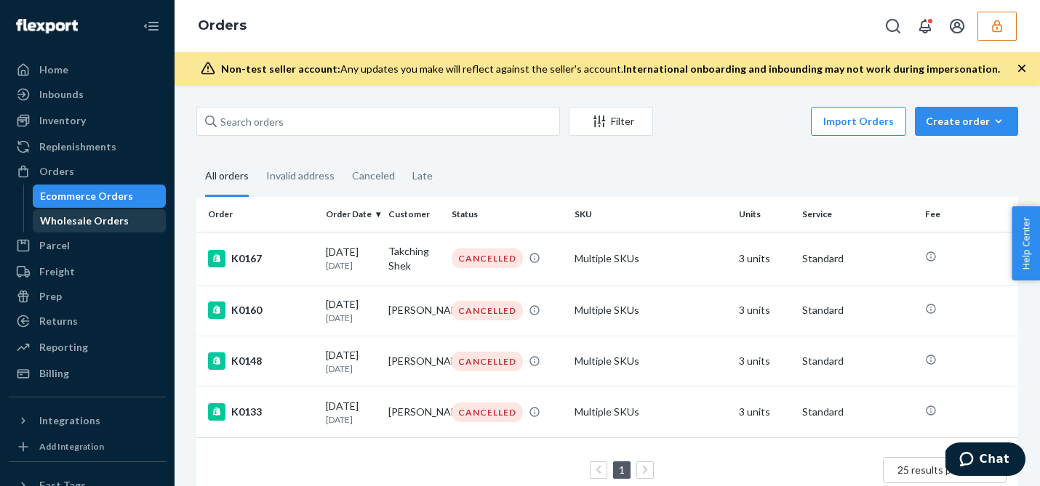
click at [83, 225] on div "Wholesale Orders" at bounding box center [84, 221] width 89 height 15
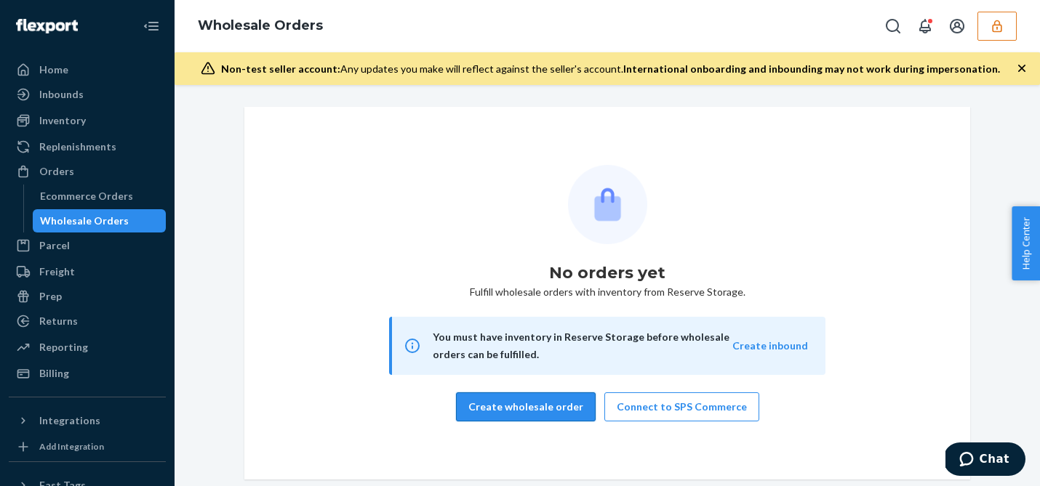
click at [551, 406] on button "Create wholesale order" at bounding box center [526, 407] width 140 height 29
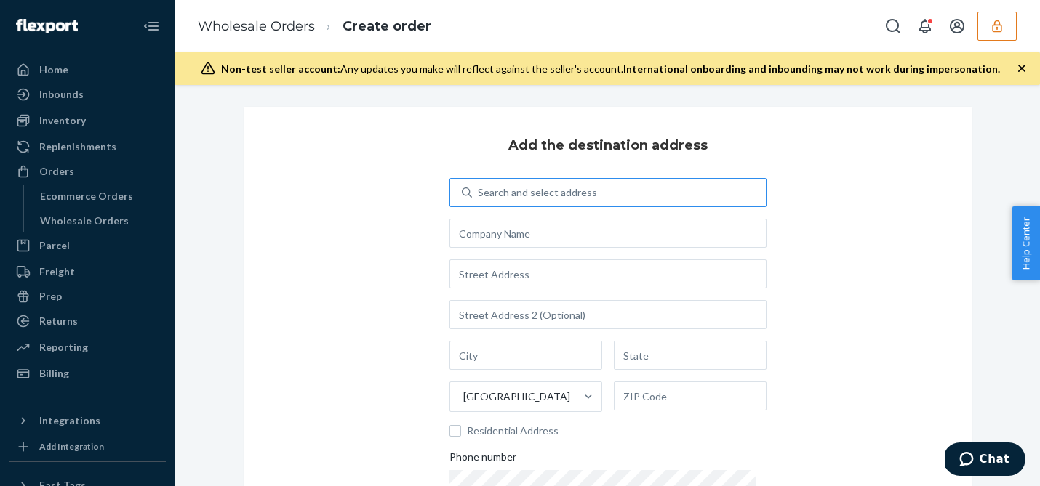
click at [533, 196] on div "Search and select address" at bounding box center [537, 192] width 119 height 15
click at [479, 196] on input "Search and select address" at bounding box center [478, 192] width 1 height 15
click at [555, 247] on div "0 results available. Select is focused ,type to refine list, press Down to open…" at bounding box center [607, 359] width 317 height 362
click at [557, 199] on div "Search and select address" at bounding box center [619, 193] width 294 height 26
click at [479, 199] on input "Search and select address" at bounding box center [478, 192] width 1 height 15
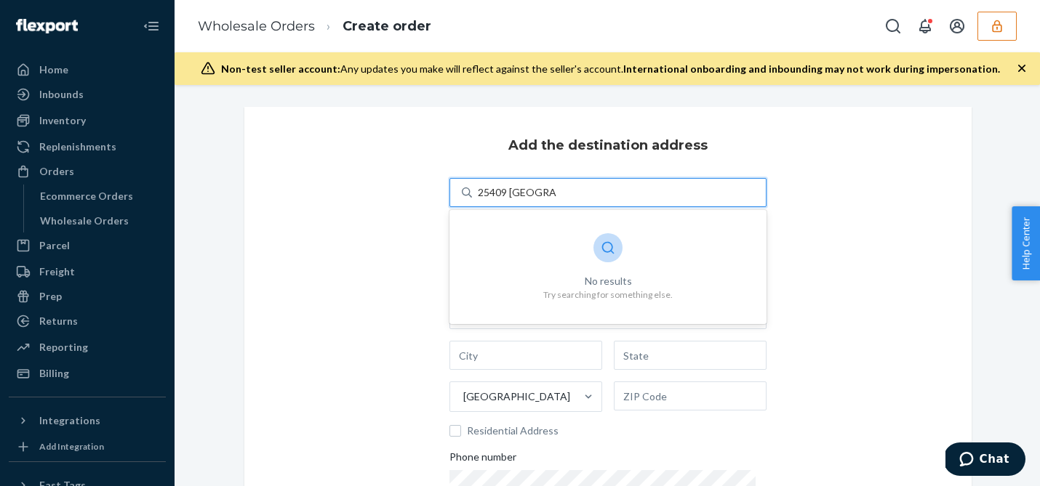
click at [512, 192] on input "25409 [GEOGRAPHIC_DATA]" at bounding box center [517, 192] width 79 height 15
click at [535, 194] on input "25409 [GEOGRAPHIC_DATA]" at bounding box center [517, 192] width 79 height 15
type input "25409 [GEOGRAPHIC_DATA]"
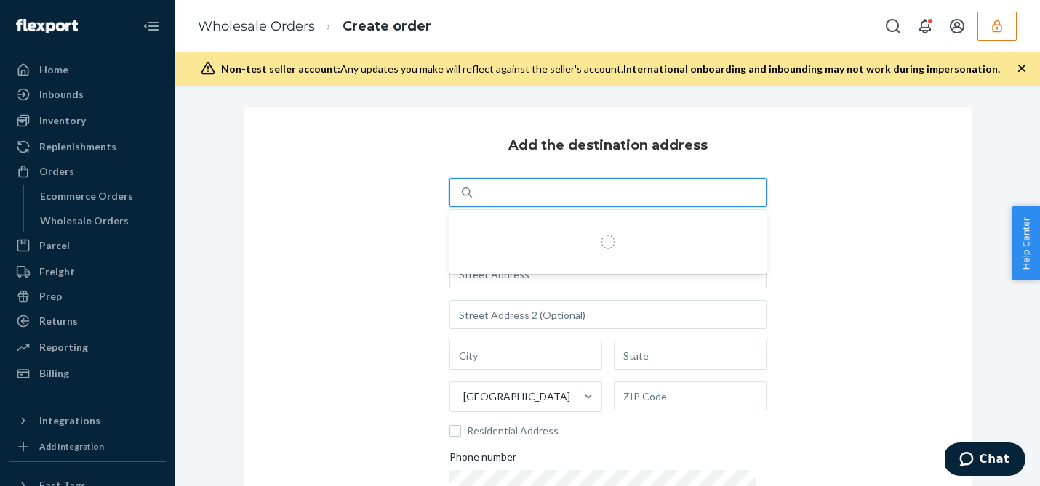
click at [608, 194] on div "25409 [GEOGRAPHIC_DATA]" at bounding box center [619, 193] width 294 height 26
click at [556, 194] on input "0 results available for search term 25409 [GEOGRAPHIC_DATA]. Use Up and Down to…" at bounding box center [517, 192] width 79 height 15
click at [591, 193] on div "Search and select address" at bounding box center [537, 192] width 119 height 15
click at [479, 193] on input "0 results available. Use Up and Down to choose options, press Enter to select t…" at bounding box center [478, 192] width 1 height 15
type input "2"
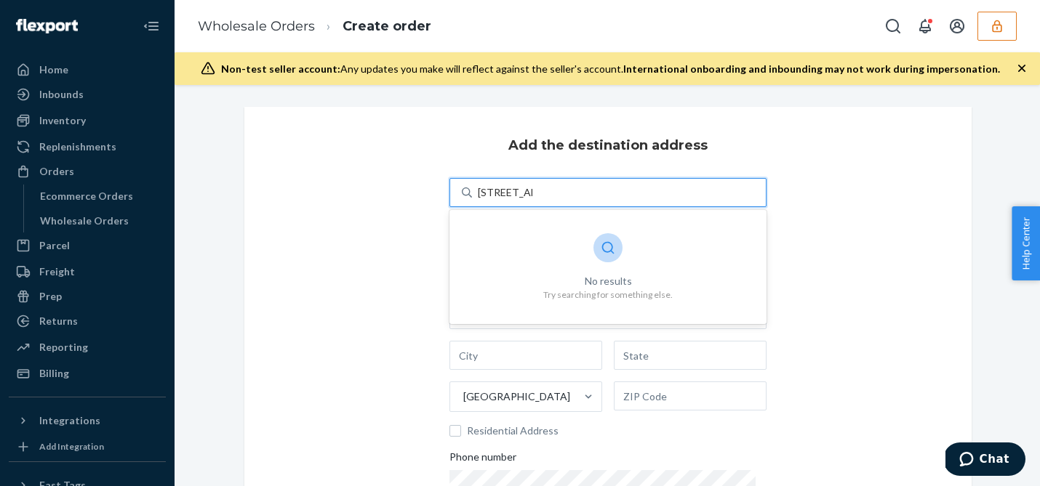
type input "[STREET_ADDRESS]"
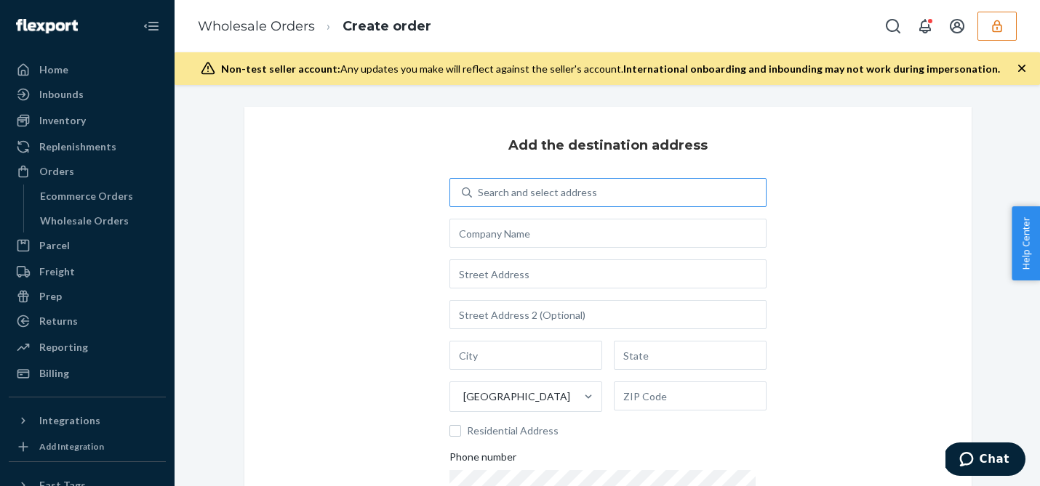
click at [393, 214] on div "Add the destination address Search and select address [GEOGRAPHIC_DATA] Residen…" at bounding box center [607, 369] width 727 height 525
click at [565, 233] on input "text" at bounding box center [607, 233] width 317 height 29
click at [562, 193] on div "Search and select address" at bounding box center [537, 192] width 119 height 15
click at [479, 193] on input "0 results available. Use Up and Down to choose options, press Enter to select t…" at bounding box center [478, 192] width 1 height 15
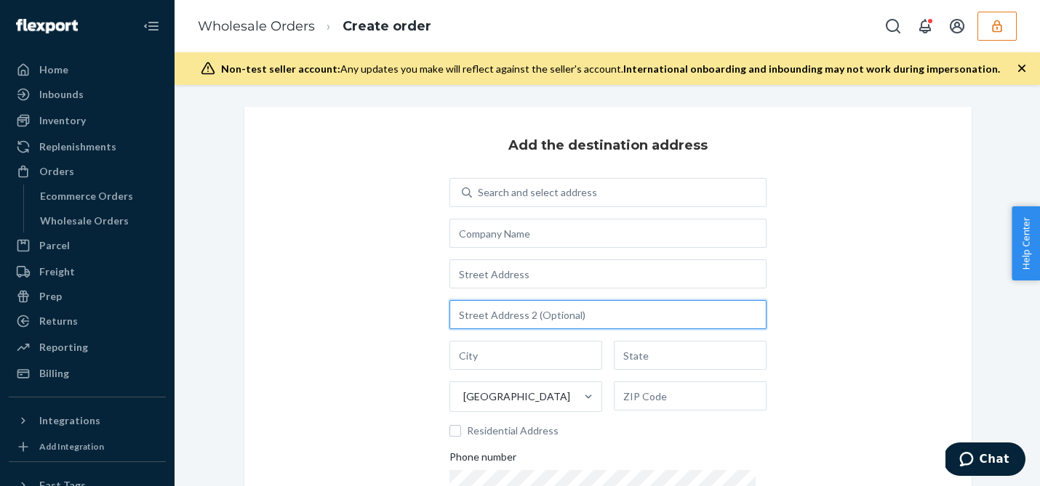
click at [512, 324] on input "text" at bounding box center [607, 314] width 317 height 29
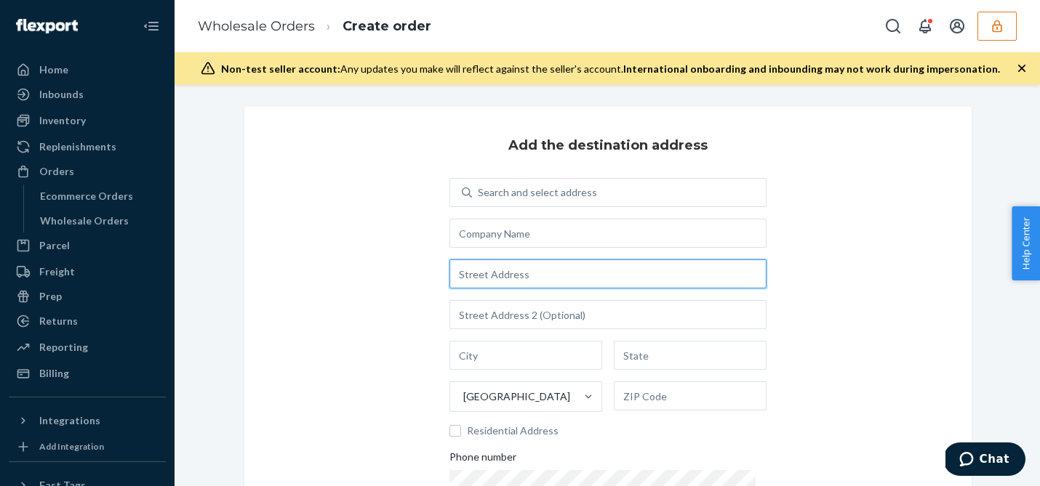
click at [515, 270] on input "text" at bounding box center [607, 274] width 317 height 29
type input "[STREET_ADDRESS]"
type input "[GEOGRAPHIC_DATA]"
type input "CA"
type input "90034"
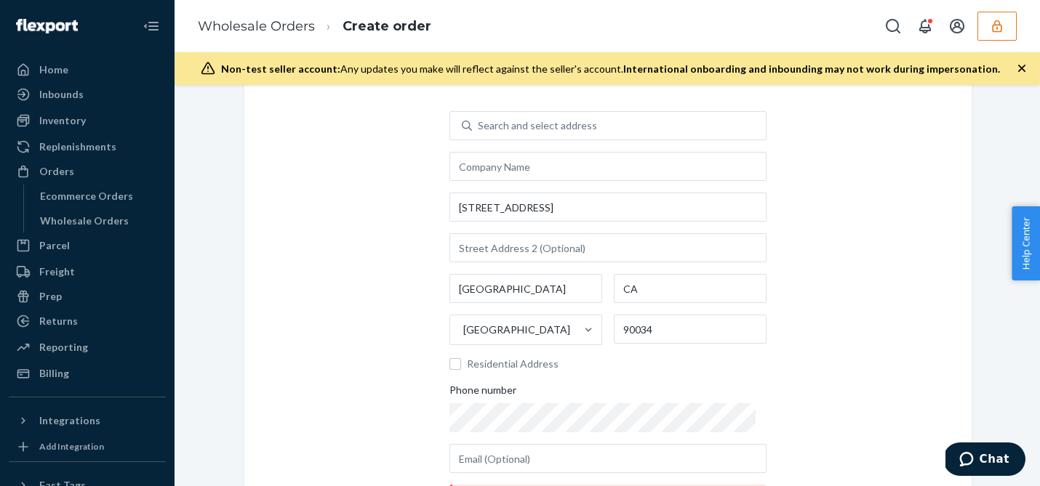
scroll to position [65, 0]
click at [460, 366] on input "Residential Address" at bounding box center [455, 366] width 12 height 12
checkbox input "true"
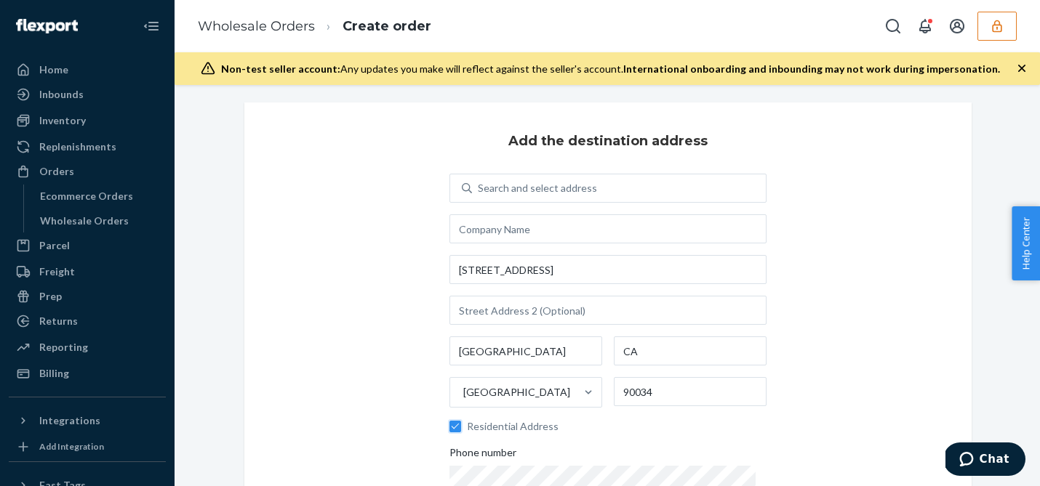
scroll to position [0, 0]
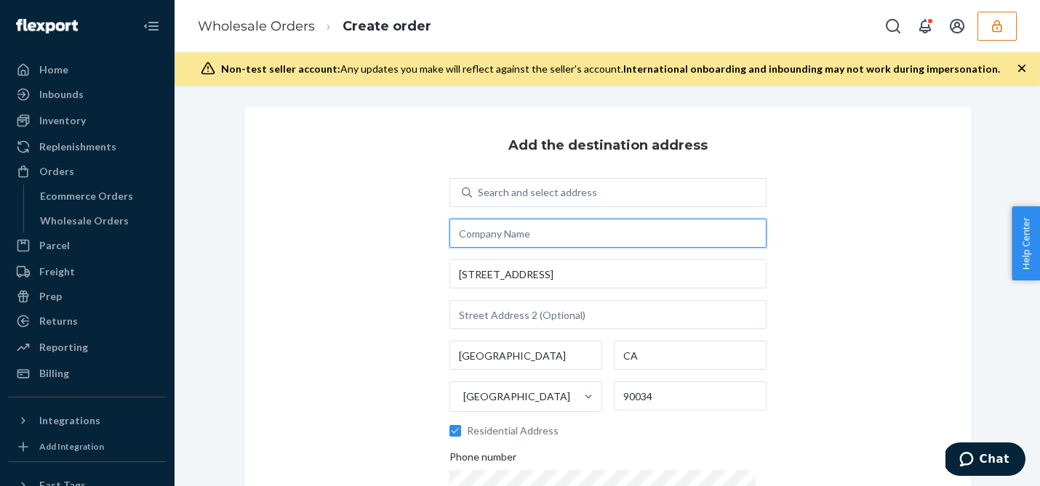
click at [517, 228] on input "text" at bounding box center [607, 233] width 317 height 29
type input "PackFire"
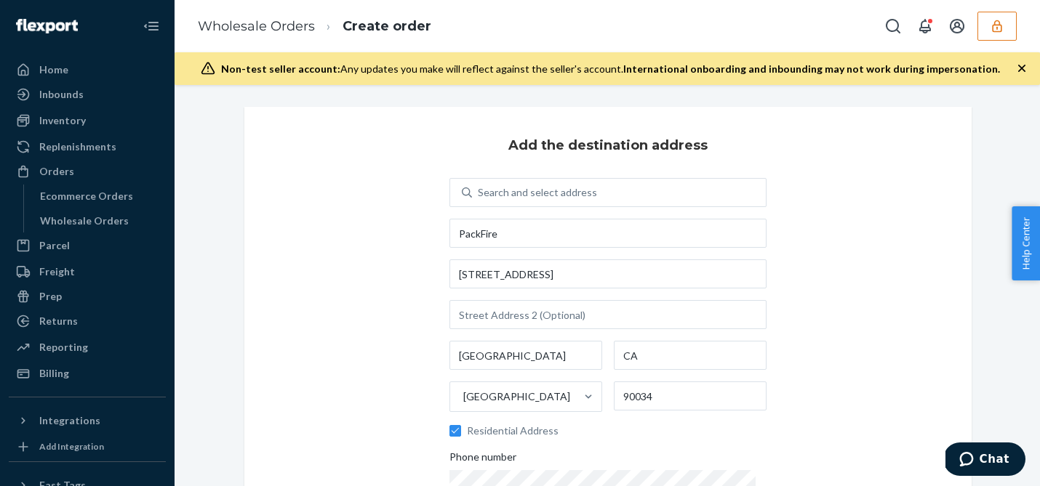
click at [377, 240] on div "Add the destination address Search and select address PackFire [STREET_ADDRESS]…" at bounding box center [607, 369] width 727 height 525
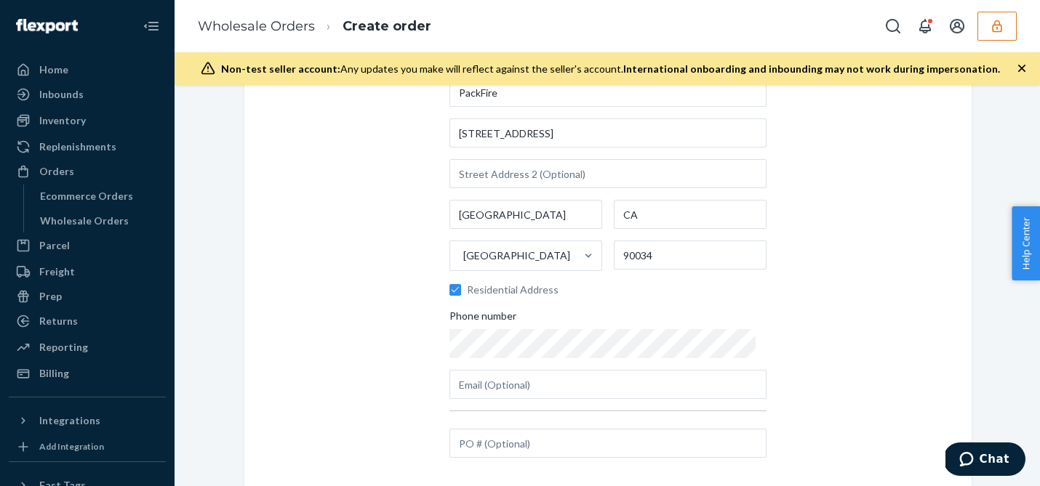
scroll to position [145, 0]
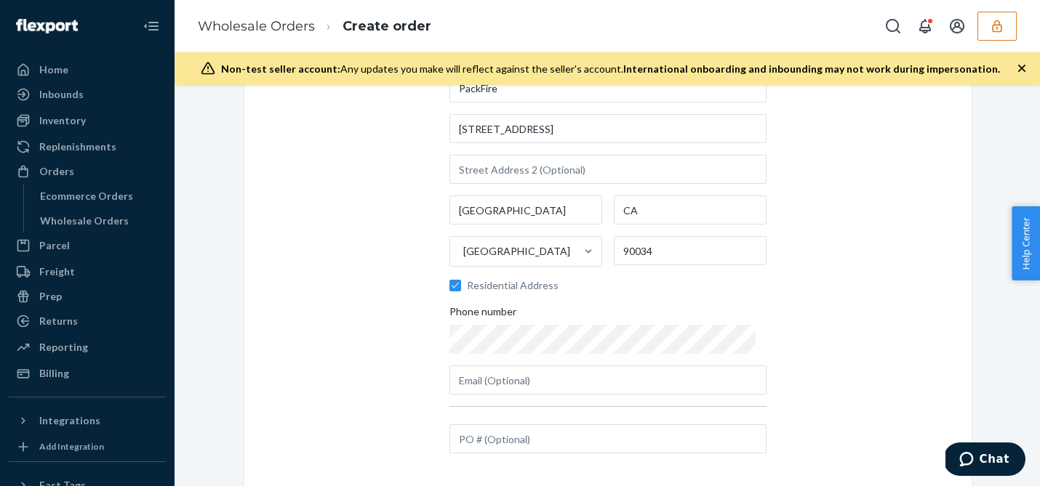
click at [388, 358] on div "Add the destination address Search and select address PackFire [STREET_ADDRESS]…" at bounding box center [607, 223] width 727 height 525
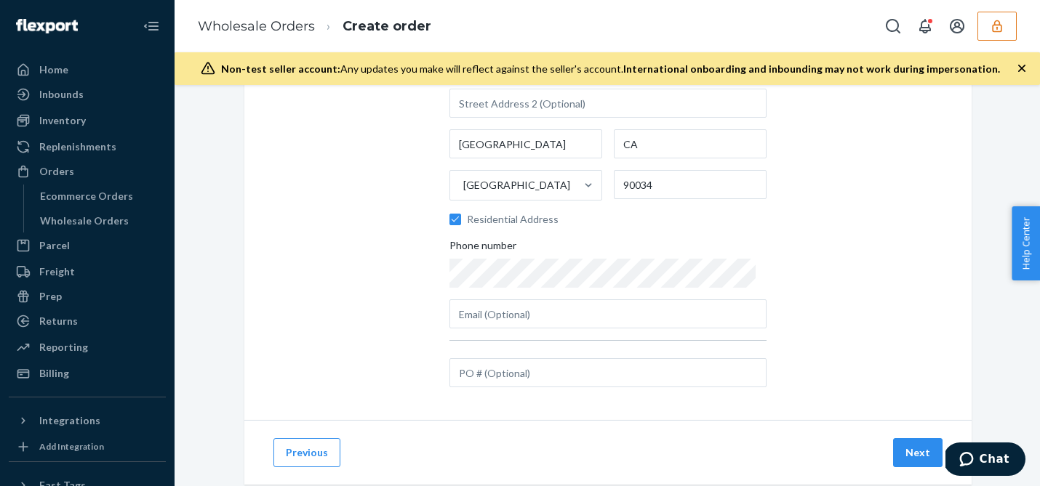
scroll to position [244, 0]
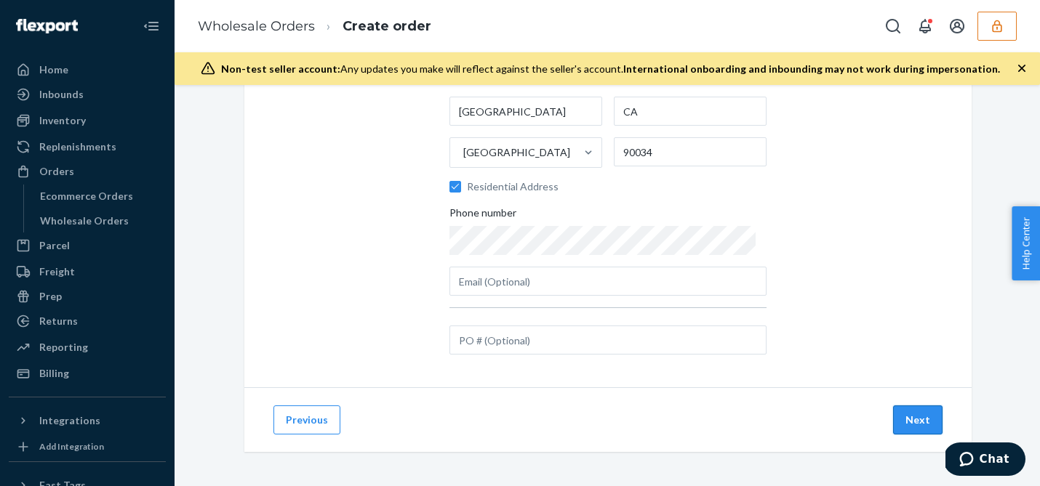
click at [921, 419] on button "Next" at bounding box center [917, 420] width 49 height 29
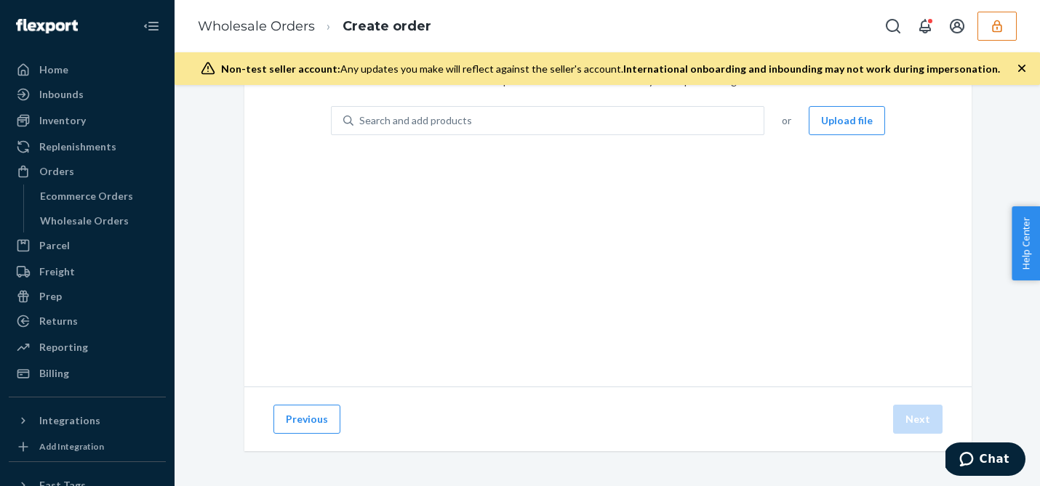
scroll to position [92, 0]
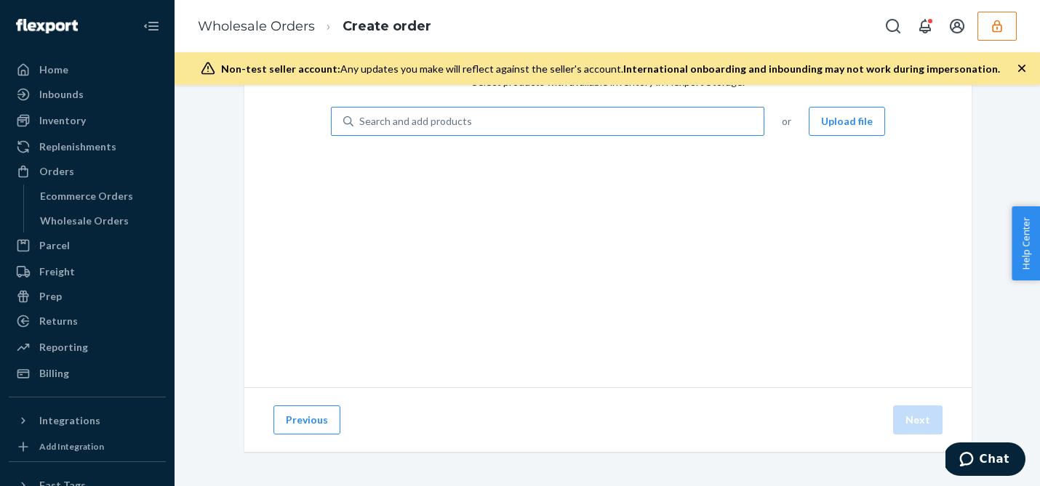
click at [483, 110] on div "Search and add products" at bounding box center [558, 121] width 410 height 26
click at [361, 114] on input "Search and add products" at bounding box center [359, 121] width 1 height 15
type input "pa"
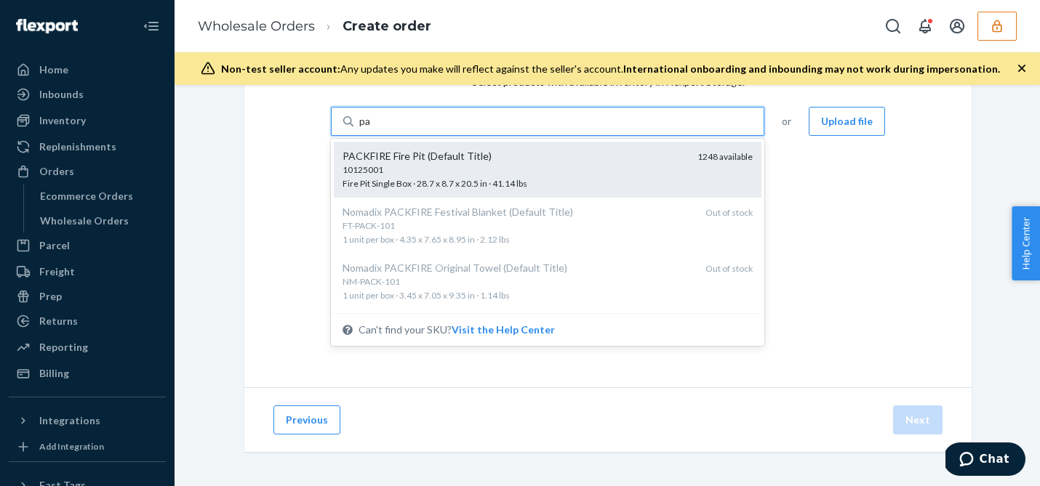
click at [553, 158] on div "PACKFIRE Fire Pit (Default Title)" at bounding box center [513, 156] width 343 height 15
click at [371, 129] on input "pa" at bounding box center [365, 121] width 12 height 15
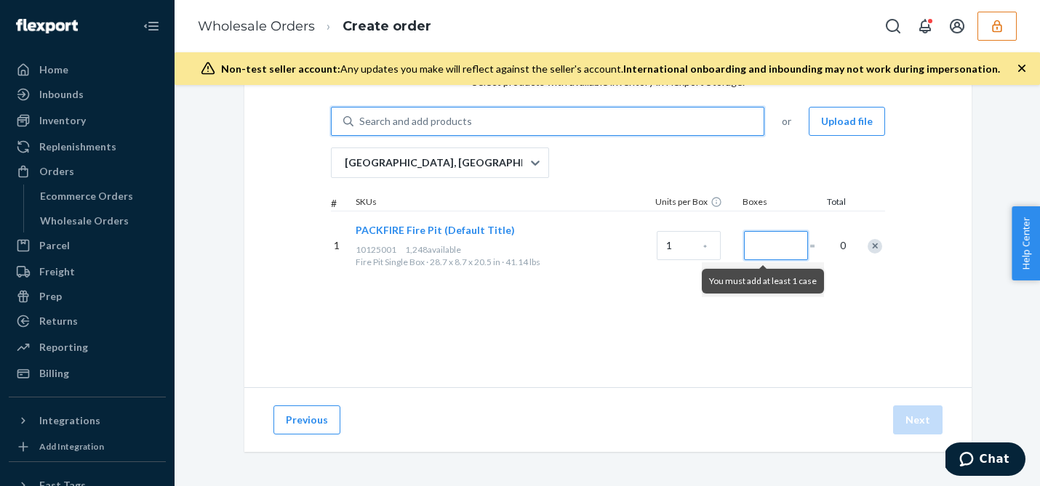
click at [779, 239] on input "Number of boxes" at bounding box center [776, 245] width 64 height 29
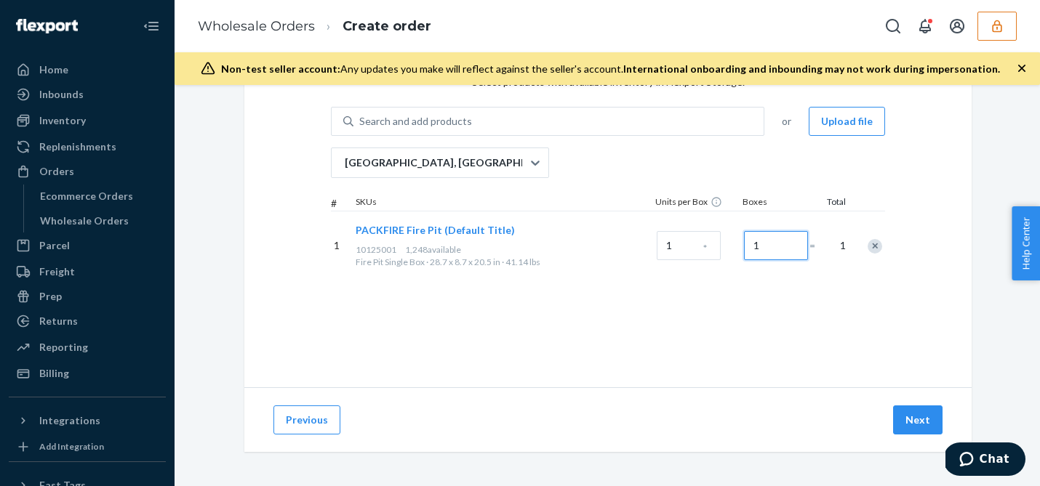
type input "1"
click at [707, 322] on div "Select products Select products with available inventory in Flexport Storage. S…" at bounding box center [607, 201] width 727 height 372
click at [912, 411] on button "Next" at bounding box center [917, 420] width 49 height 29
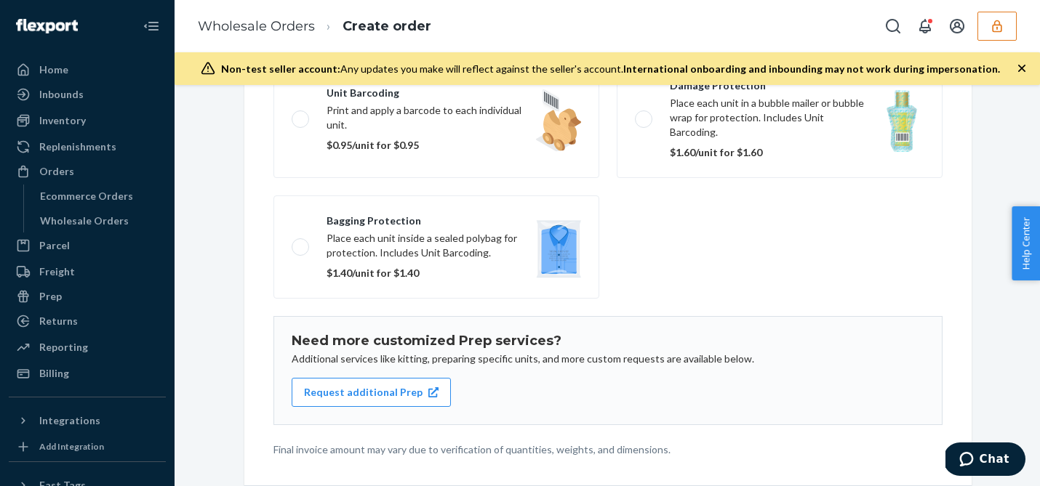
scroll to position [283, 0]
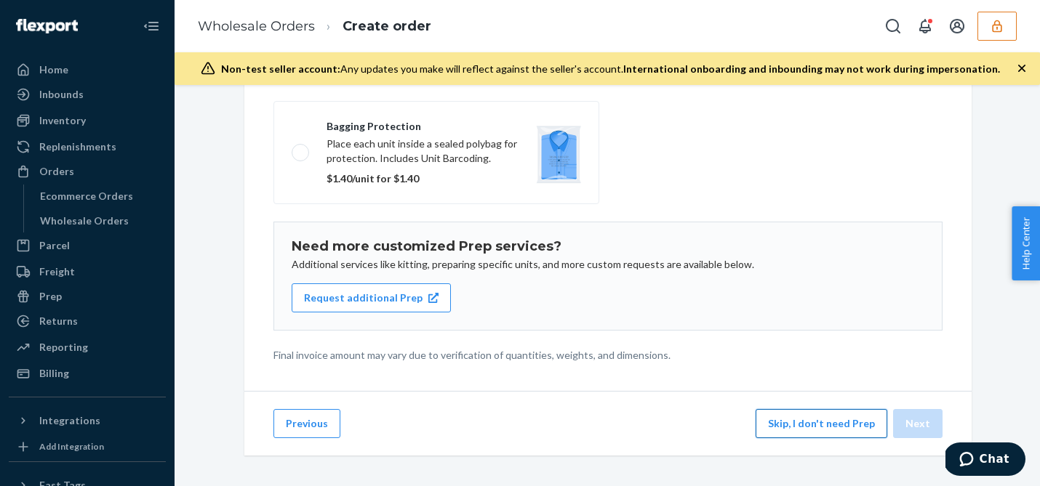
click at [803, 421] on button "Skip, I don't need Prep" at bounding box center [821, 423] width 132 height 29
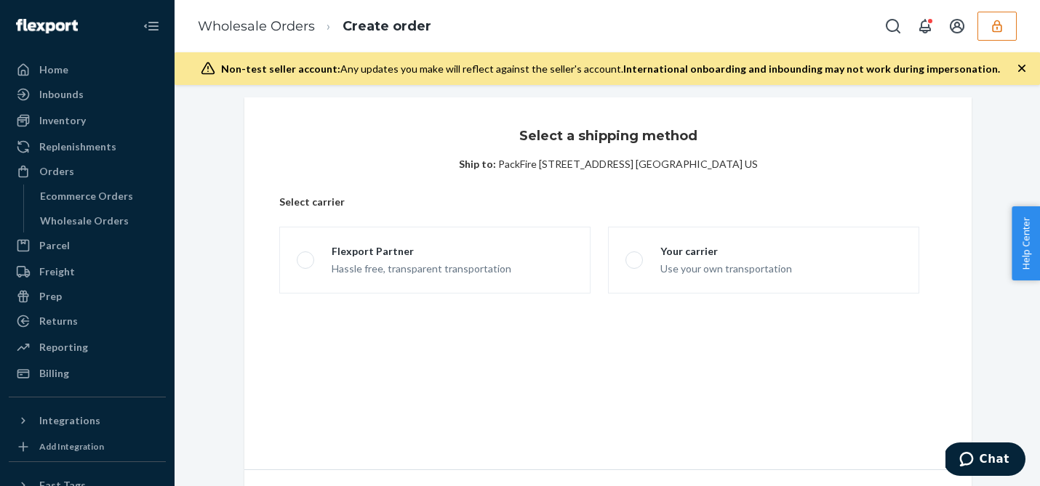
scroll to position [6, 0]
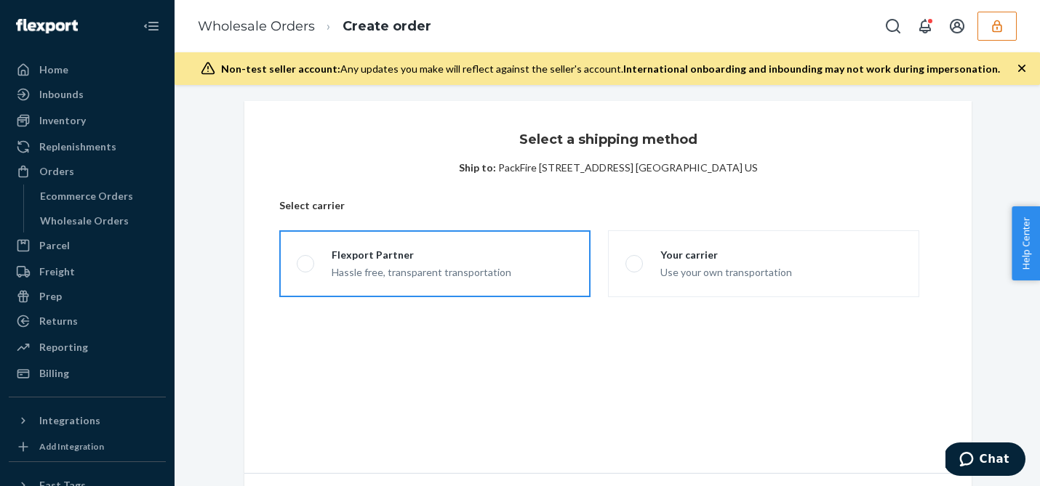
click at [366, 265] on div "Hassle free, transparent transportation" at bounding box center [421, 270] width 180 height 17
click at [306, 265] on input "Flexport Partner Hassle free, transparent transportation" at bounding box center [301, 264] width 9 height 9
radio input "true"
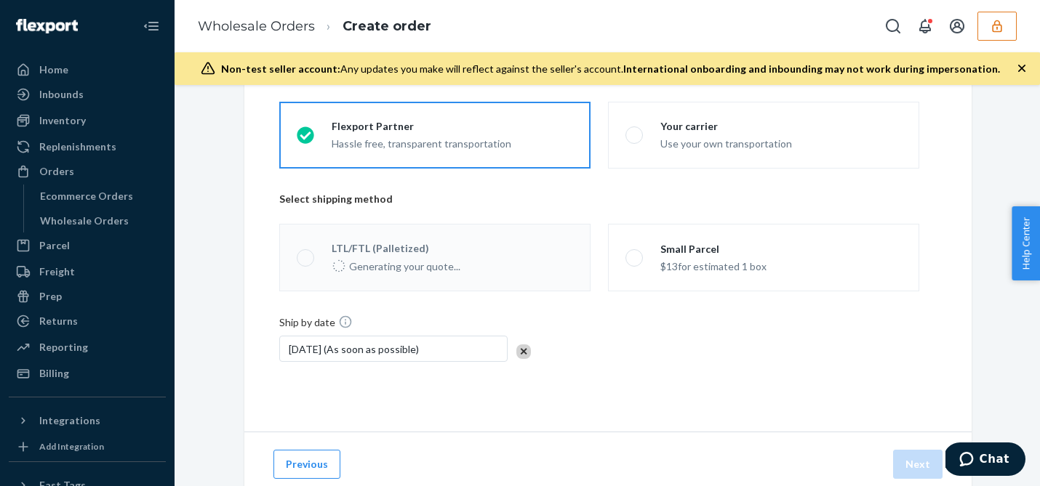
scroll to position [134, 0]
click at [227, 260] on div "Select a shipping method Ship to: PackFire [STREET_ADDRESS] [GEOGRAPHIC_DATA] U…" at bounding box center [606, 252] width 843 height 559
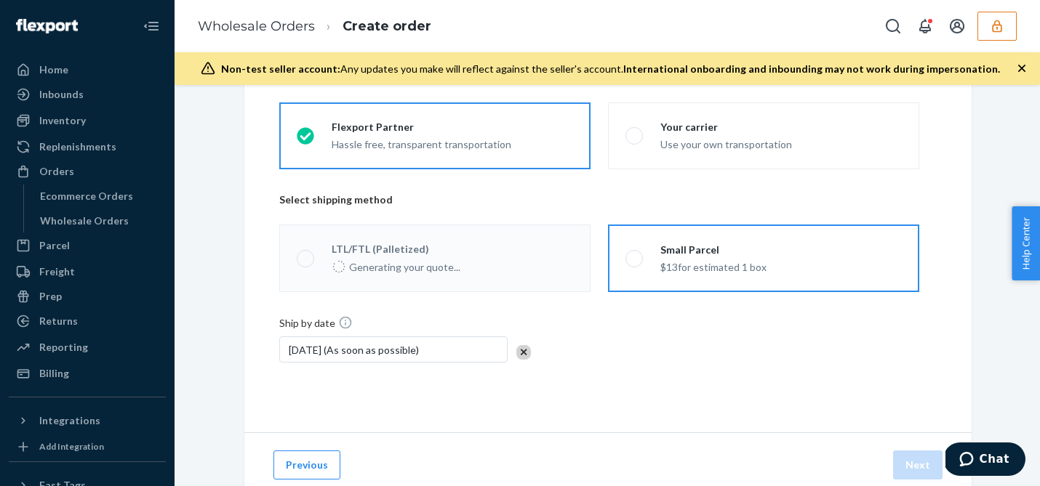
click at [685, 257] on div "$13 for estimated 1 box" at bounding box center [713, 265] width 106 height 17
click at [635, 257] on input "Small Parcel $13 for estimated 1 box" at bounding box center [629, 258] width 9 height 9
radio input "true"
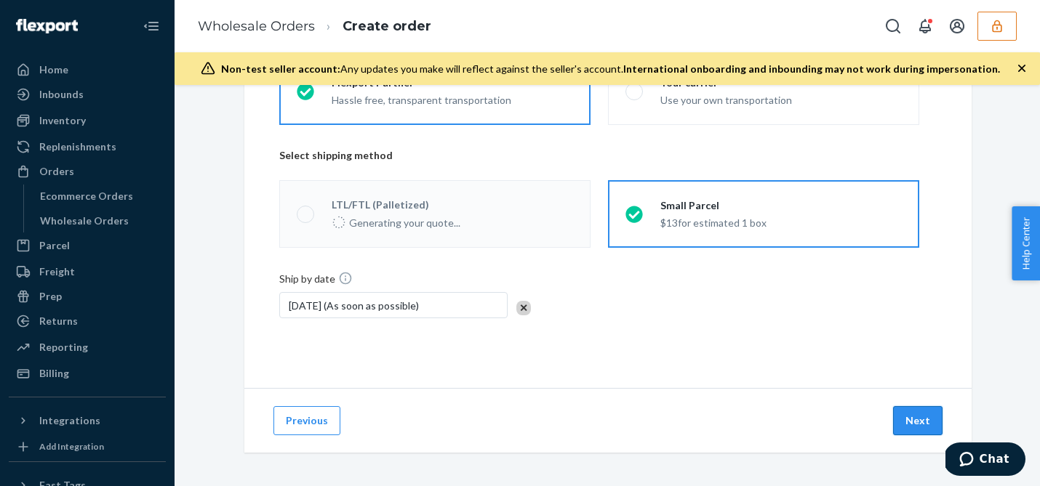
scroll to position [178, 0]
click at [912, 415] on button "Next" at bounding box center [917, 420] width 49 height 29
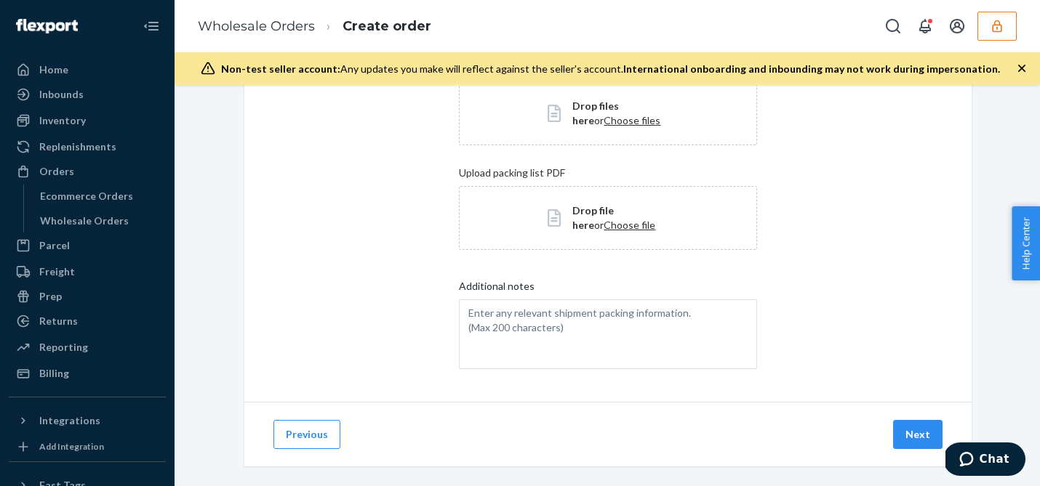
scroll to position [184, 0]
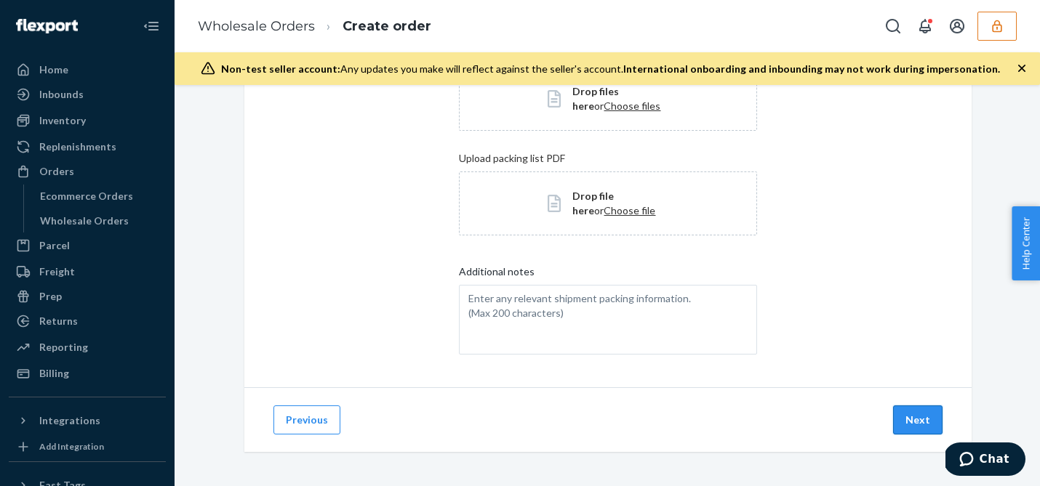
click at [917, 417] on button "Next" at bounding box center [917, 420] width 49 height 29
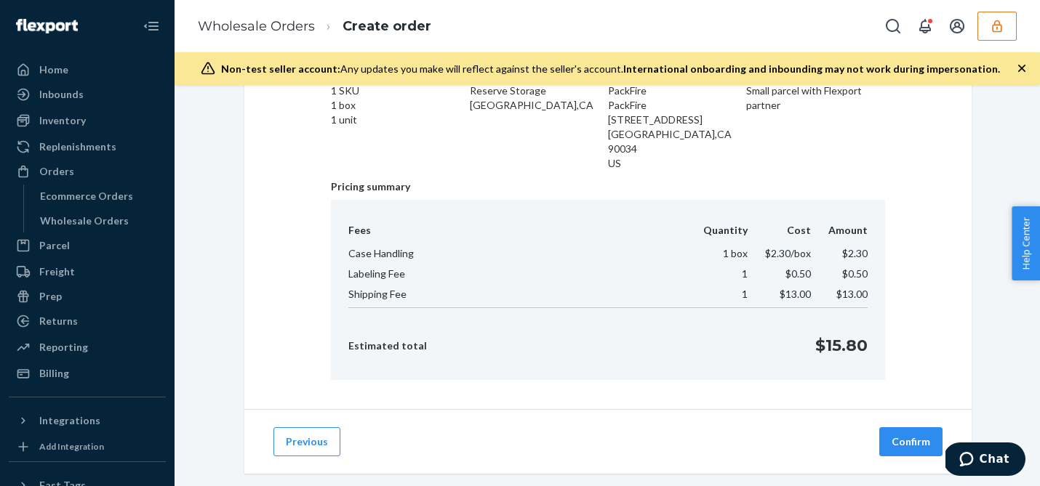
scroll to position [117, 0]
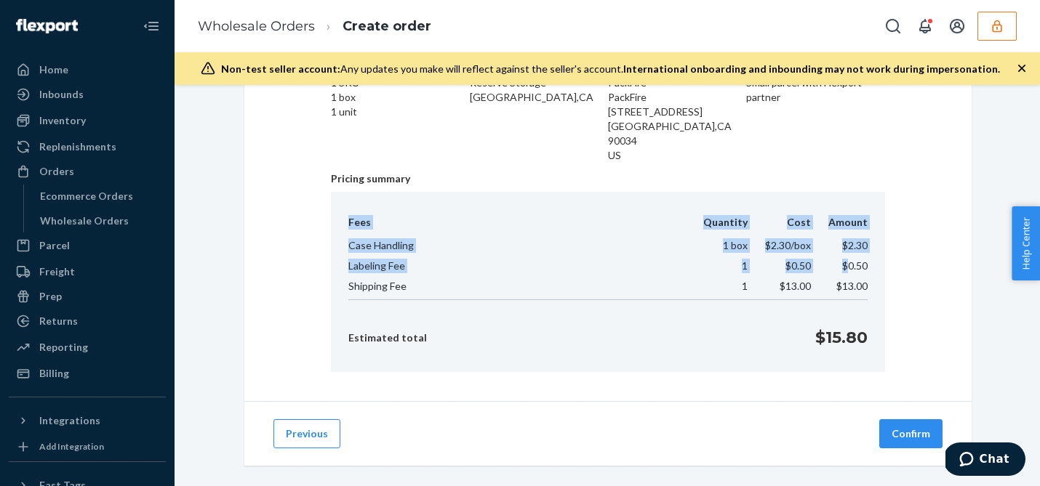
drag, startPoint x: 870, startPoint y: 252, endPoint x: 850, endPoint y: 252, distance: 20.4
click at [850, 252] on div "Fees Quantity Cost Amount Case Handling 1 box $2.30 /box $2.30 Labeling Fee 1 $…" at bounding box center [608, 282] width 554 height 180
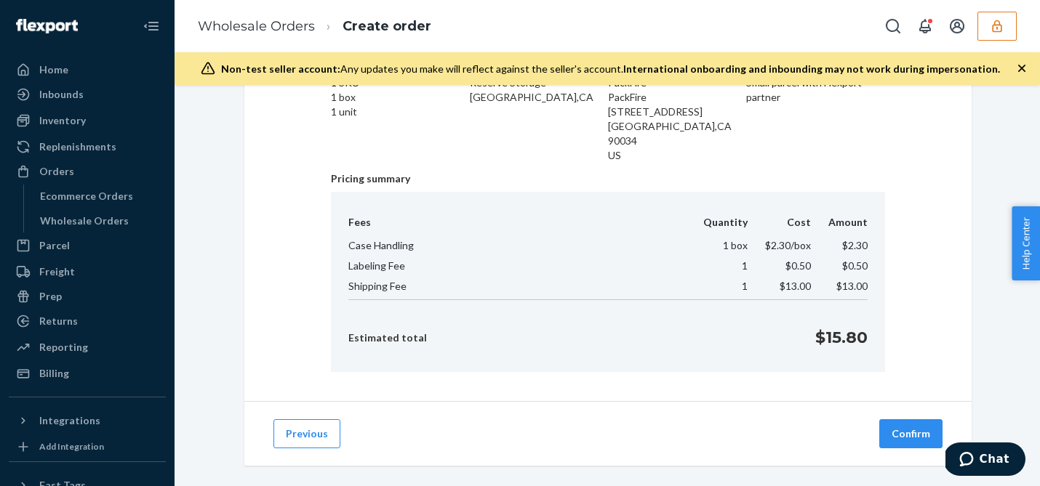
click at [845, 260] on span "$0.50" at bounding box center [854, 266] width 25 height 12
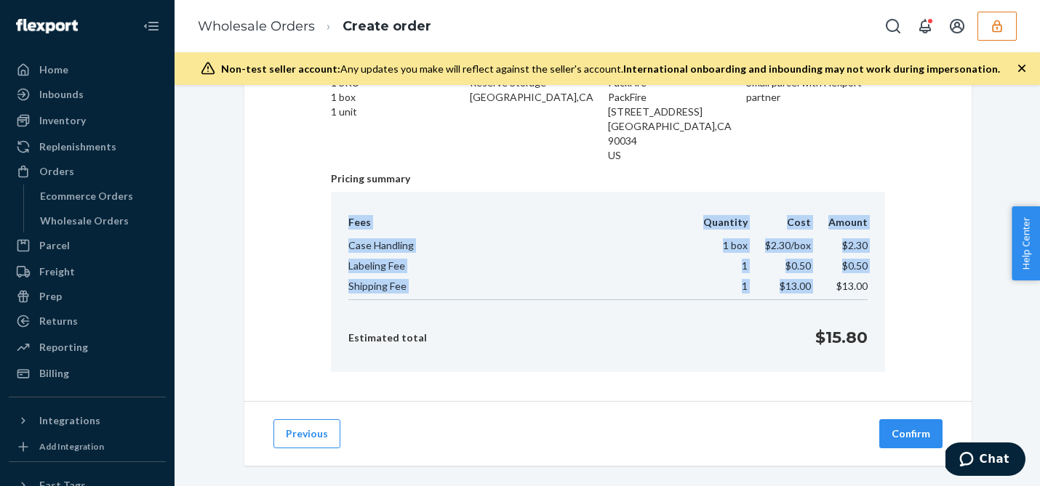
drag, startPoint x: 867, startPoint y: 271, endPoint x: 831, endPoint y: 271, distance: 36.3
click at [831, 271] on div "Fees Quantity Cost Amount Case Handling 1 box $2.30 /box $2.30 Labeling Fee 1 $…" at bounding box center [608, 282] width 554 height 180
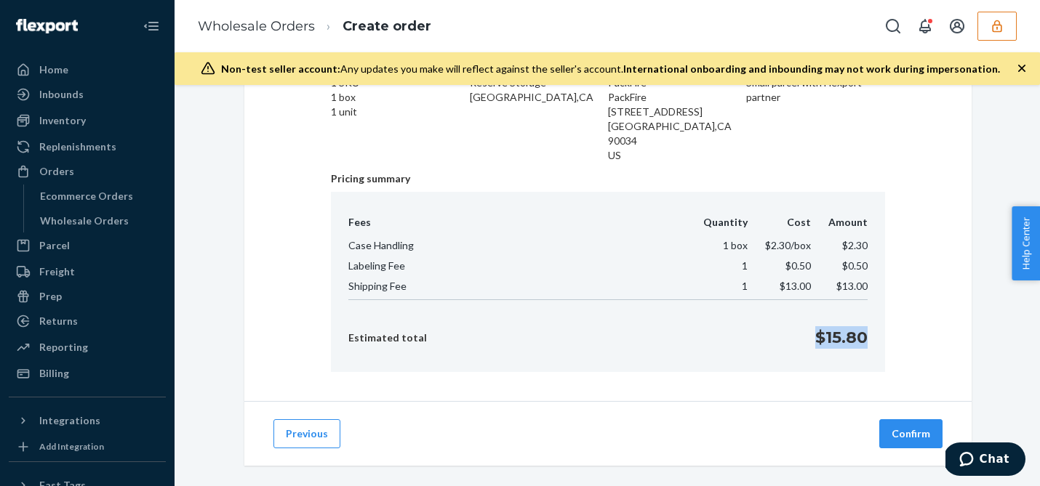
drag, startPoint x: 873, startPoint y: 326, endPoint x: 816, endPoint y: 326, distance: 57.4
click at [816, 326] on div "Fees Quantity Cost Amount Case Handling 1 box $2.30 /box $2.30 Labeling Fee 1 $…" at bounding box center [608, 282] width 554 height 180
click at [595, 326] on div "Estimated total $15.80" at bounding box center [607, 337] width 519 height 23
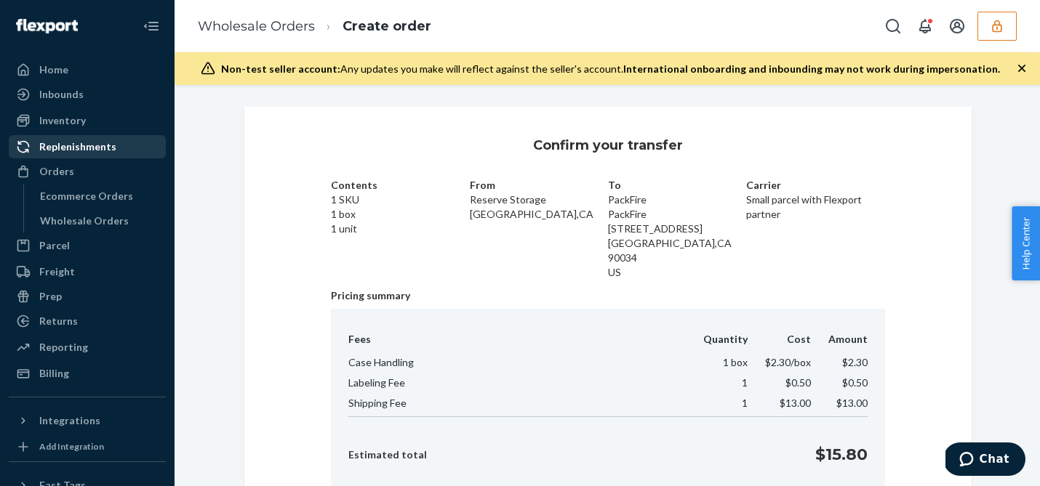
click at [86, 143] on div "Replenishments" at bounding box center [77, 147] width 77 height 15
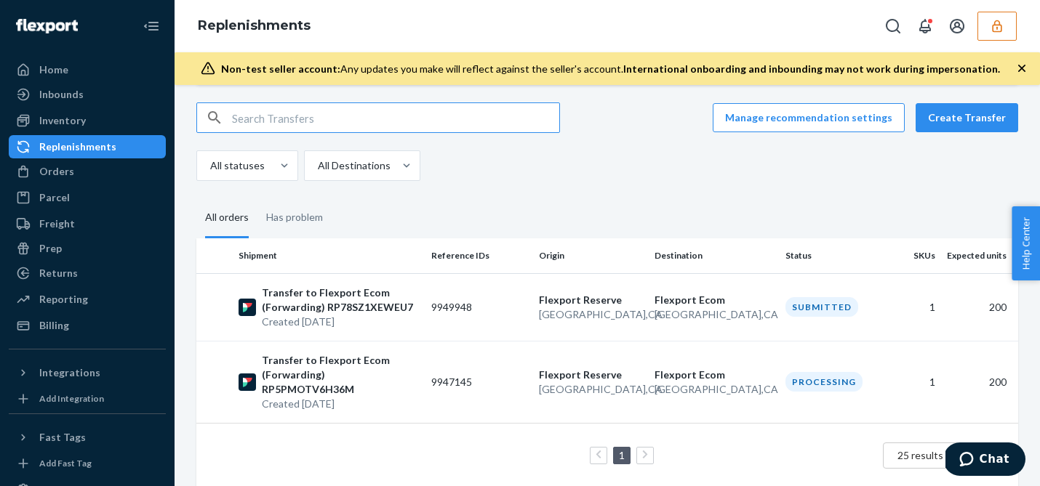
scroll to position [92, 0]
click at [92, 156] on div "Replenishments" at bounding box center [87, 147] width 154 height 20
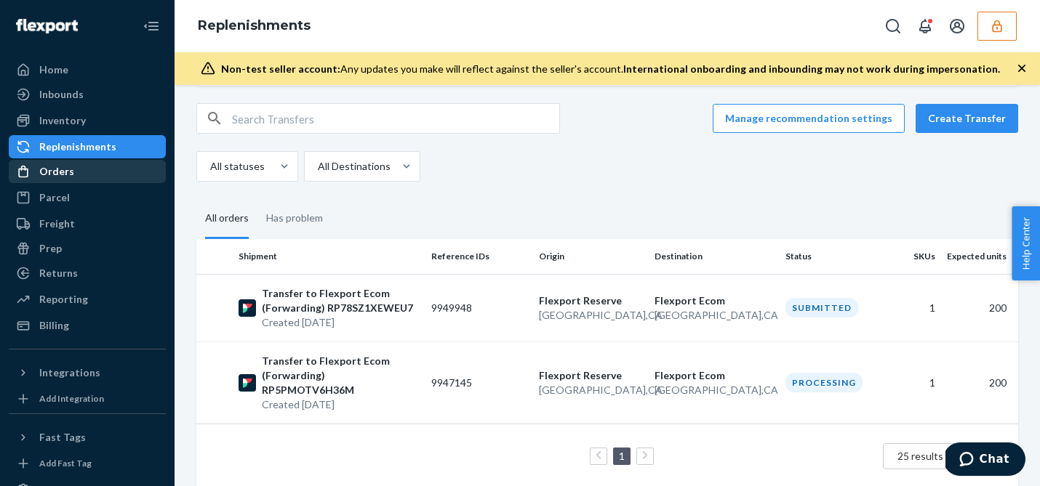
click at [92, 167] on div "Orders" at bounding box center [87, 171] width 154 height 20
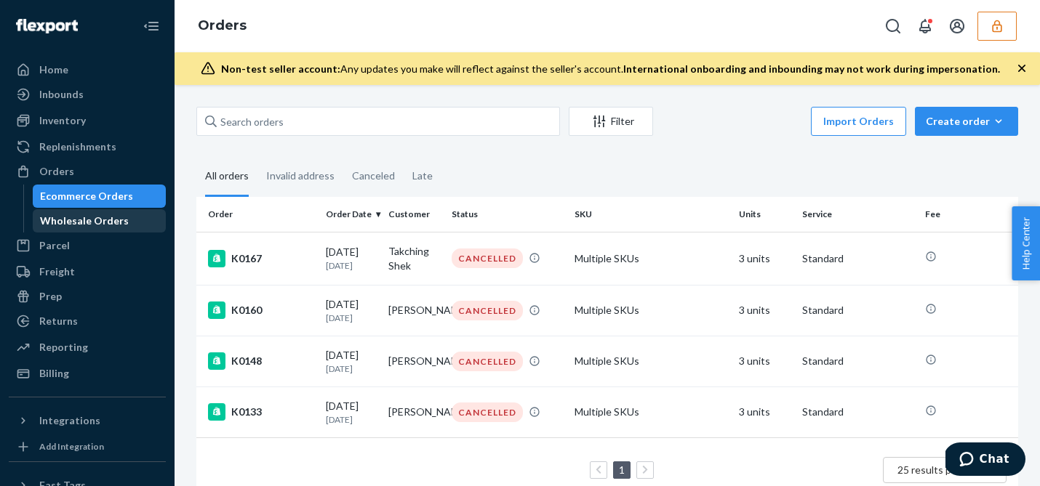
click at [89, 223] on div "Wholesale Orders" at bounding box center [84, 221] width 89 height 15
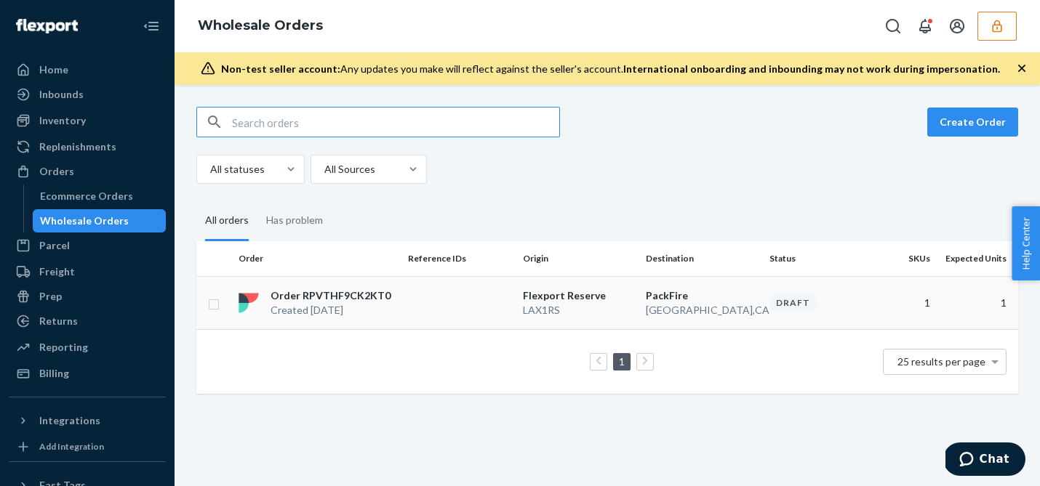
click at [473, 296] on td at bounding box center [459, 302] width 115 height 53
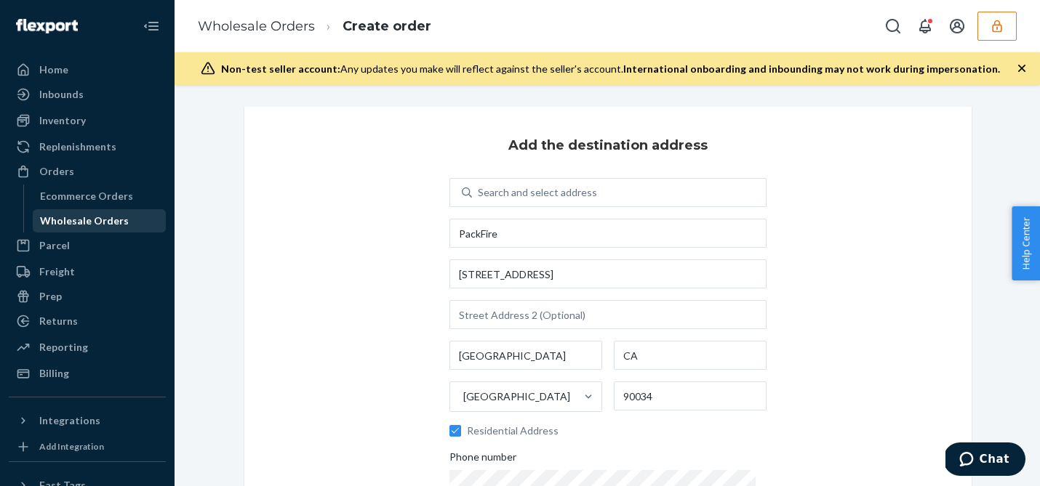
click at [62, 218] on div "Wholesale Orders" at bounding box center [84, 221] width 89 height 15
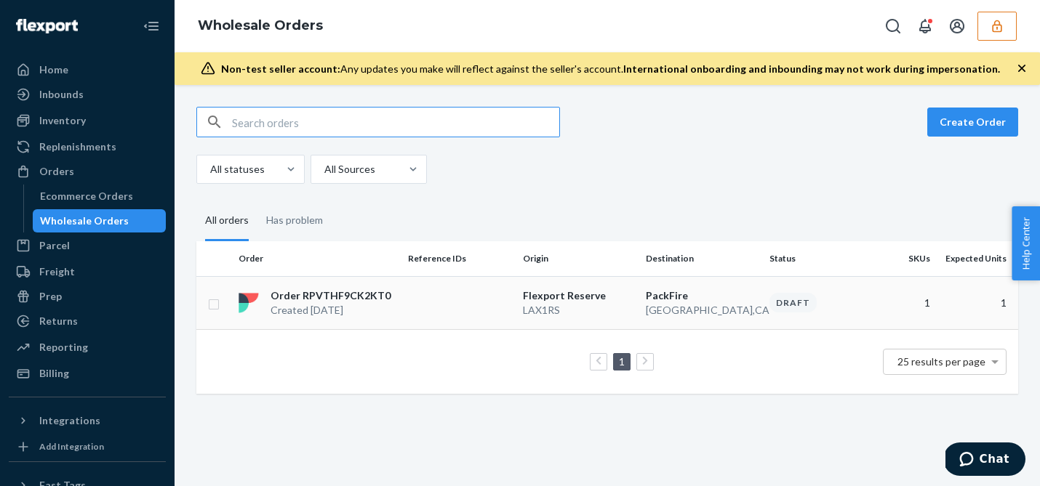
click at [341, 295] on p "Order RPVTHF9CK2KT0" at bounding box center [330, 296] width 120 height 15
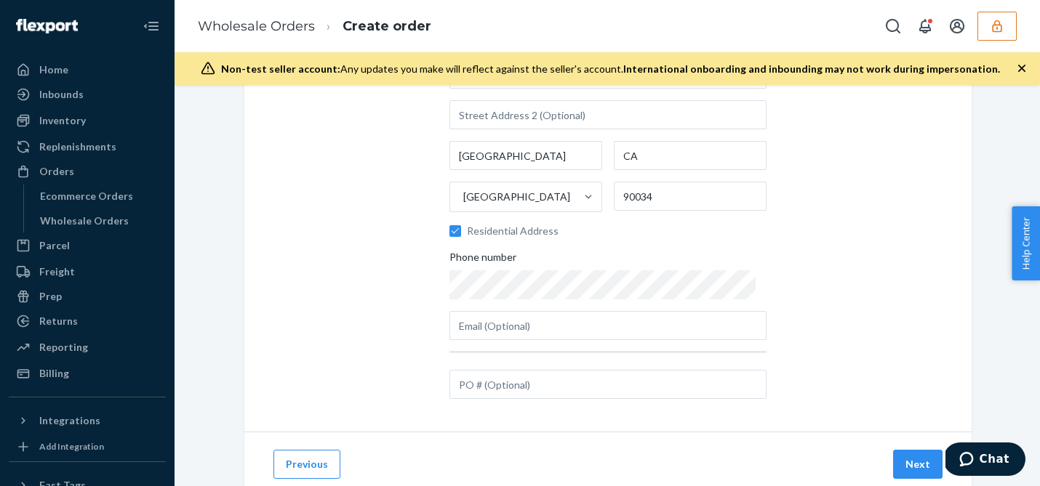
scroll to position [196, 0]
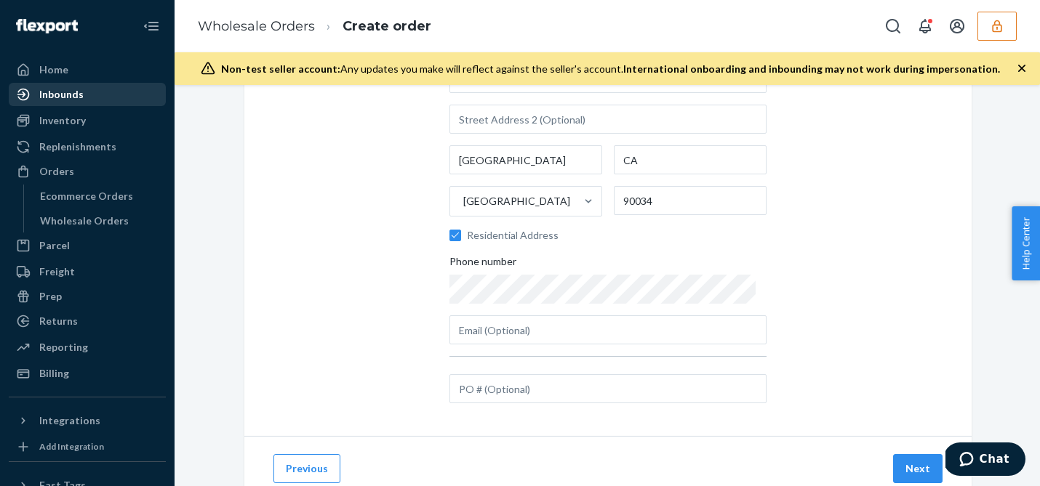
click at [87, 99] on div "Inbounds" at bounding box center [87, 94] width 154 height 20
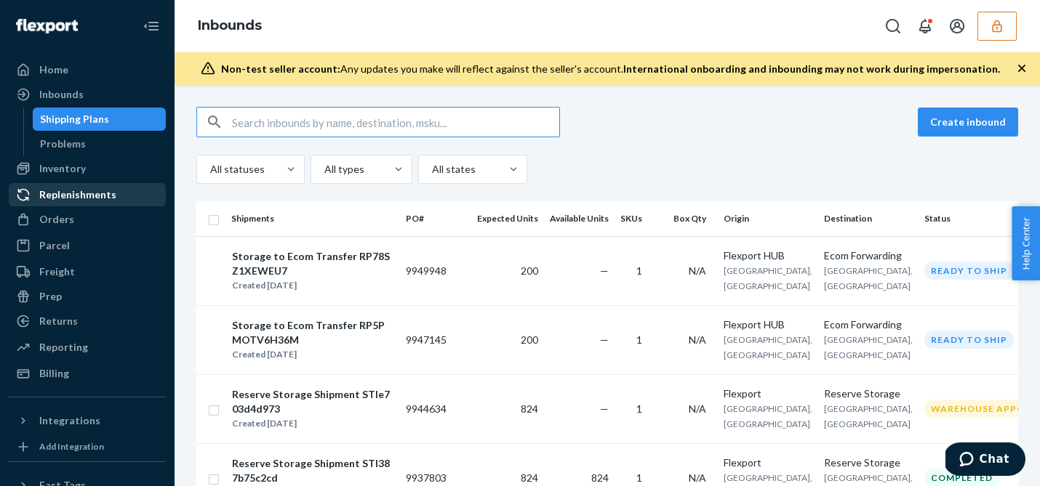
click at [75, 190] on div "Replenishments" at bounding box center [77, 195] width 77 height 15
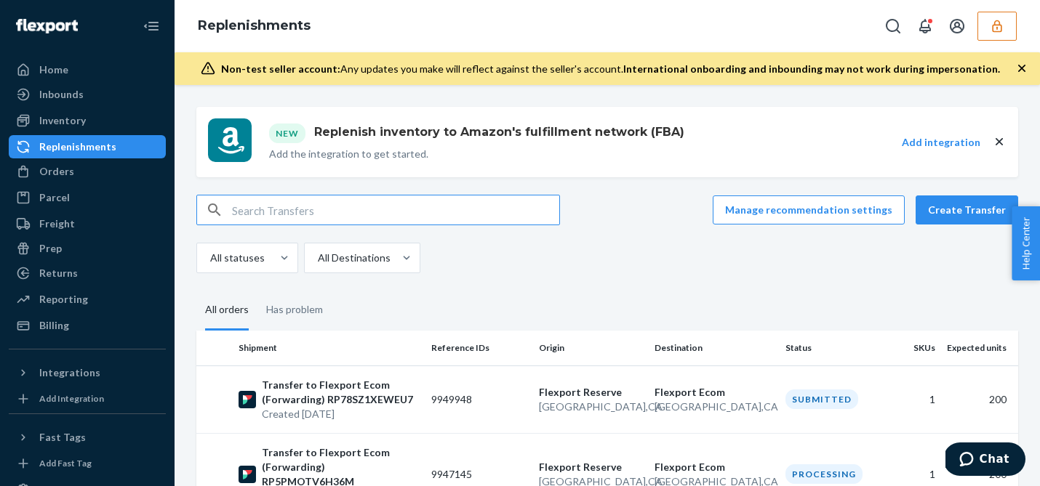
scroll to position [92, 0]
